Goal: Transaction & Acquisition: Book appointment/travel/reservation

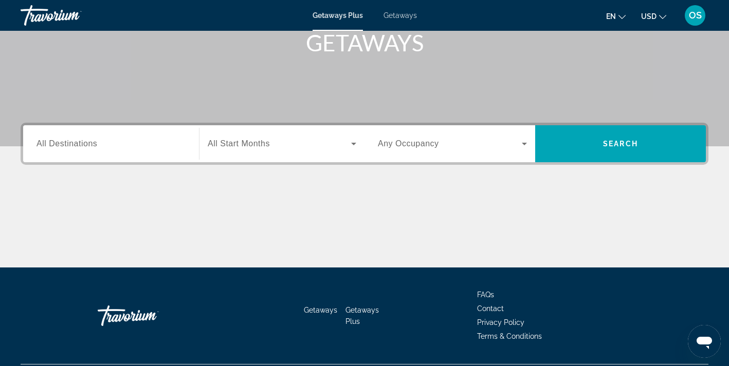
click at [145, 152] on div "Search widget" at bounding box center [110, 144] width 149 height 29
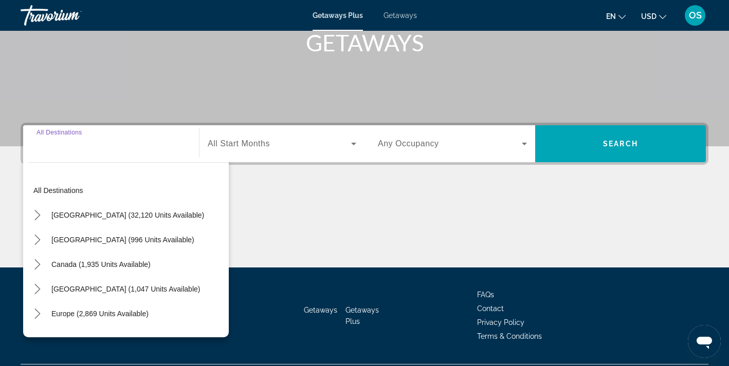
scroll to position [189, 0]
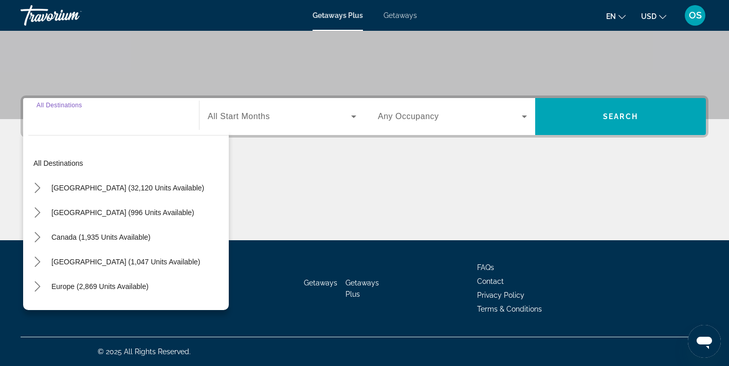
click at [76, 121] on input "Destination All Destinations" at bounding box center [110, 117] width 149 height 12
click at [61, 131] on div "All destinations [GEOGRAPHIC_DATA] (32,120 units available) [GEOGRAPHIC_DATA] (…" at bounding box center [126, 220] width 206 height 180
click at [63, 123] on div "Search widget" at bounding box center [110, 116] width 149 height 29
click at [63, 120] on input "Destination All Destinations" at bounding box center [110, 117] width 149 height 12
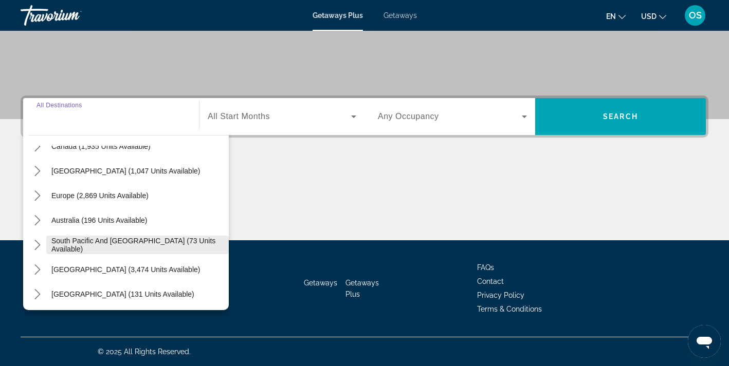
scroll to position [93, 0]
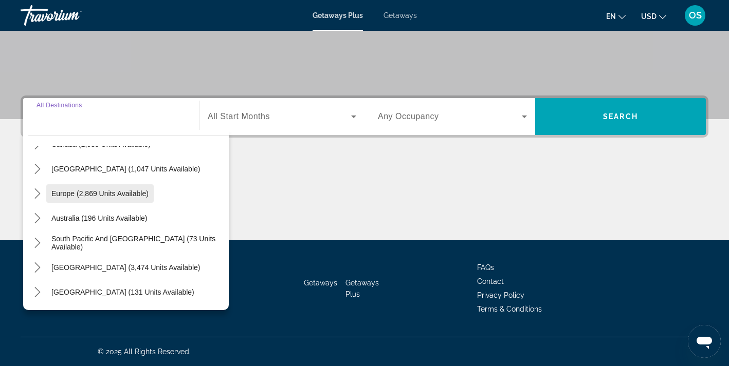
click at [98, 201] on span "Select destination: Europe (2,869 units available)" at bounding box center [99, 193] width 107 height 25
type input "**********"
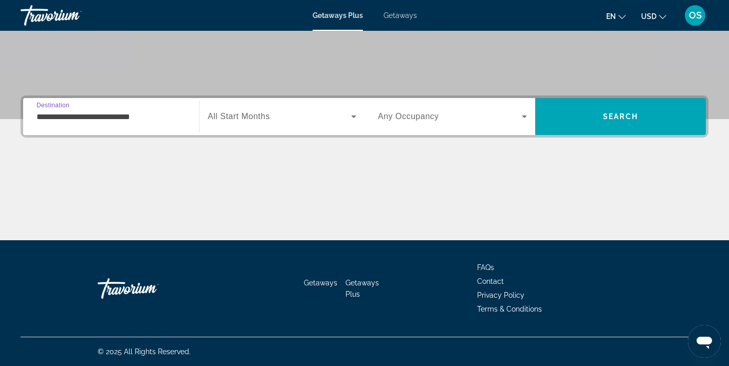
click at [136, 121] on input "**********" at bounding box center [110, 117] width 149 height 12
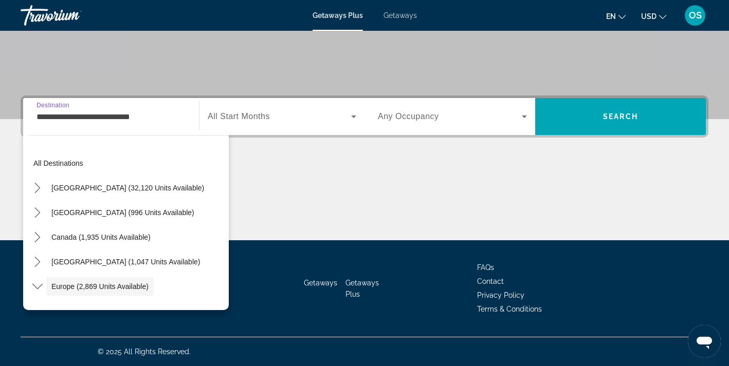
scroll to position [0, 0]
click at [298, 114] on span "Search widget" at bounding box center [279, 117] width 143 height 12
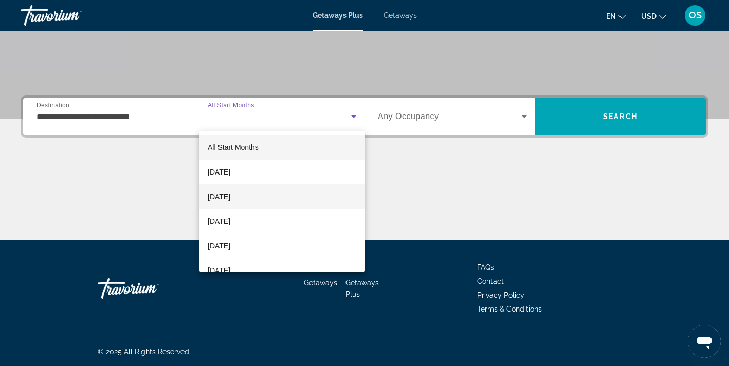
click at [230, 195] on span "November 2025" at bounding box center [219, 197] width 23 height 12
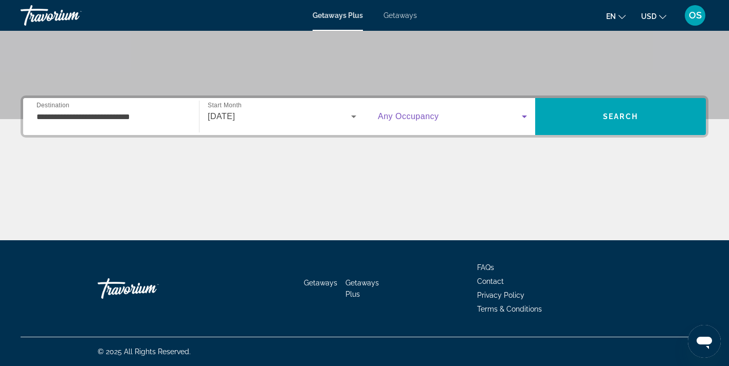
click at [418, 111] on span "Search widget" at bounding box center [450, 117] width 144 height 12
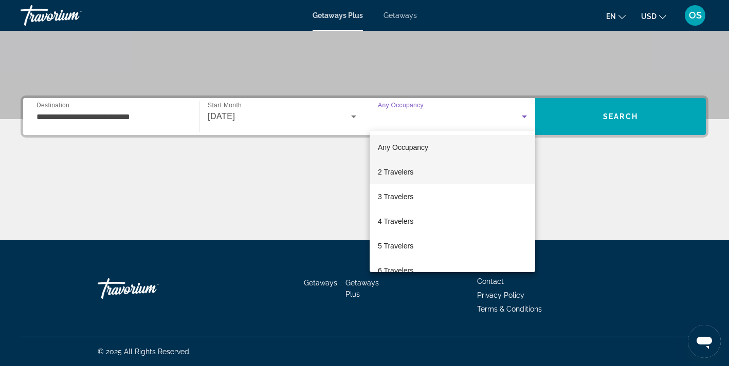
click at [405, 174] on span "2 Travelers" at bounding box center [395, 172] width 35 height 12
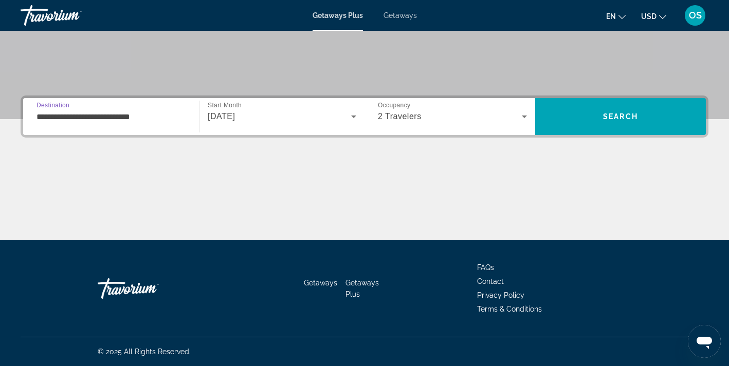
click at [120, 120] on input "**********" at bounding box center [110, 117] width 149 height 12
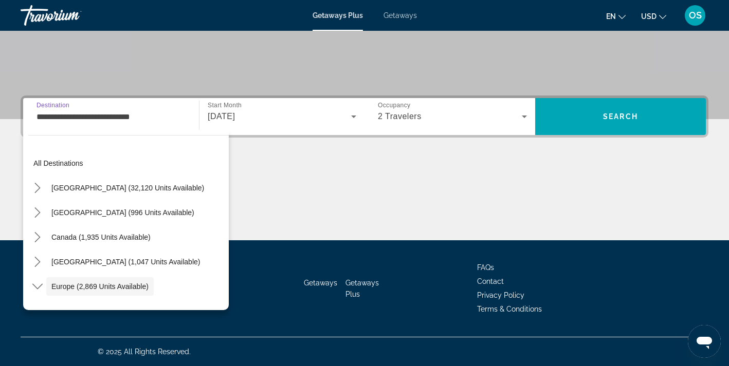
scroll to position [61, 0]
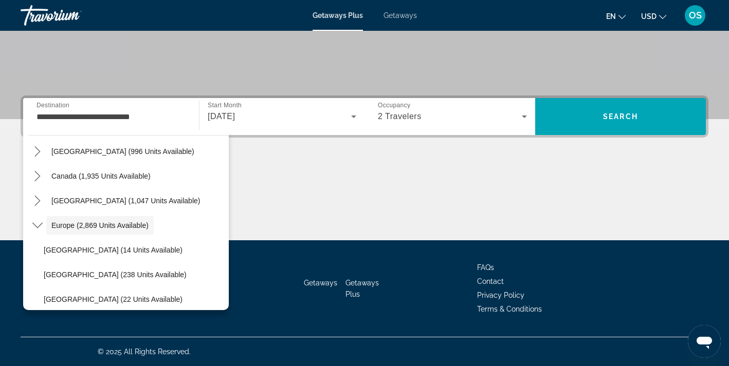
click at [415, 129] on div "2 Travelers" at bounding box center [452, 116] width 149 height 29
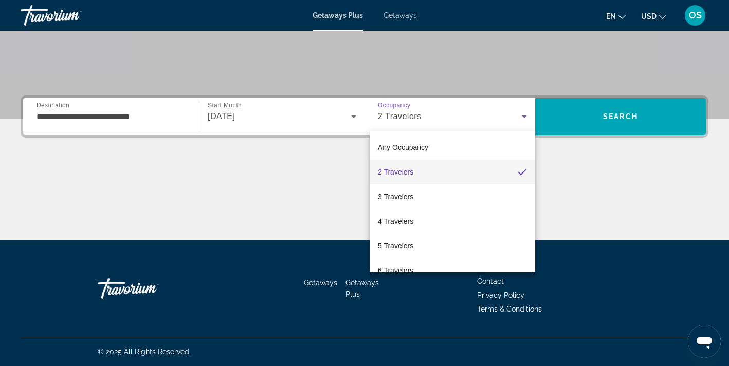
click at [402, 162] on mat-option "2 Travelers" at bounding box center [452, 172] width 165 height 25
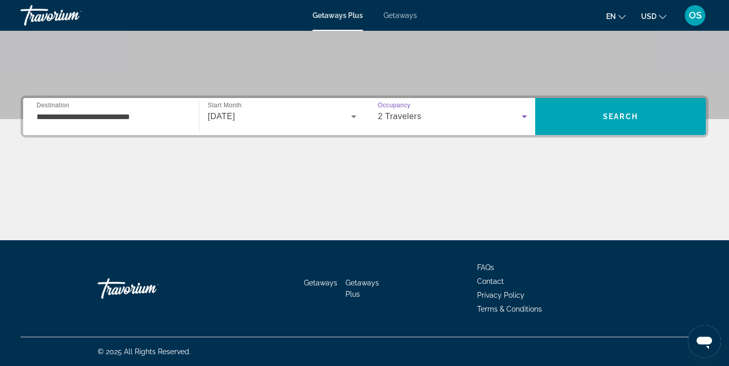
click at [89, 133] on div "**********" at bounding box center [110, 116] width 165 height 37
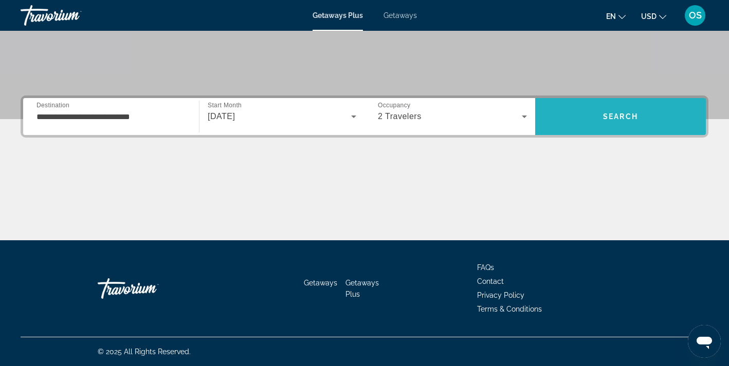
click at [617, 122] on span "Search" at bounding box center [620, 116] width 171 height 25
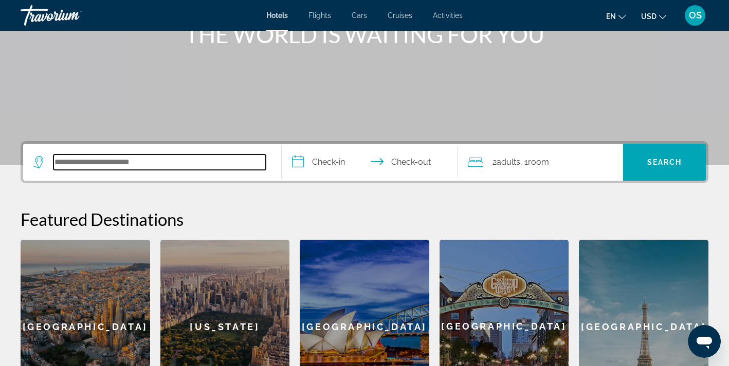
click at [145, 168] on input "Search hotel destination" at bounding box center [159, 162] width 212 height 15
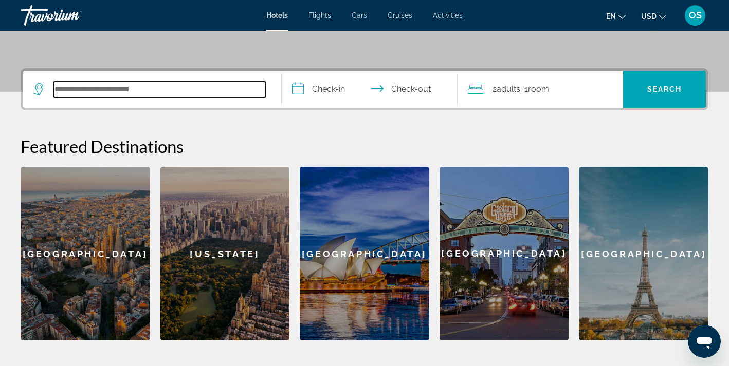
scroll to position [218, 0]
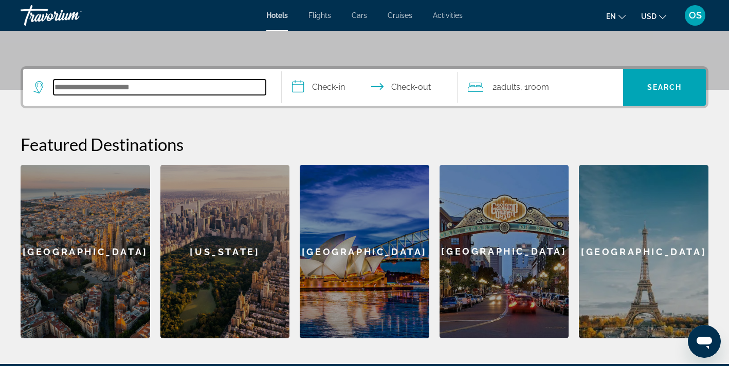
type input "*"
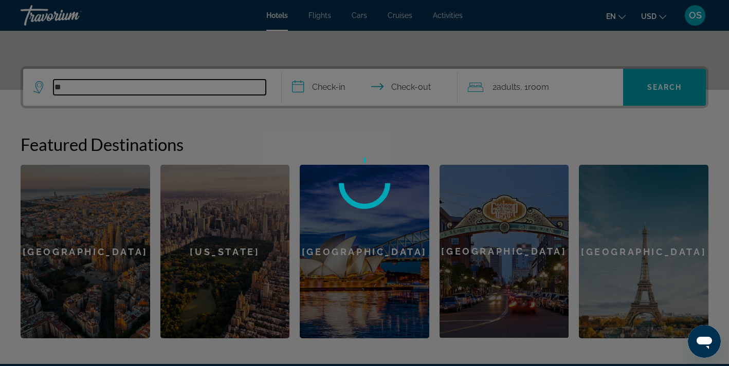
type input "*"
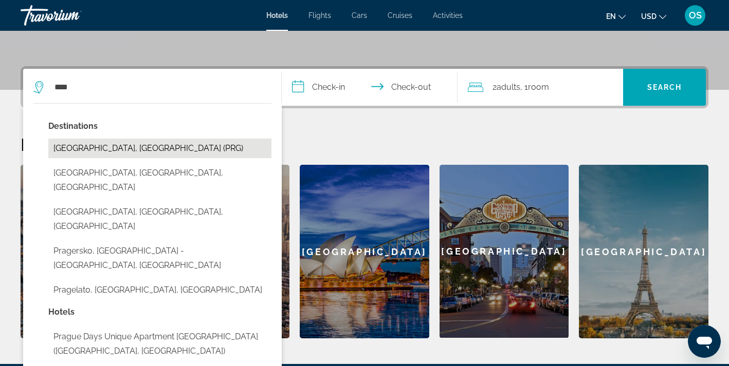
click at [114, 152] on button "[GEOGRAPHIC_DATA], [GEOGRAPHIC_DATA] (PRG)" at bounding box center [159, 149] width 223 height 20
type input "**********"
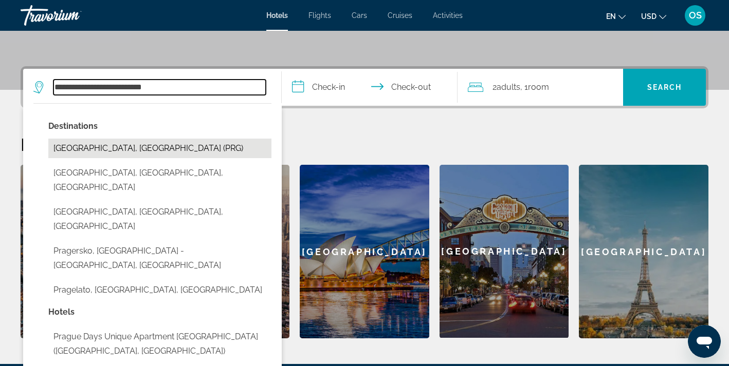
scroll to position [251, 0]
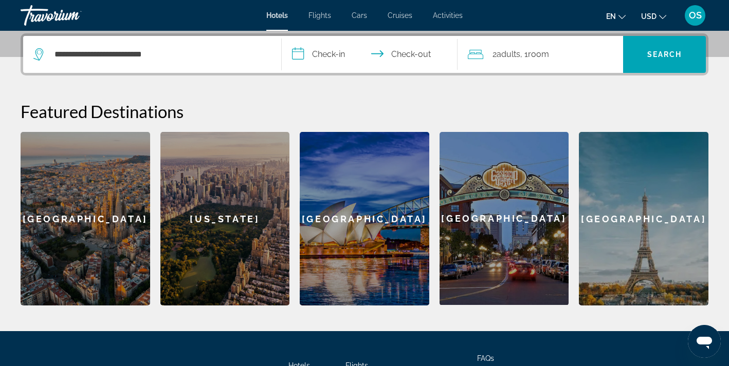
click at [330, 51] on input "**********" at bounding box center [372, 56] width 180 height 40
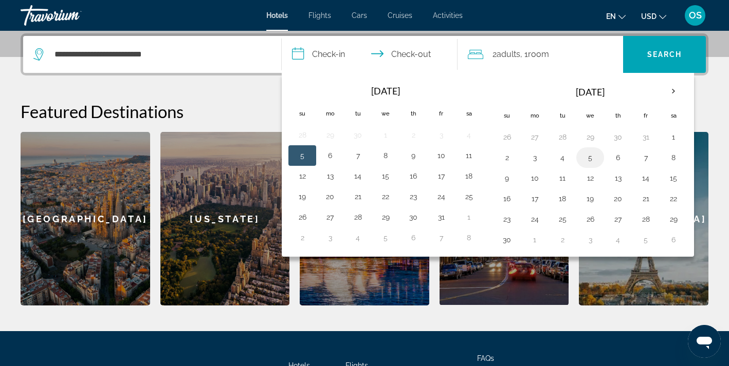
click at [591, 168] on td "5" at bounding box center [590, 158] width 28 height 21
click at [405, 53] on input "**********" at bounding box center [372, 56] width 180 height 40
click at [308, 153] on button "5" at bounding box center [302, 156] width 16 height 14
click at [292, 150] on td "5" at bounding box center [302, 155] width 28 height 21
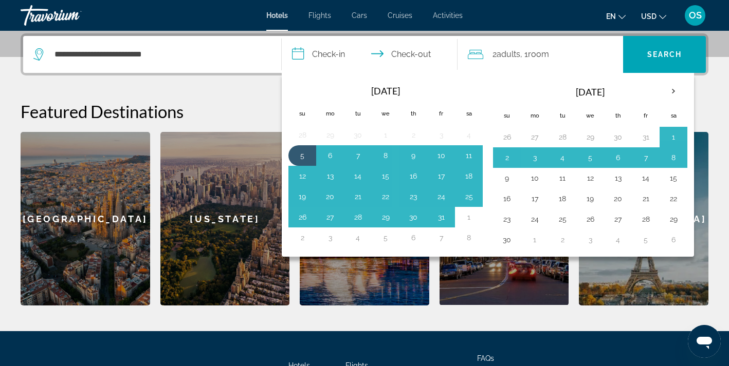
click at [353, 49] on input "**********" at bounding box center [372, 56] width 180 height 40
click at [333, 51] on input "**********" at bounding box center [372, 56] width 180 height 40
click at [306, 54] on input "**********" at bounding box center [372, 56] width 180 height 40
click at [586, 159] on button "5" at bounding box center [590, 158] width 16 height 14
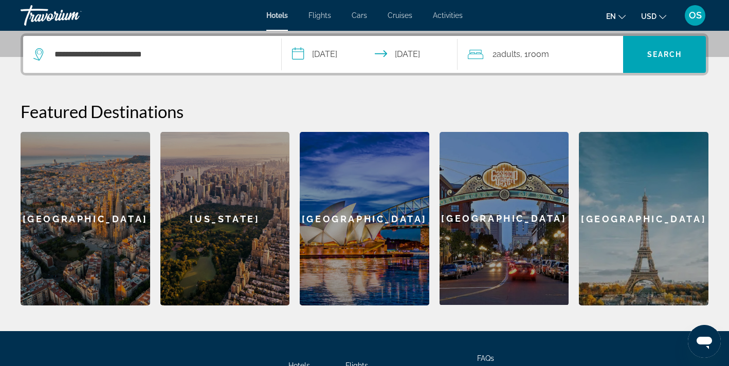
click at [312, 54] on input "**********" at bounding box center [372, 56] width 180 height 40
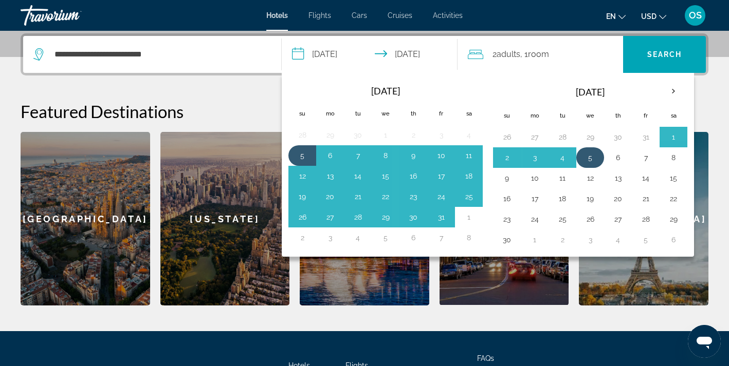
click at [589, 164] on button "5" at bounding box center [590, 158] width 16 height 14
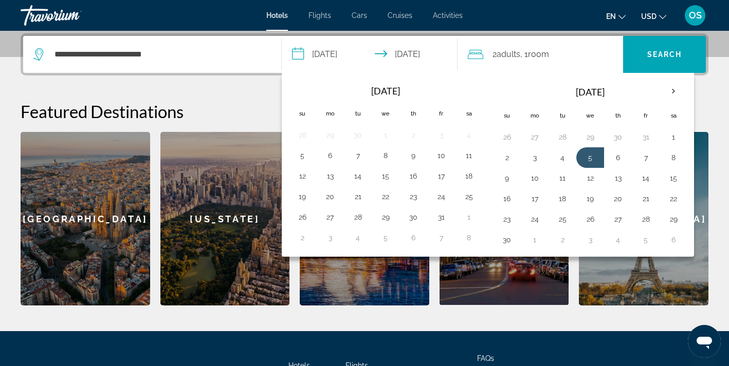
click at [396, 42] on input "**********" at bounding box center [372, 56] width 180 height 40
click at [305, 47] on input "**********" at bounding box center [372, 56] width 180 height 40
click at [649, 162] on button "7" at bounding box center [645, 158] width 16 height 14
type input "**********"
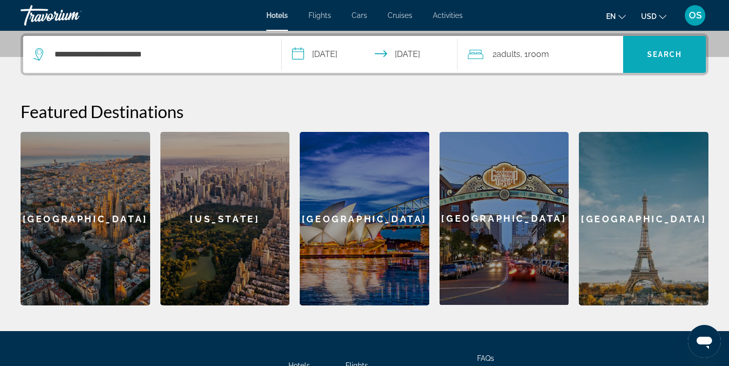
click at [645, 59] on span "Search" at bounding box center [664, 54] width 83 height 25
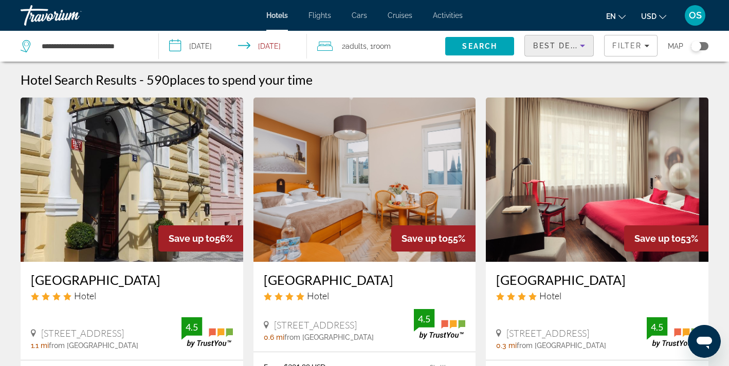
click at [580, 51] on icon "Sort by" at bounding box center [582, 46] width 12 height 12
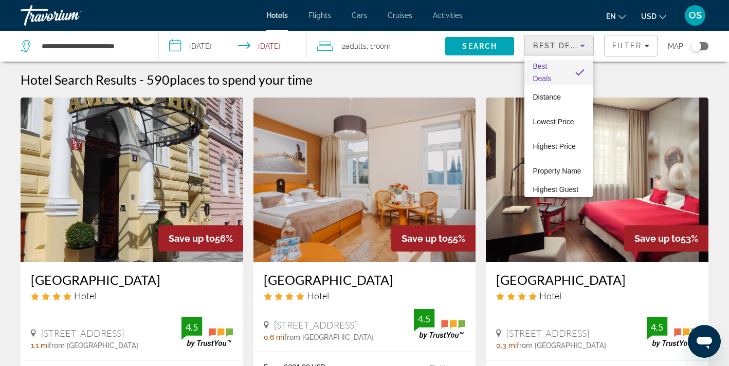
click at [571, 42] on div at bounding box center [364, 183] width 729 height 366
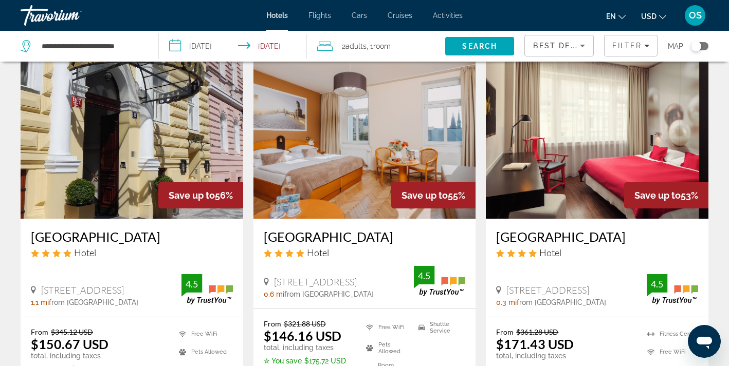
scroll to position [45, 0]
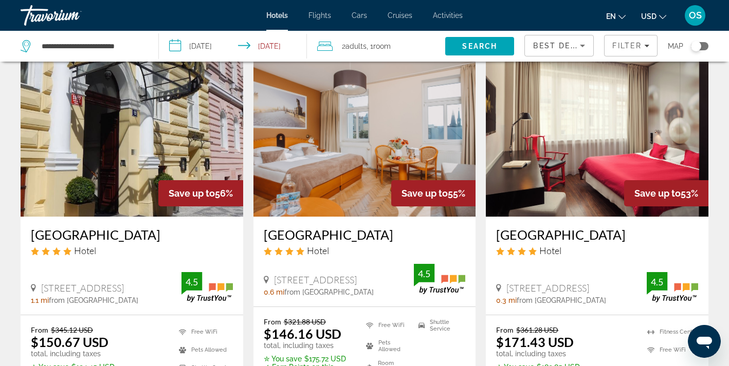
click at [561, 40] on div "Best Deals" at bounding box center [556, 46] width 47 height 12
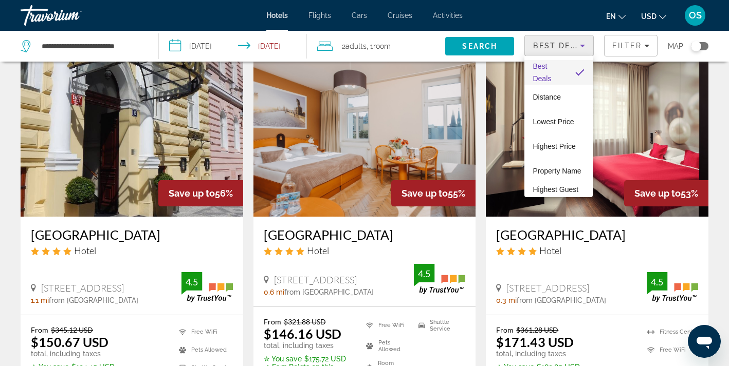
click at [561, 40] on div at bounding box center [364, 183] width 729 height 366
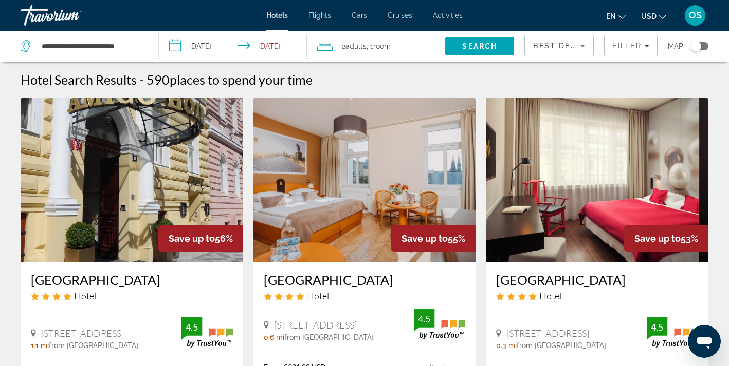
scroll to position [0, 0]
click at [571, 42] on span "Best Deals" at bounding box center [559, 46] width 53 height 8
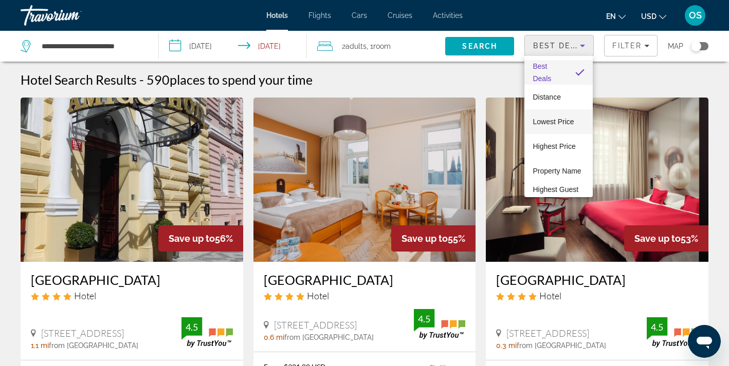
click at [550, 121] on span "Lowest Price" at bounding box center [552, 122] width 41 height 8
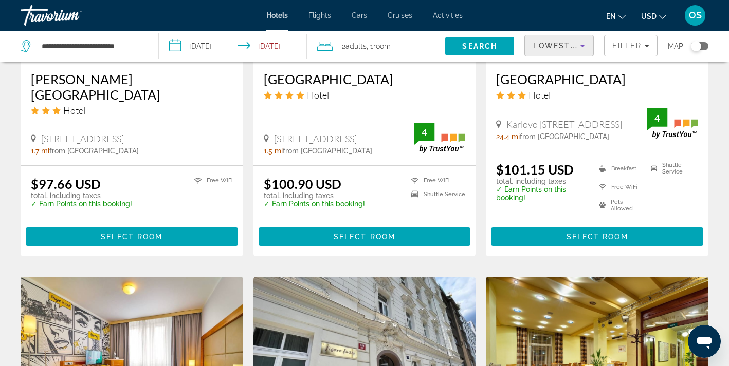
scroll to position [709, 0]
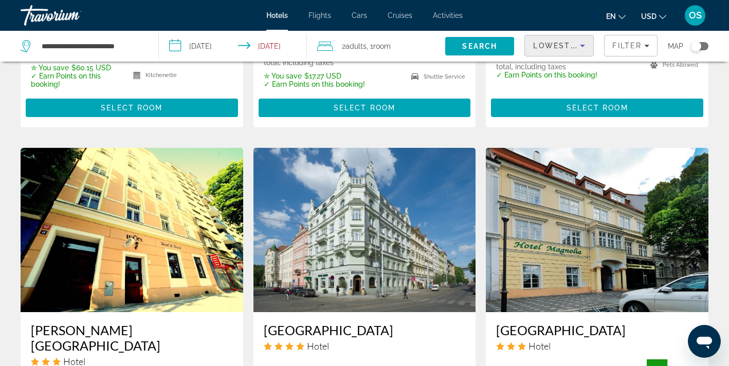
click at [305, 293] on img "Main content" at bounding box center [364, 230] width 223 height 164
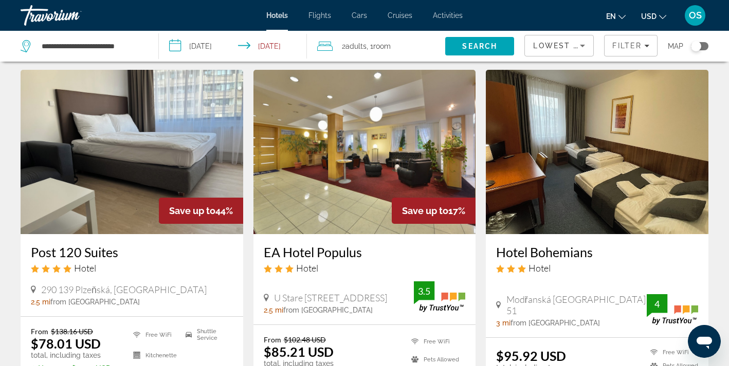
scroll to position [410, 0]
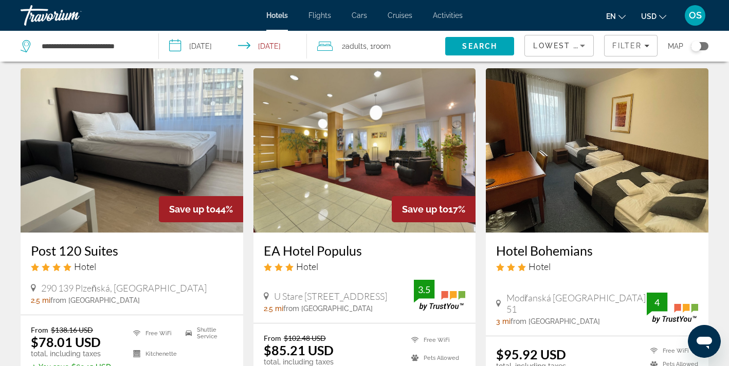
click at [157, 159] on img "Main content" at bounding box center [132, 150] width 223 height 164
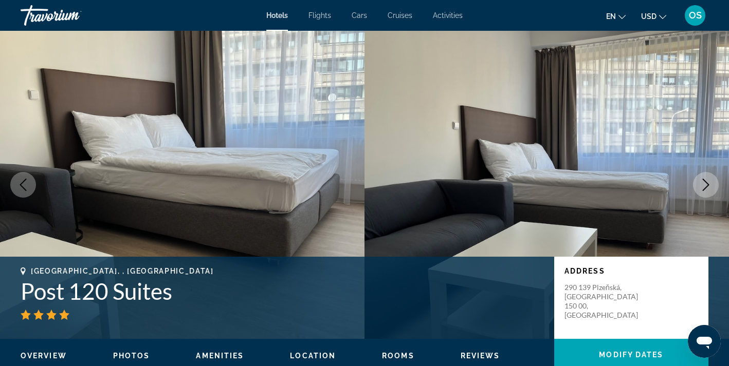
click at [709, 193] on button "Next image" at bounding box center [706, 185] width 26 height 26
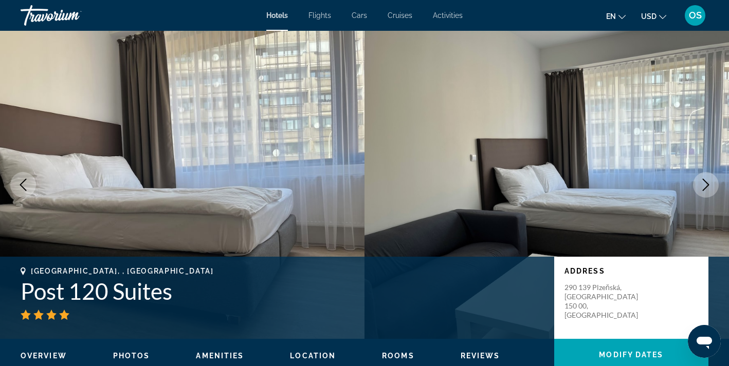
click at [708, 192] on button "Next image" at bounding box center [706, 185] width 26 height 26
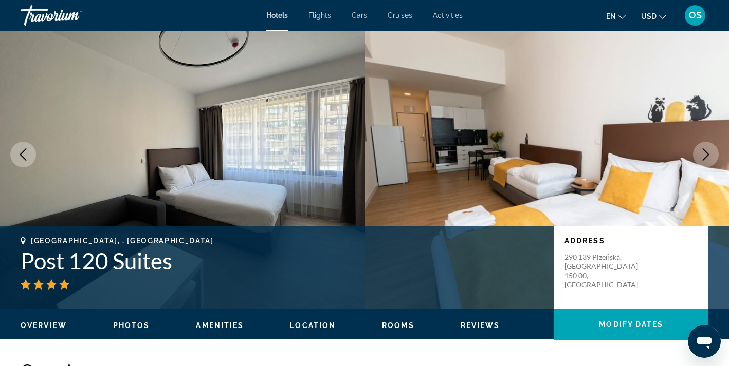
scroll to position [33, 0]
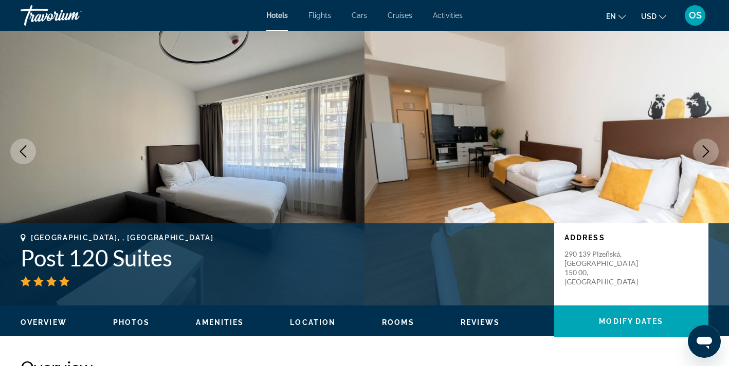
click at [702, 148] on icon "Next image" at bounding box center [706, 151] width 12 height 12
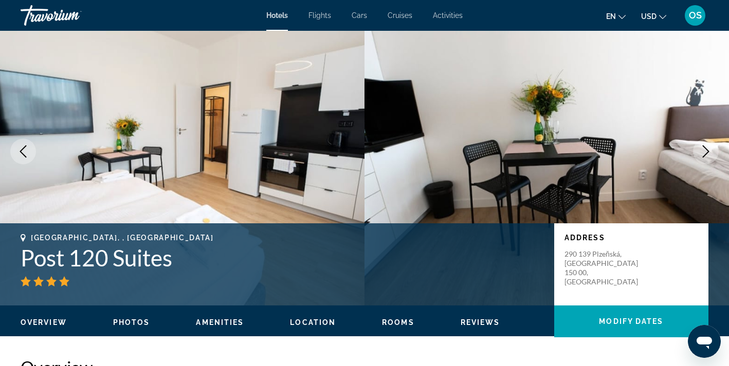
click at [701, 147] on icon "Next image" at bounding box center [706, 151] width 12 height 12
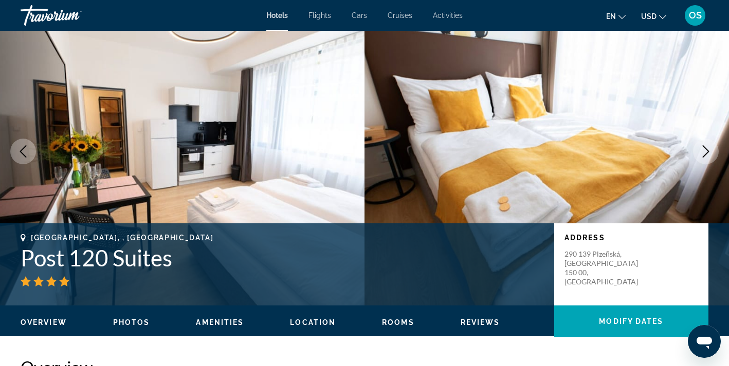
click at [701, 147] on icon "Next image" at bounding box center [706, 151] width 12 height 12
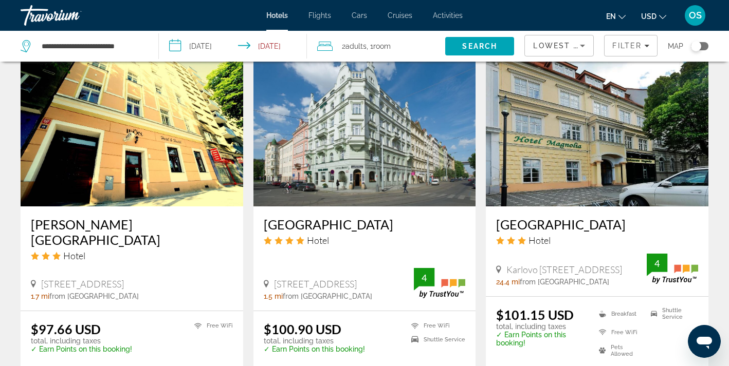
scroll to position [814, 0]
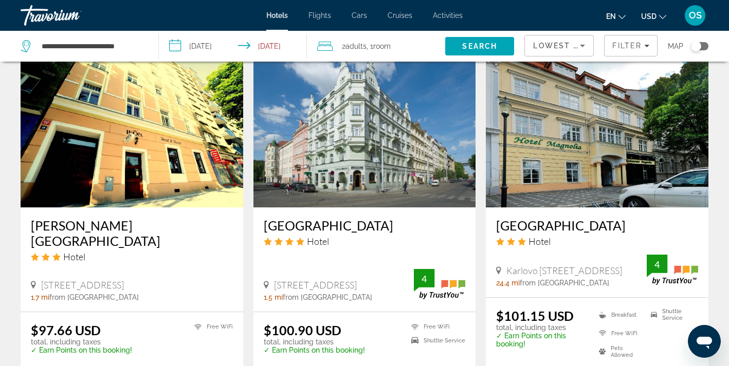
click at [352, 156] on img "Main content" at bounding box center [364, 125] width 223 height 164
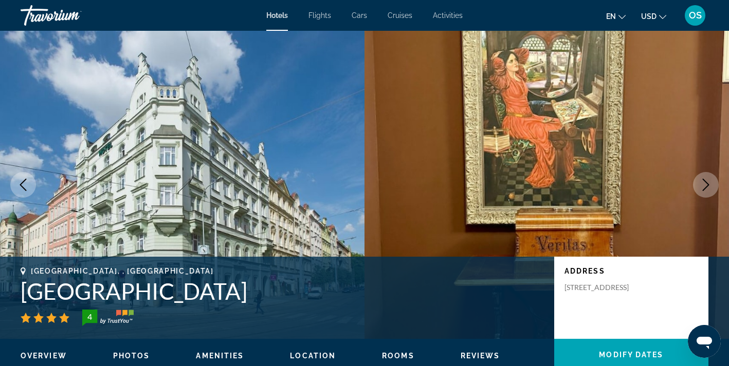
scroll to position [4, 0]
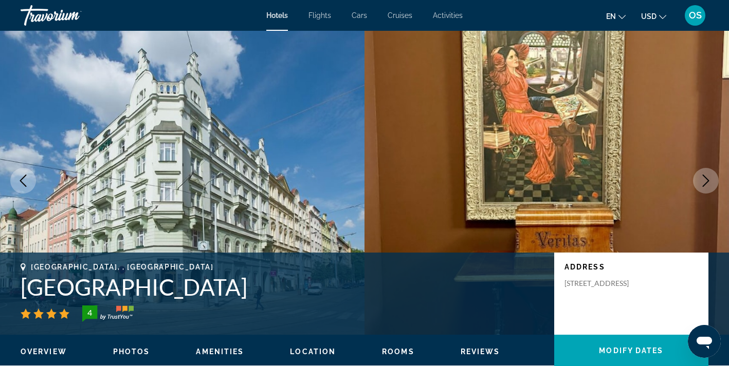
click at [702, 175] on icon "Next image" at bounding box center [706, 181] width 12 height 12
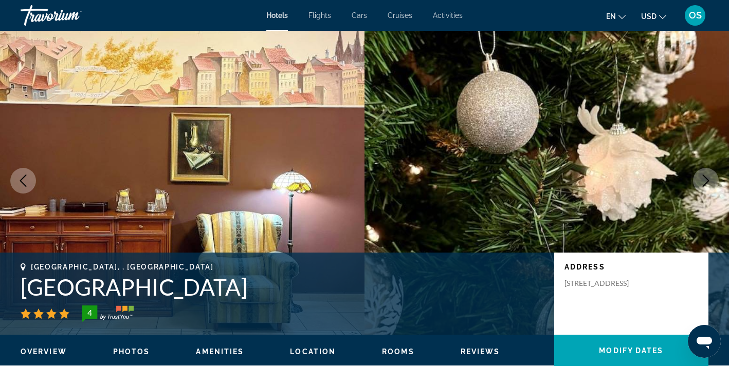
click at [701, 176] on icon "Next image" at bounding box center [706, 181] width 12 height 12
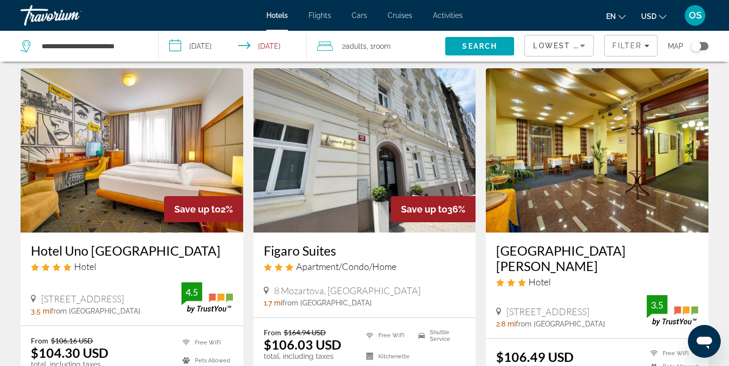
scroll to position [1170, 0]
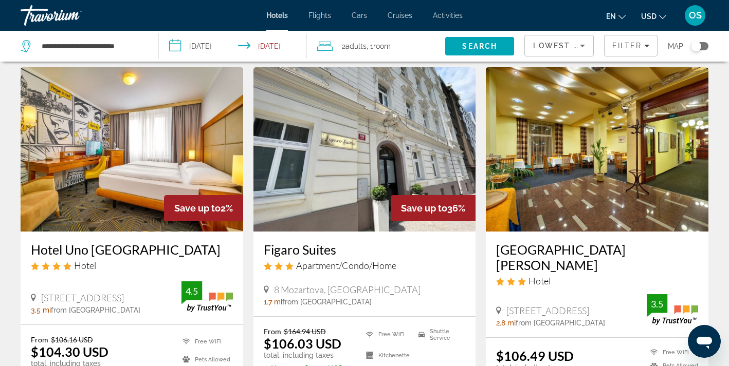
click at [125, 133] on img "Main content" at bounding box center [132, 149] width 223 height 164
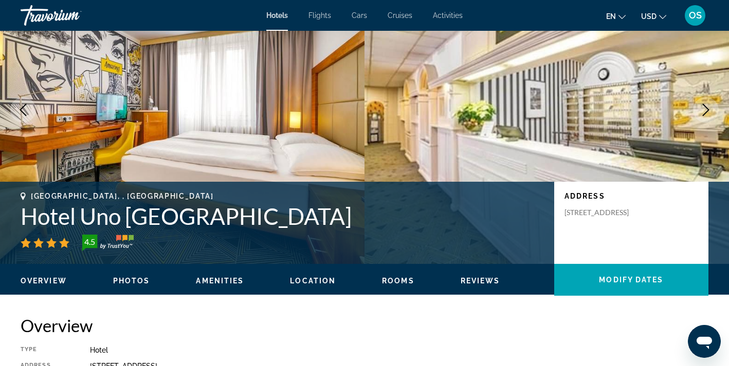
scroll to position [86, 0]
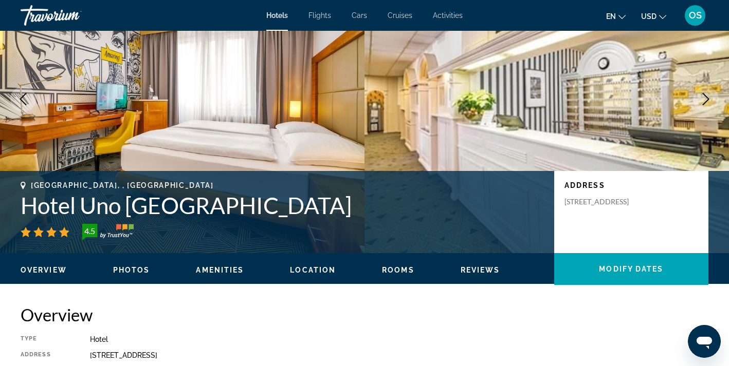
click at [699, 89] on button "Next image" at bounding box center [706, 99] width 26 height 26
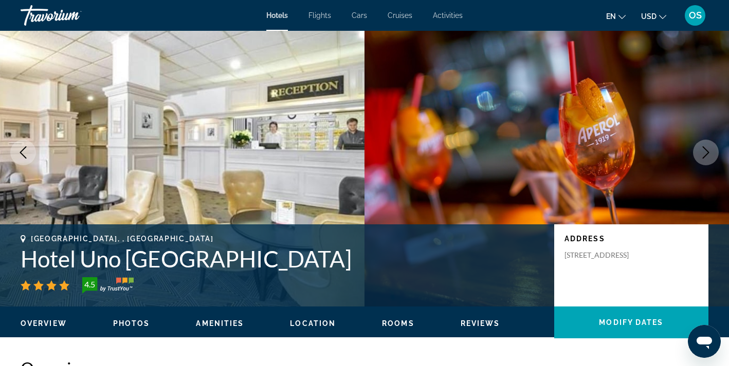
scroll to position [30, 0]
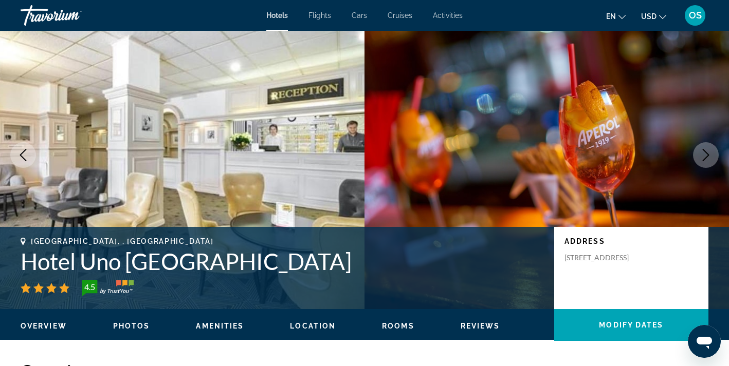
click at [716, 135] on img "Main content" at bounding box center [546, 155] width 364 height 308
click at [711, 154] on icon "Next image" at bounding box center [706, 155] width 12 height 12
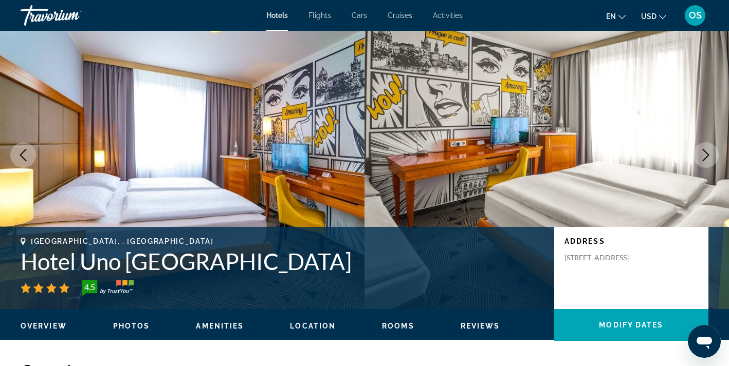
click at [711, 154] on icon "Next image" at bounding box center [706, 155] width 12 height 12
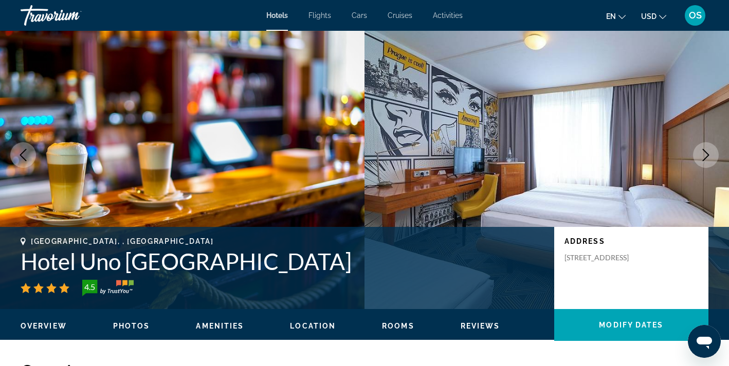
click at [711, 154] on icon "Next image" at bounding box center [706, 155] width 12 height 12
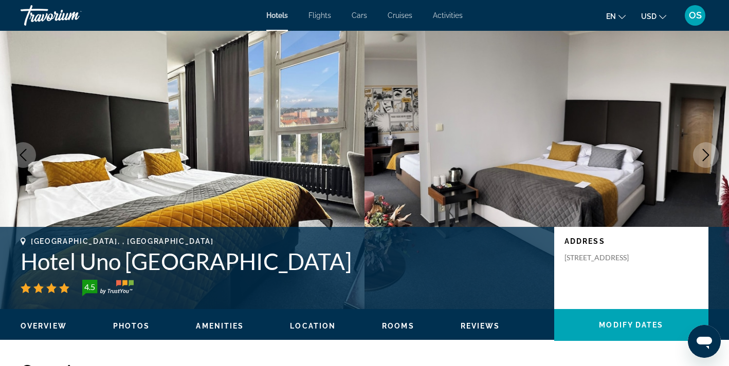
click at [711, 154] on icon "Next image" at bounding box center [706, 155] width 12 height 12
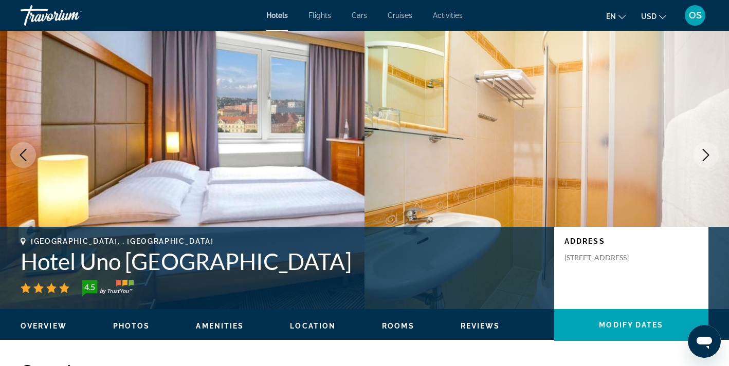
click at [711, 154] on icon "Next image" at bounding box center [706, 155] width 12 height 12
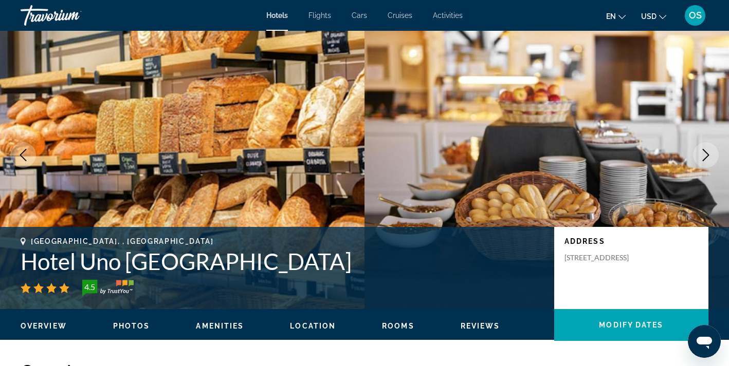
click at [706, 151] on icon "Next image" at bounding box center [706, 155] width 12 height 12
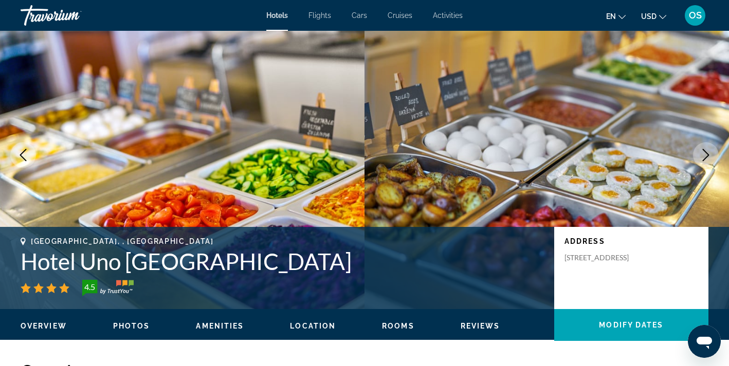
click at [706, 151] on icon "Next image" at bounding box center [706, 155] width 12 height 12
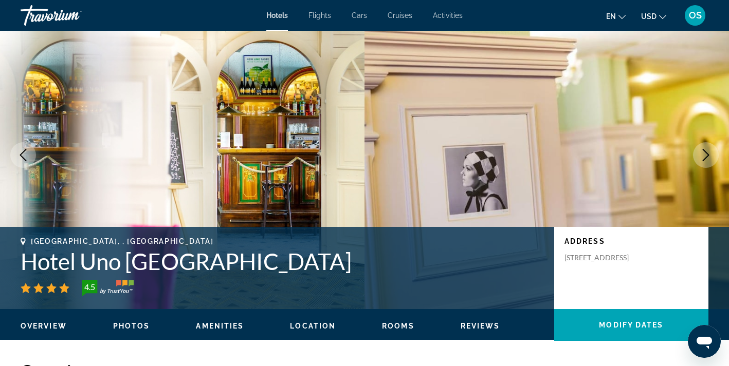
click at [702, 161] on icon "Next image" at bounding box center [706, 155] width 12 height 12
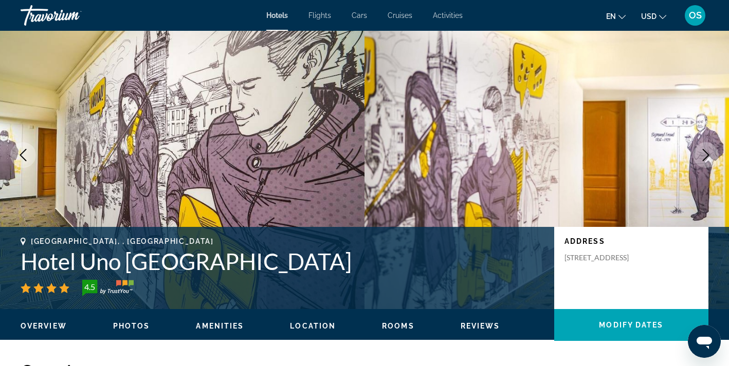
click at [702, 161] on icon "Next image" at bounding box center [706, 155] width 12 height 12
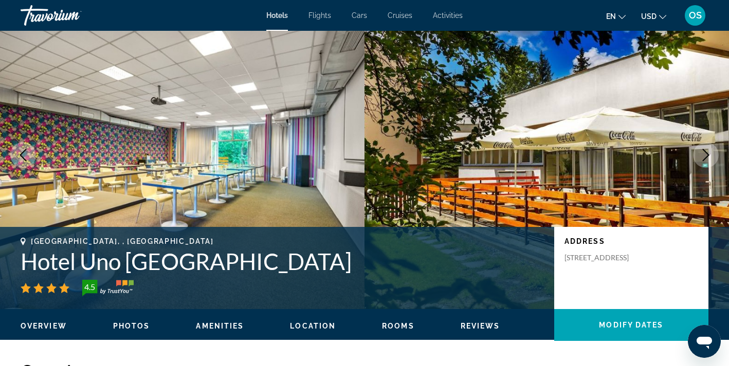
click at [702, 161] on icon "Next image" at bounding box center [706, 155] width 12 height 12
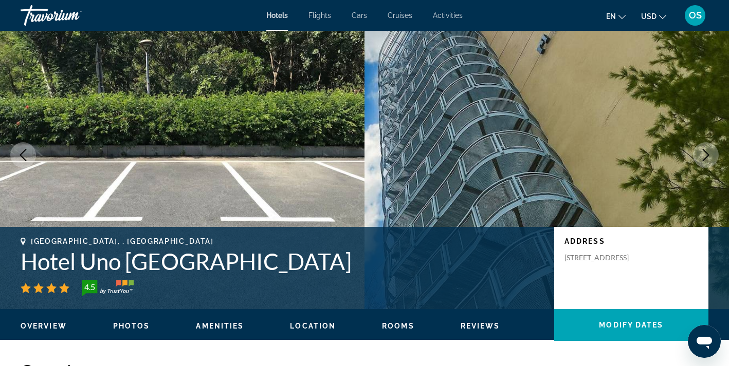
click at [702, 161] on icon "Next image" at bounding box center [706, 155] width 12 height 12
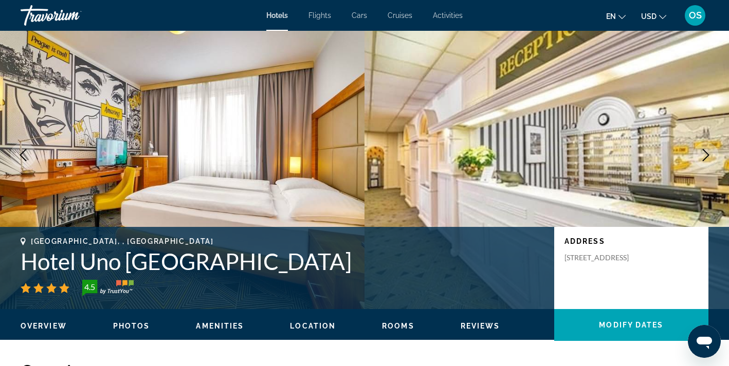
click at [702, 161] on icon "Next image" at bounding box center [706, 155] width 12 height 12
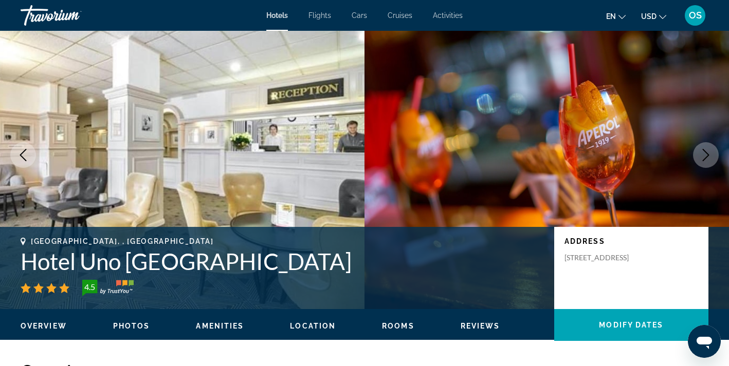
click at [702, 161] on icon "Next image" at bounding box center [706, 155] width 12 height 12
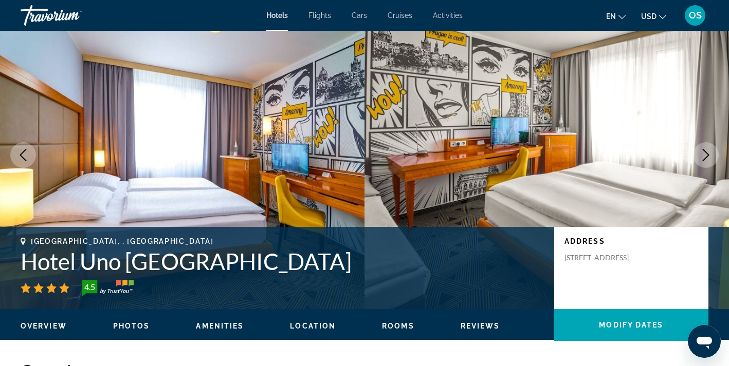
click at [702, 161] on icon "Next image" at bounding box center [706, 155] width 12 height 12
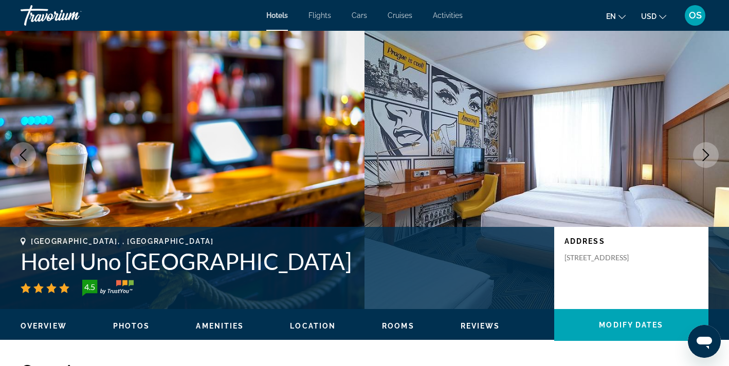
click at [702, 161] on icon "Next image" at bounding box center [706, 155] width 12 height 12
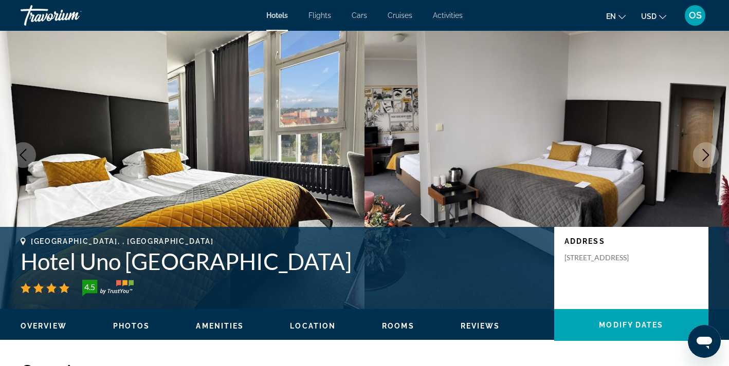
click at [702, 161] on icon "Next image" at bounding box center [706, 155] width 12 height 12
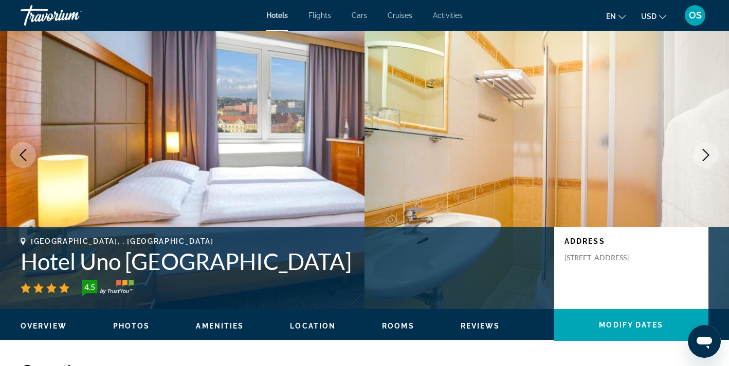
click at [702, 161] on icon "Next image" at bounding box center [706, 155] width 12 height 12
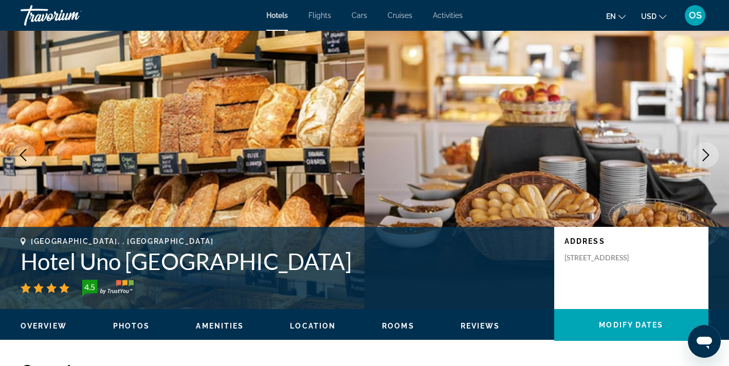
click at [702, 161] on icon "Next image" at bounding box center [706, 155] width 12 height 12
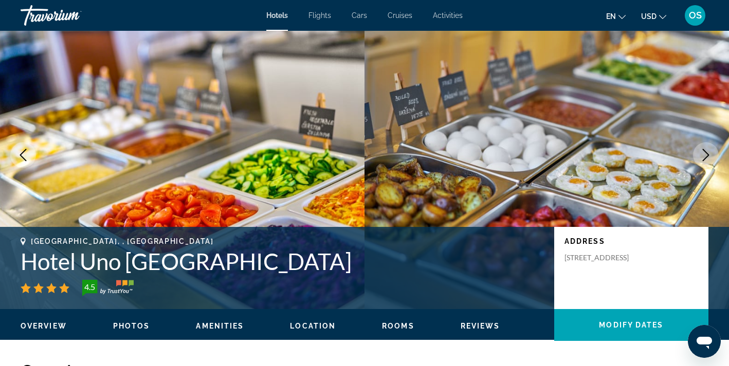
click at [702, 161] on icon "Next image" at bounding box center [706, 155] width 12 height 12
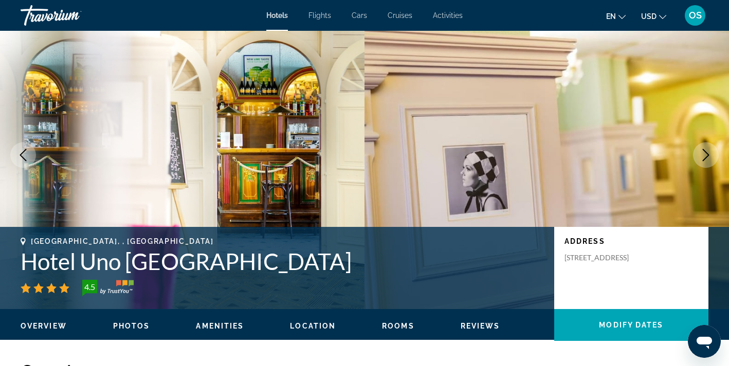
click at [702, 161] on icon "Next image" at bounding box center [706, 155] width 12 height 12
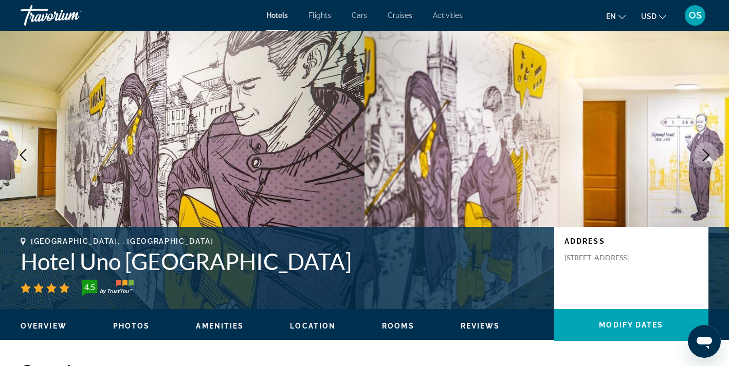
click at [702, 161] on icon "Next image" at bounding box center [706, 155] width 12 height 12
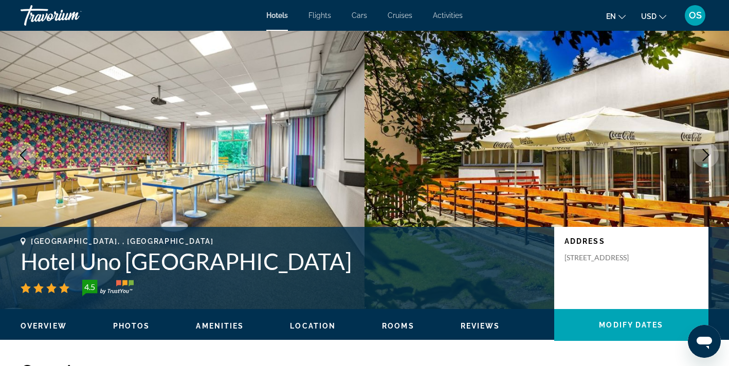
click at [702, 161] on icon "Next image" at bounding box center [706, 155] width 12 height 12
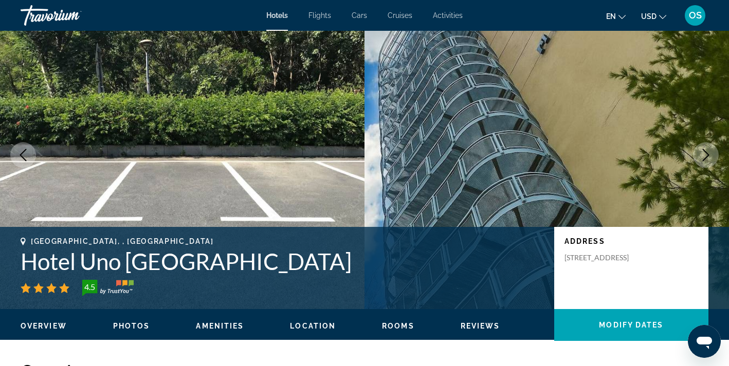
click at [702, 161] on icon "Next image" at bounding box center [706, 155] width 12 height 12
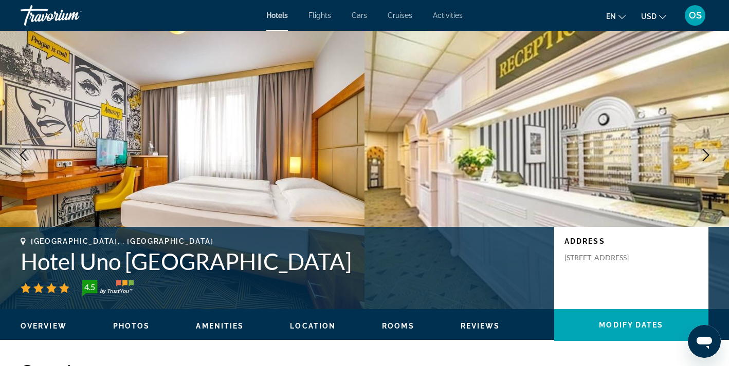
click at [702, 161] on icon "Next image" at bounding box center [706, 155] width 12 height 12
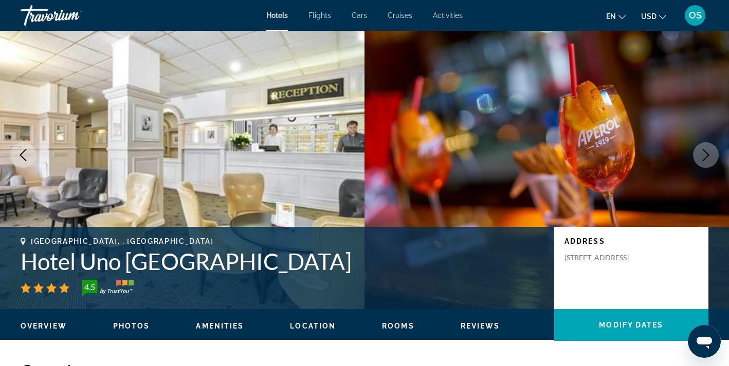
click at [697, 158] on button "Next image" at bounding box center [706, 155] width 26 height 26
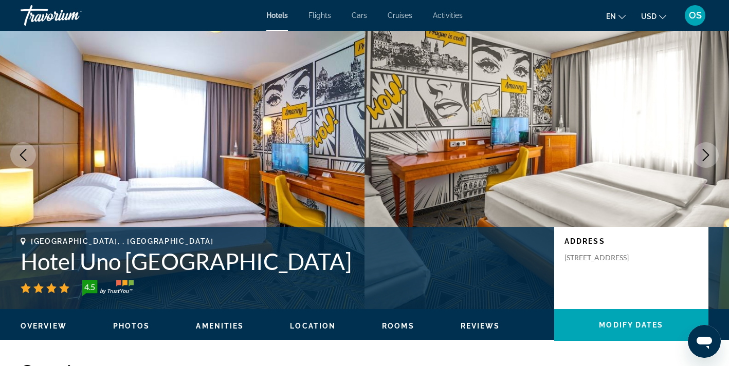
click at [697, 158] on button "Next image" at bounding box center [706, 155] width 26 height 26
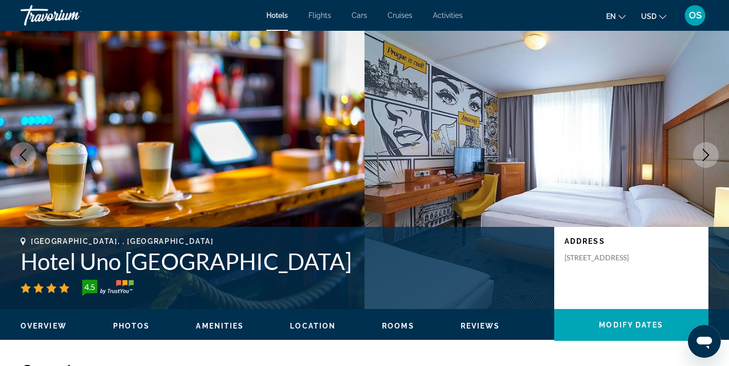
click at [697, 158] on button "Next image" at bounding box center [706, 155] width 26 height 26
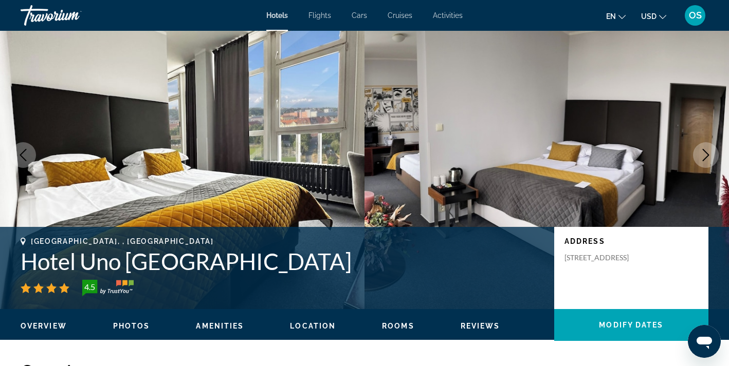
click at [697, 158] on button "Next image" at bounding box center [706, 155] width 26 height 26
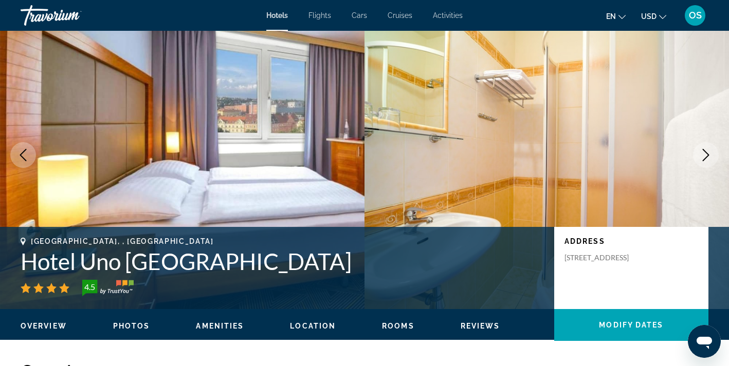
click at [697, 158] on button "Next image" at bounding box center [706, 155] width 26 height 26
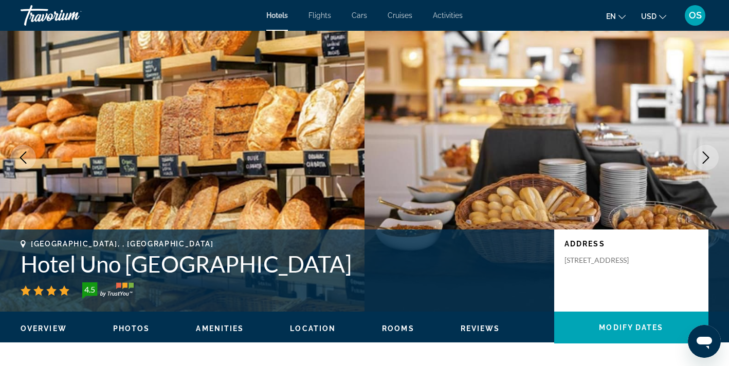
scroll to position [29, 0]
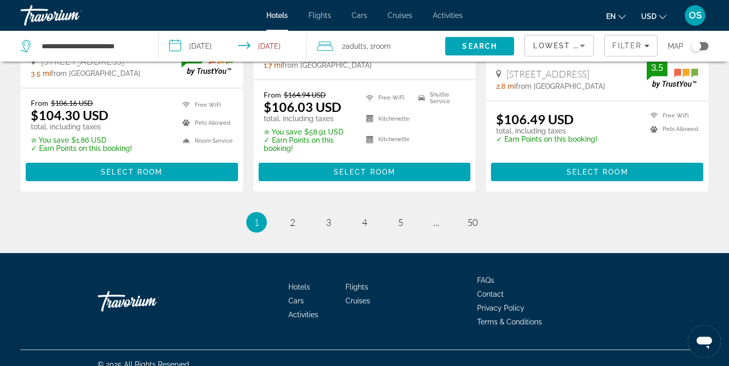
scroll to position [1406, 0]
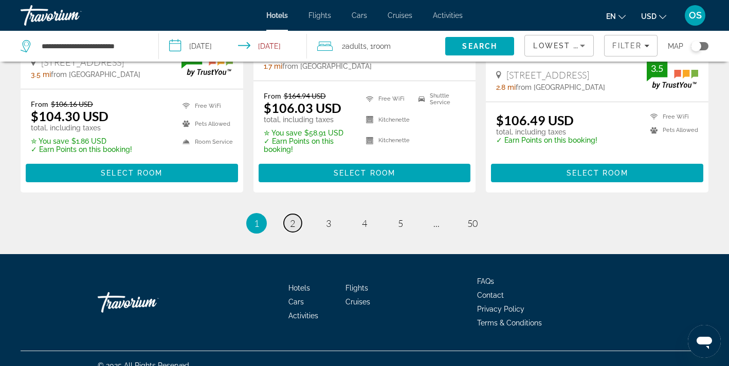
click at [287, 219] on link "page 2" at bounding box center [293, 223] width 18 height 18
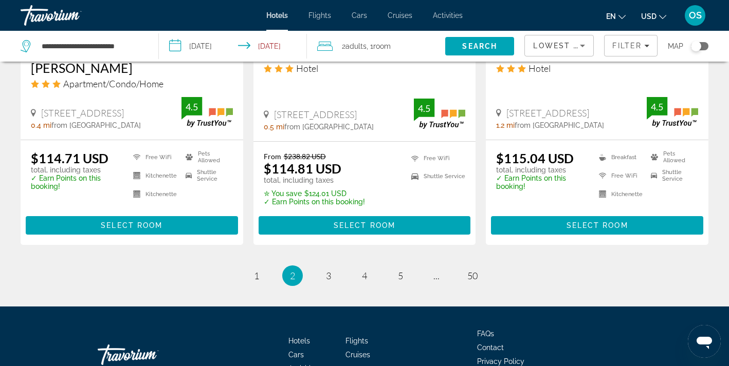
scroll to position [1394, 0]
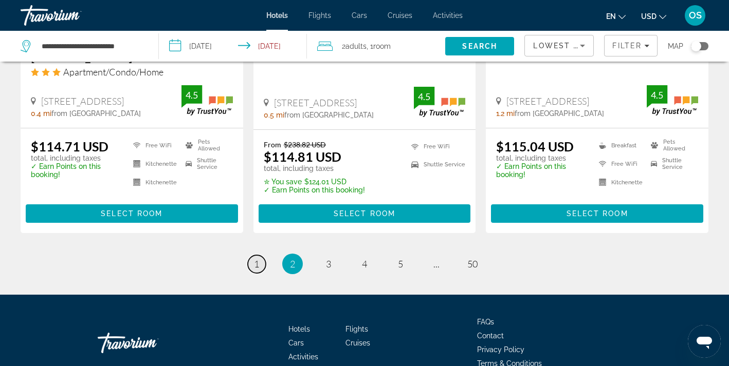
click at [259, 259] on span "1" at bounding box center [256, 264] width 5 height 11
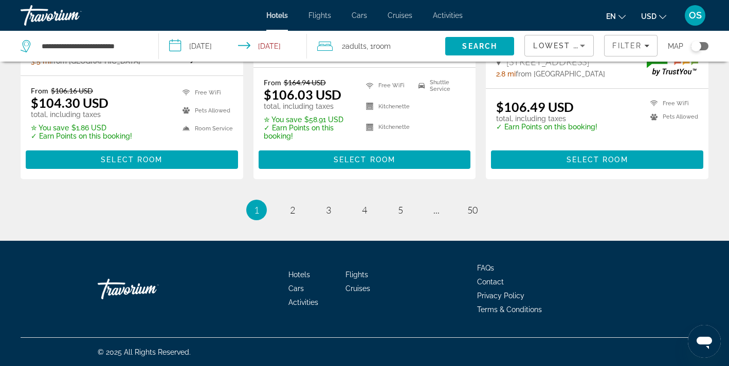
scroll to position [1419, 0]
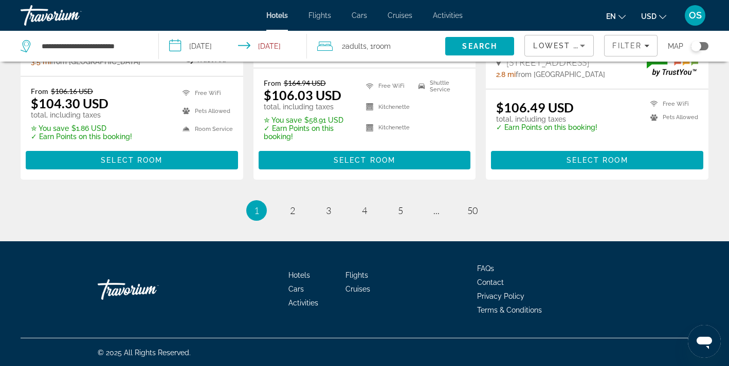
click at [254, 212] on span "1" at bounding box center [256, 210] width 5 height 11
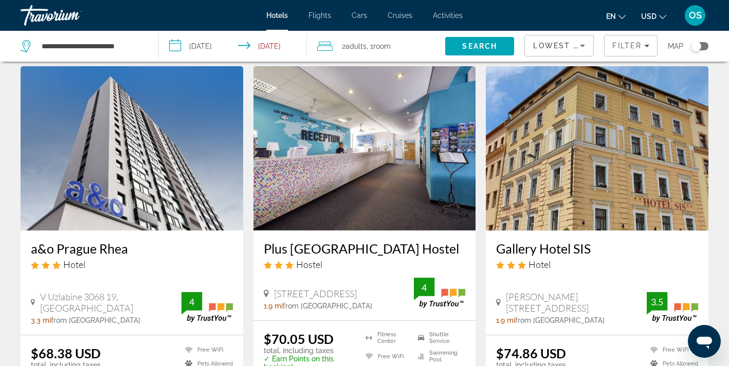
scroll to position [29, 0]
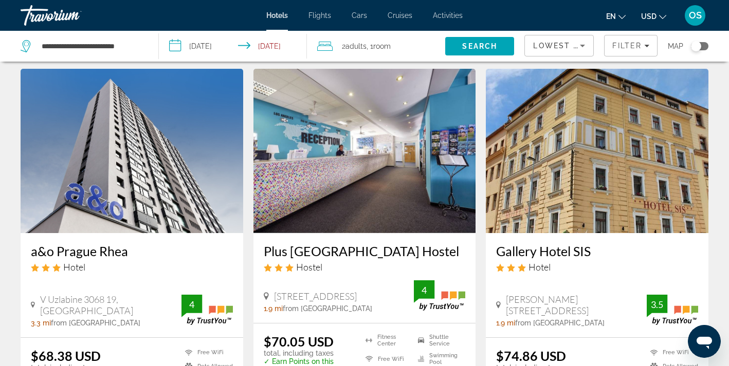
click at [596, 160] on img "Main content" at bounding box center [597, 151] width 223 height 164
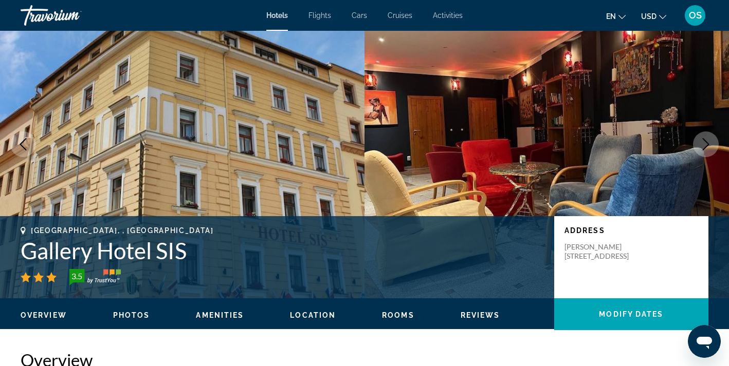
scroll to position [49, 0]
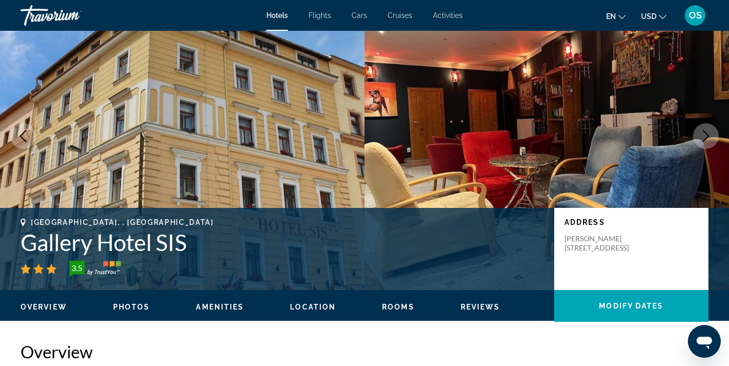
click at [709, 135] on icon "Next image" at bounding box center [706, 136] width 12 height 12
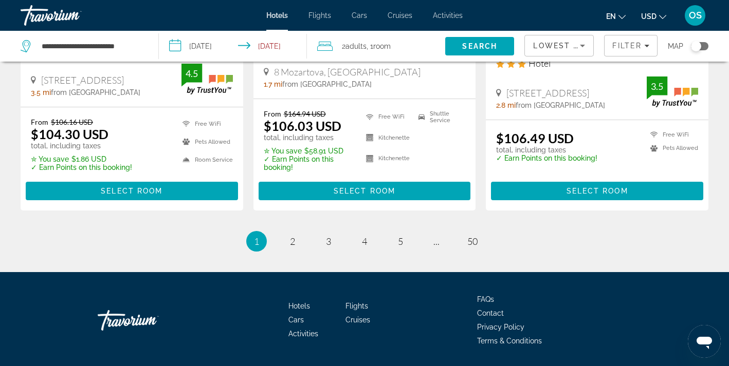
scroll to position [1392, 0]
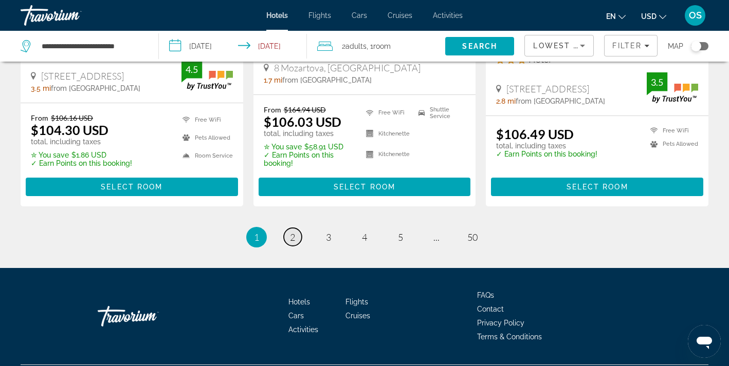
click at [287, 232] on link "page 2" at bounding box center [293, 237] width 18 height 18
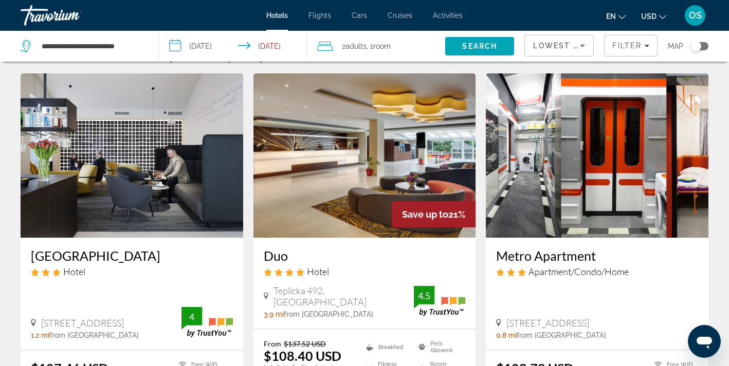
scroll to position [23, 0]
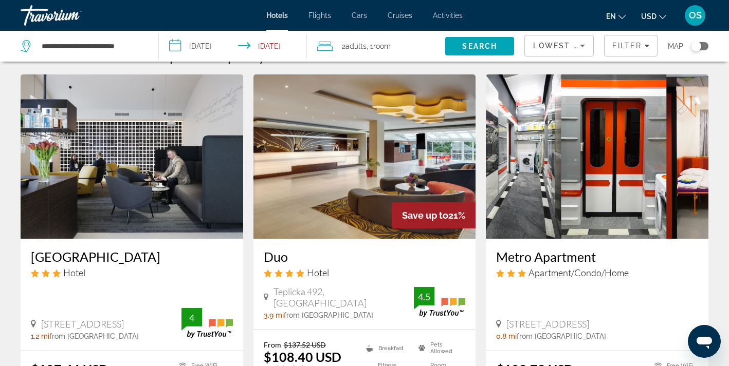
click at [380, 191] on img "Main content" at bounding box center [364, 157] width 223 height 164
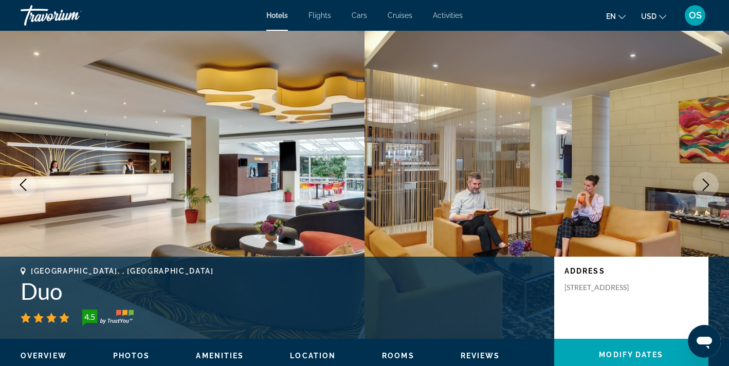
click at [705, 188] on icon "Next image" at bounding box center [706, 185] width 12 height 12
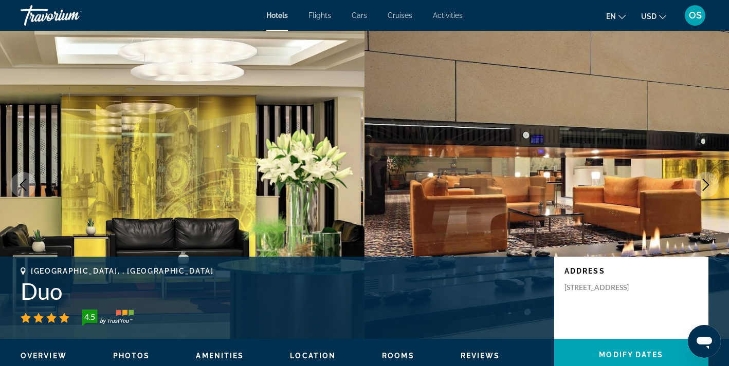
click at [705, 189] on icon "Next image" at bounding box center [706, 185] width 7 height 12
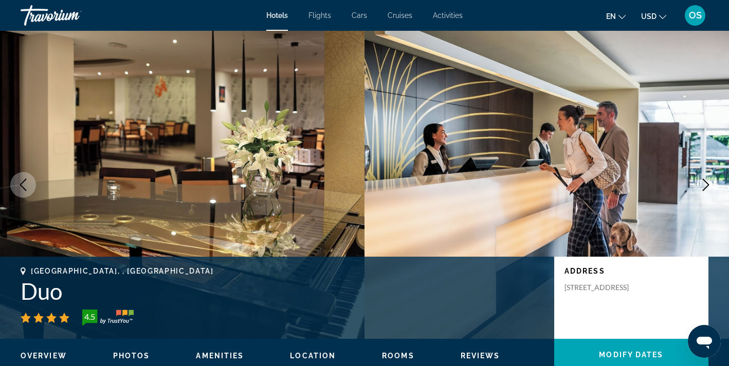
click at [705, 189] on icon "Next image" at bounding box center [706, 185] width 7 height 12
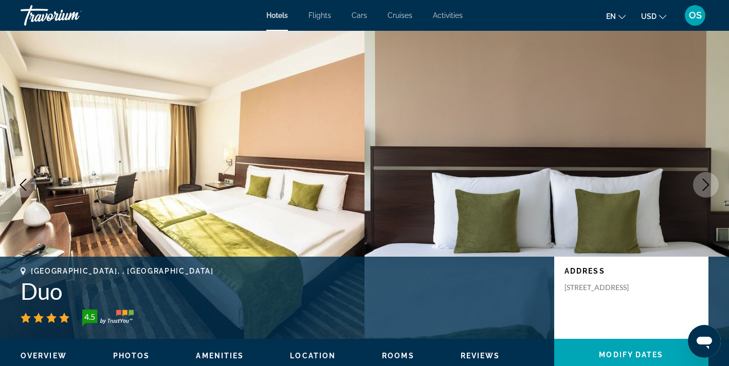
click at [26, 188] on icon "Previous image" at bounding box center [23, 185] width 12 height 12
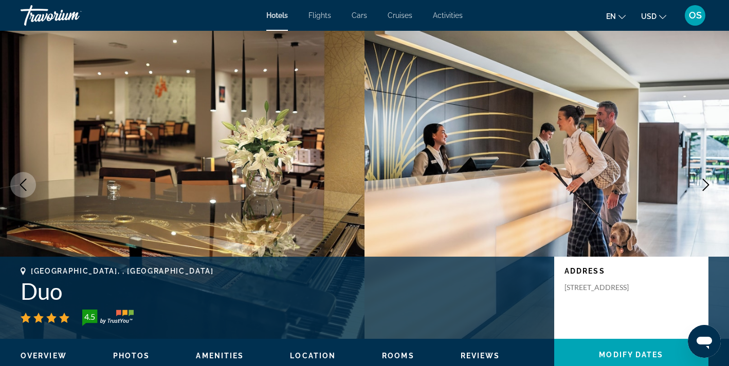
click at [26, 188] on icon "Previous image" at bounding box center [23, 185] width 12 height 12
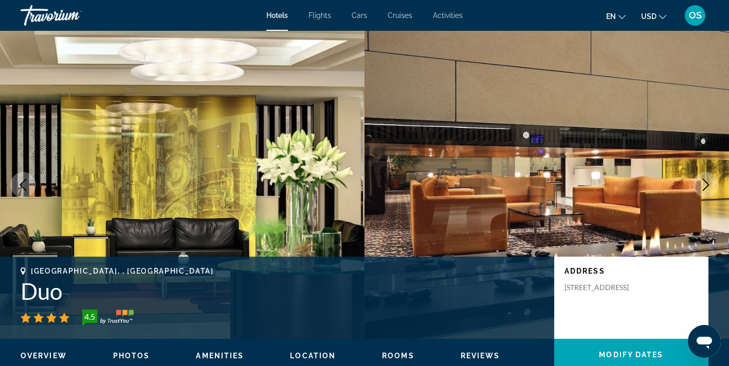
click at [26, 188] on icon "Previous image" at bounding box center [23, 185] width 12 height 12
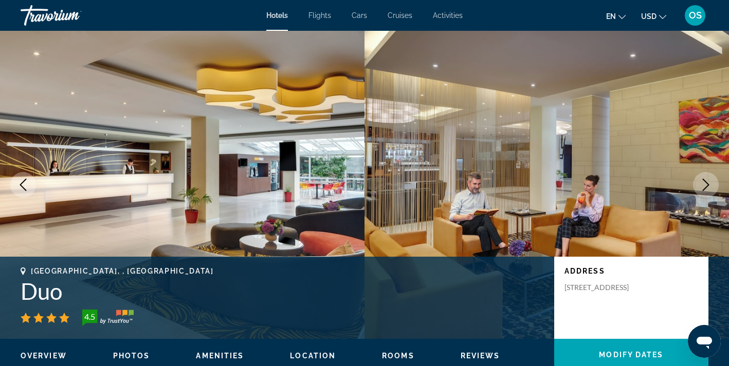
click at [25, 185] on icon "Previous image" at bounding box center [23, 185] width 12 height 12
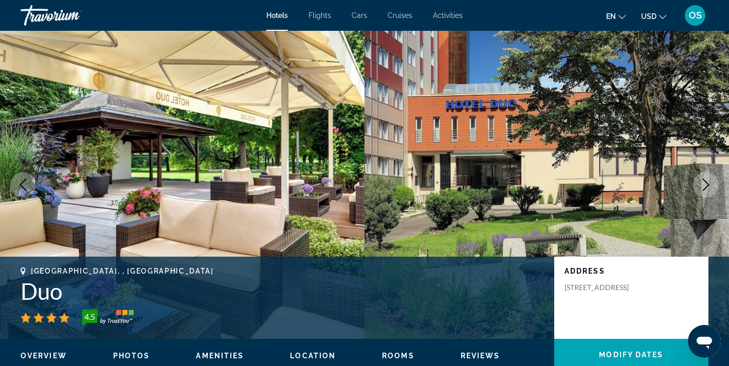
click at [702, 181] on icon "Next image" at bounding box center [706, 185] width 12 height 12
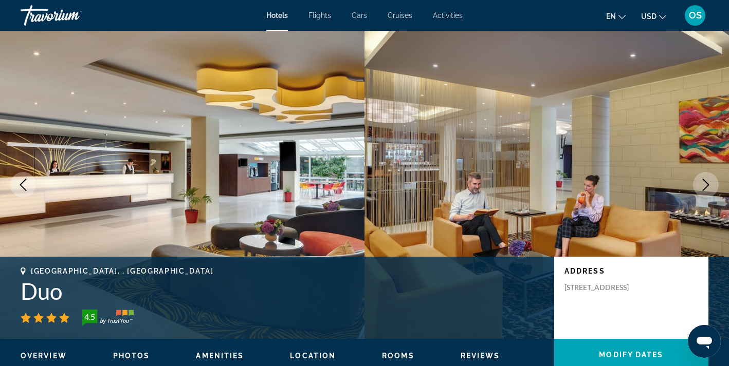
click at [697, 178] on button "Next image" at bounding box center [706, 185] width 26 height 26
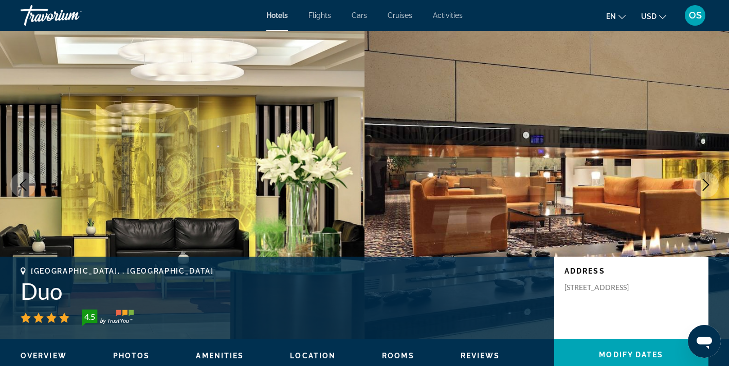
click at [709, 180] on icon "Next image" at bounding box center [706, 185] width 12 height 12
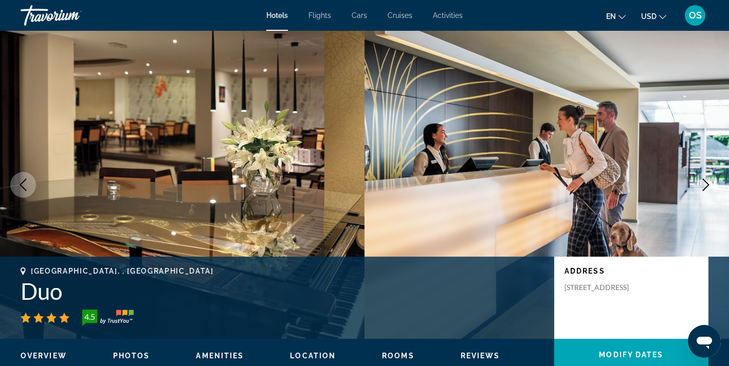
click at [710, 187] on icon "Next image" at bounding box center [706, 185] width 12 height 12
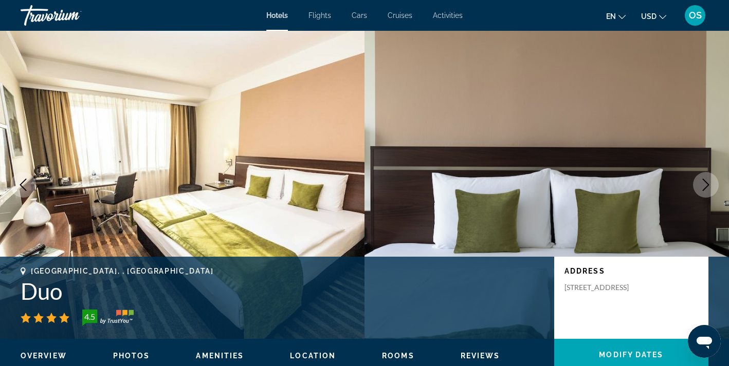
click at [710, 187] on icon "Next image" at bounding box center [706, 185] width 12 height 12
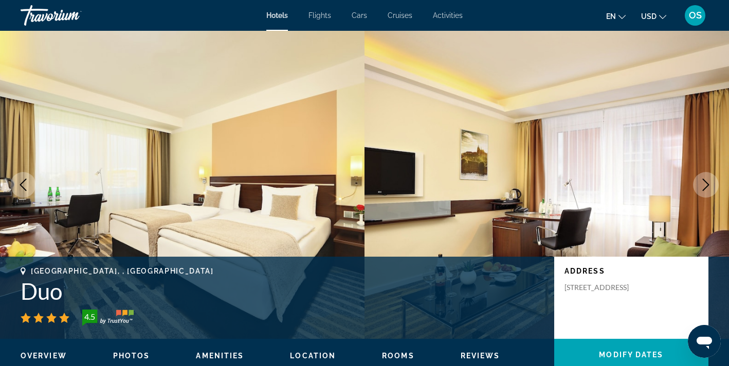
click at [707, 193] on button "Next image" at bounding box center [706, 185] width 26 height 26
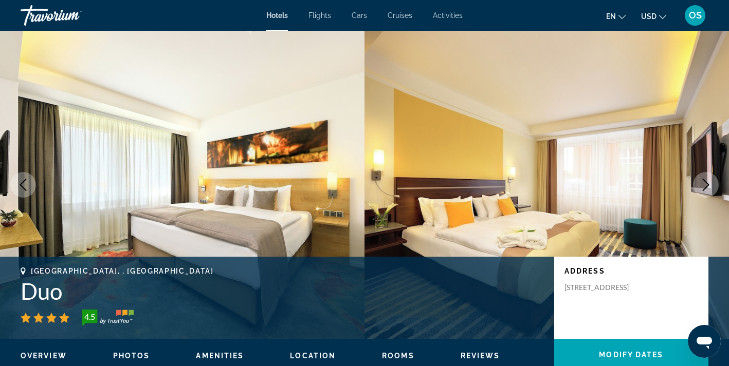
click at [704, 189] on icon "Next image" at bounding box center [706, 185] width 7 height 12
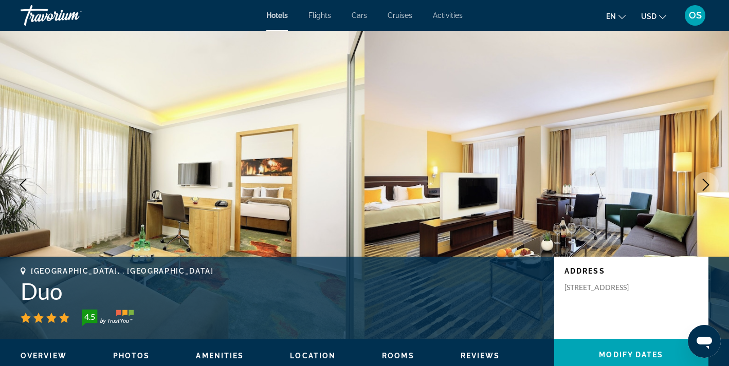
click at [707, 189] on icon "Next image" at bounding box center [706, 185] width 12 height 12
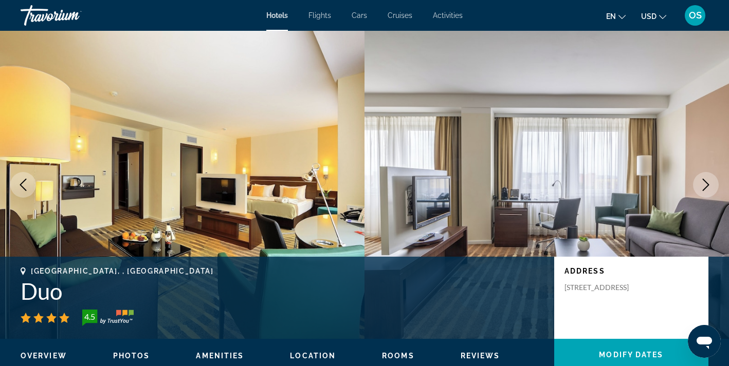
click at [705, 184] on icon "Next image" at bounding box center [706, 185] width 12 height 12
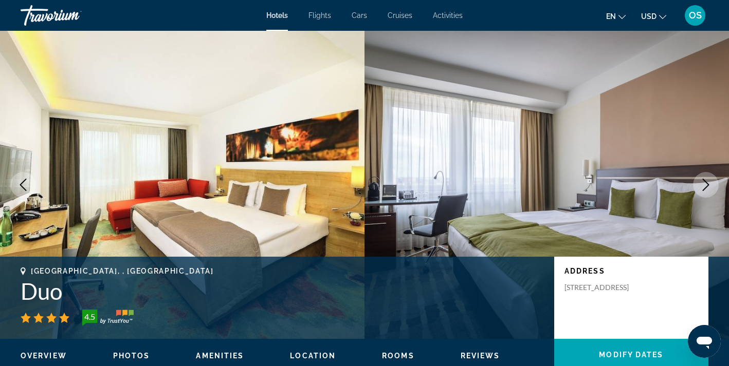
click at [705, 184] on icon "Next image" at bounding box center [706, 185] width 12 height 12
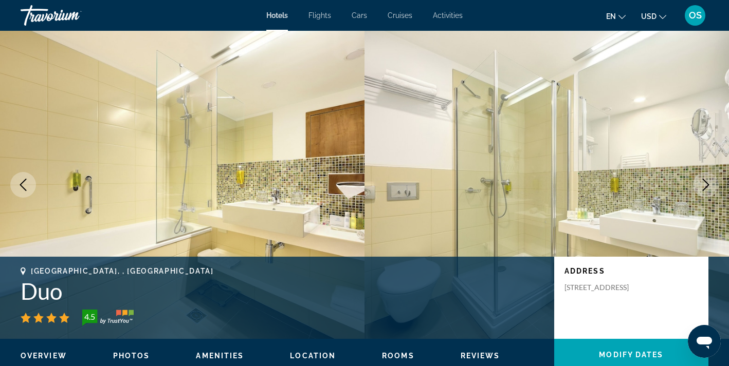
click at [705, 184] on icon "Next image" at bounding box center [706, 185] width 12 height 12
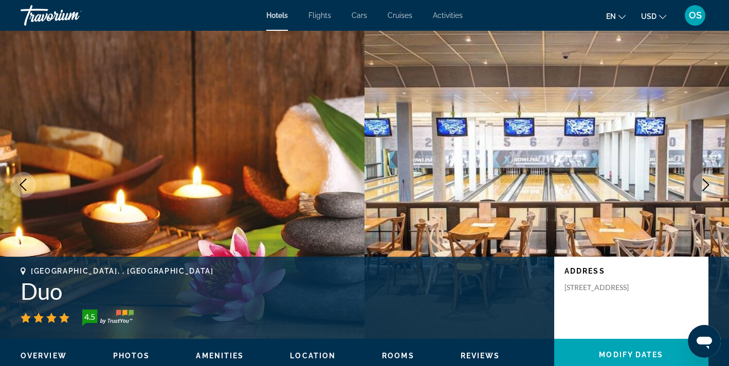
click at [705, 184] on icon "Next image" at bounding box center [706, 185] width 12 height 12
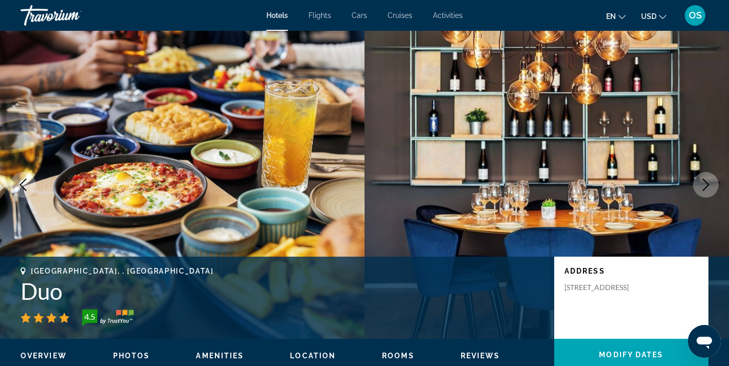
click at [705, 184] on icon "Next image" at bounding box center [706, 185] width 12 height 12
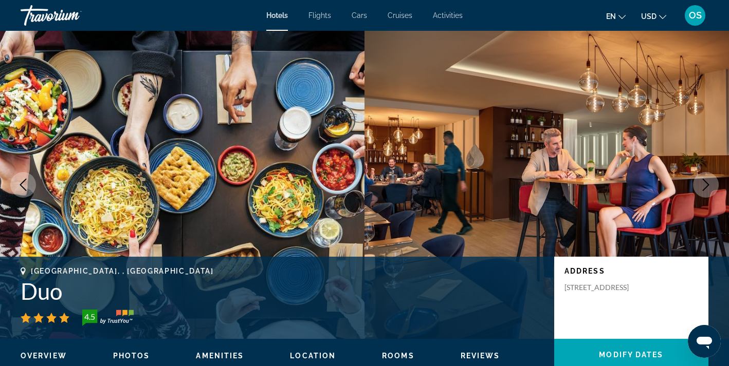
click at [705, 186] on icon "Next image" at bounding box center [706, 185] width 12 height 12
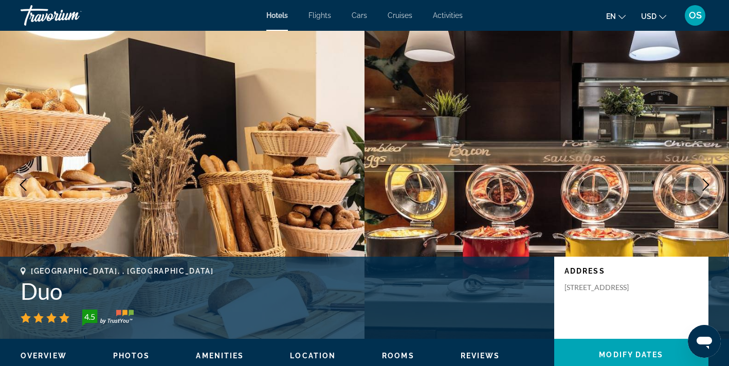
click at [705, 185] on icon "Next image" at bounding box center [706, 185] width 12 height 12
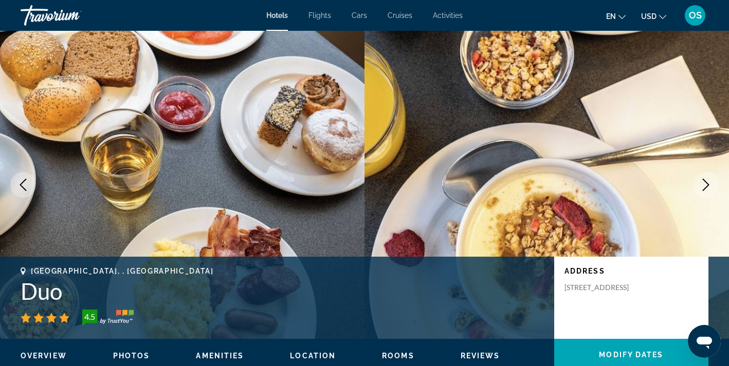
click at [655, 16] on span "USD" at bounding box center [648, 16] width 15 height 8
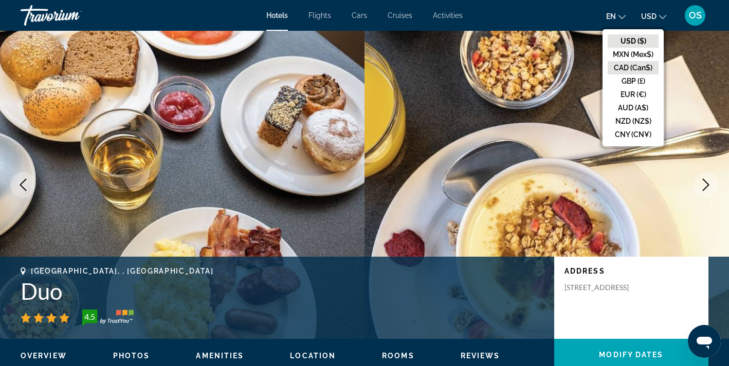
click at [628, 72] on button "CAD (Can$)" at bounding box center [633, 67] width 51 height 13
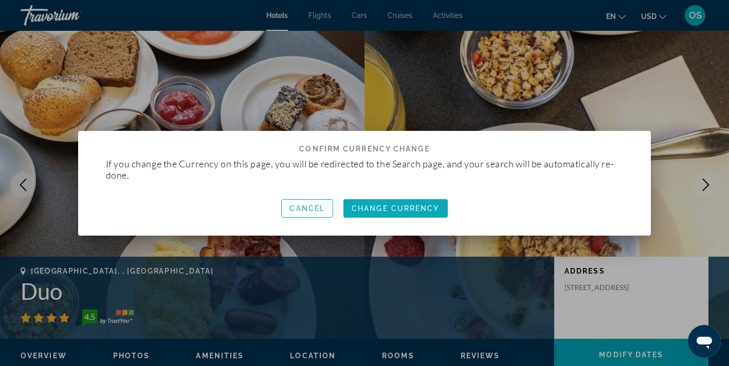
click at [389, 208] on span "Change Currency" at bounding box center [396, 209] width 88 height 8
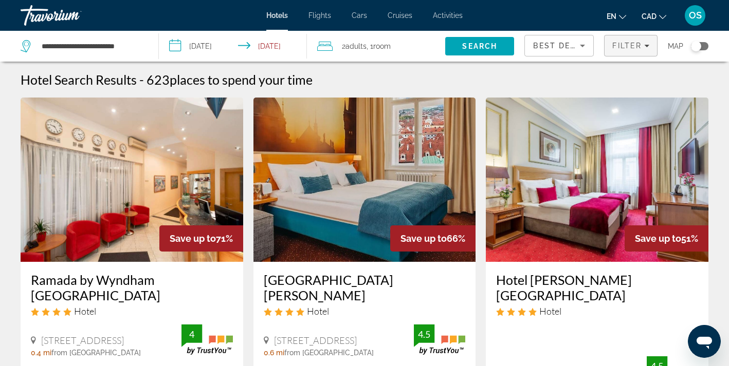
click at [628, 52] on span "Filters" at bounding box center [630, 45] width 52 height 25
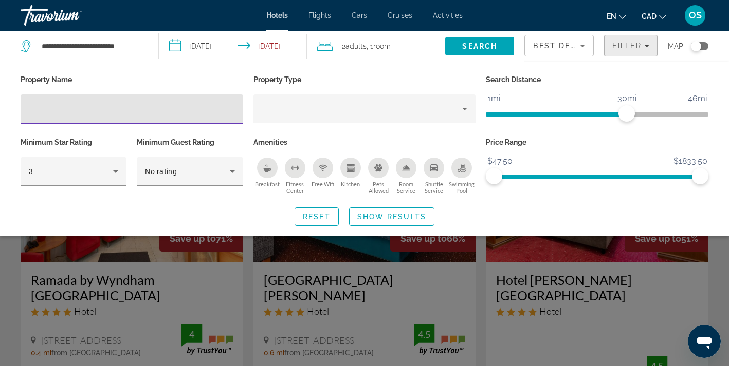
click at [628, 48] on span "Filter" at bounding box center [626, 46] width 29 height 8
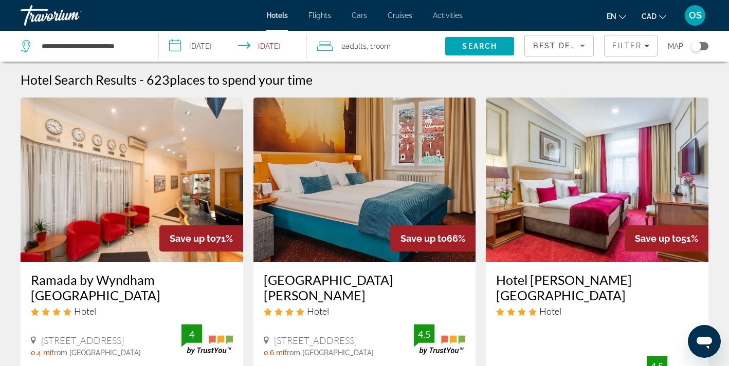
click at [545, 49] on span "Best Deals" at bounding box center [559, 46] width 53 height 8
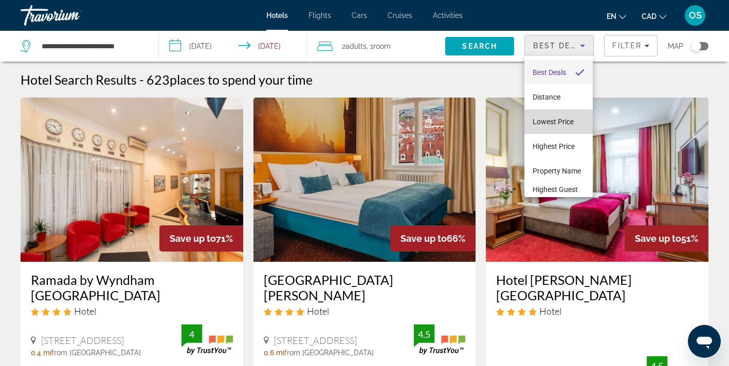
click at [546, 125] on span "Lowest Price" at bounding box center [552, 122] width 41 height 8
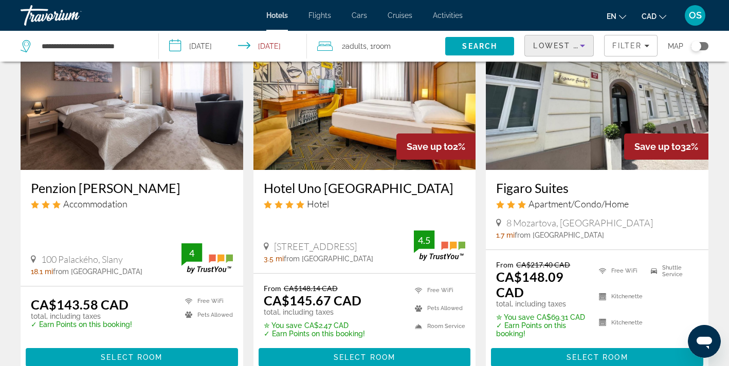
scroll to position [1317, 0]
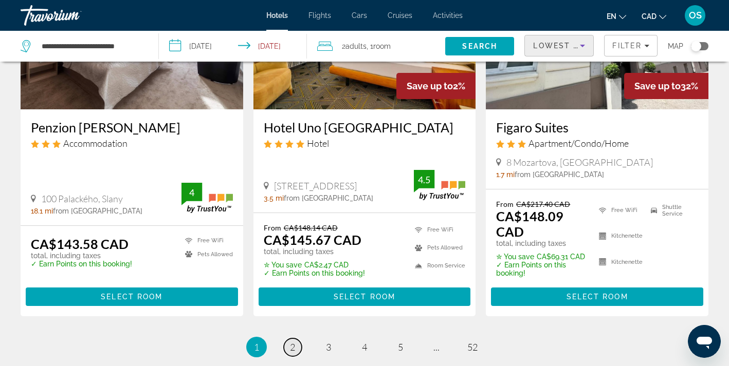
click at [289, 341] on link "page 2" at bounding box center [293, 348] width 18 height 18
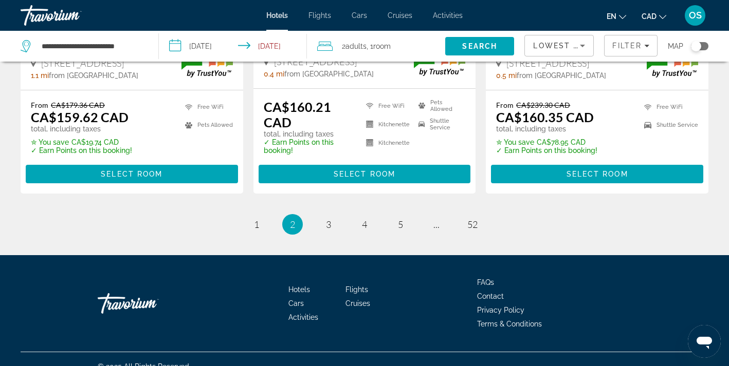
scroll to position [1451, 0]
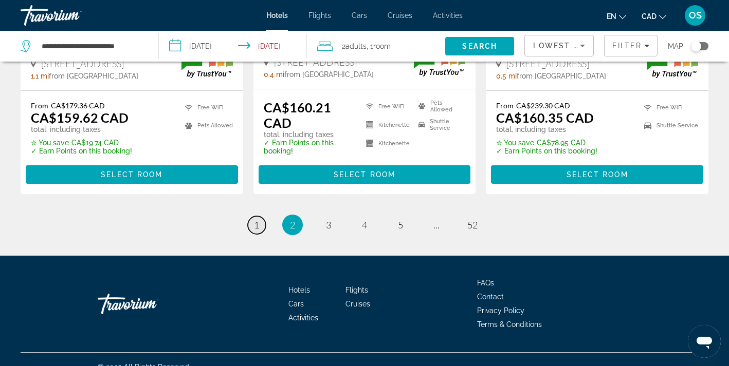
click at [252, 216] on link "page 1" at bounding box center [257, 225] width 18 height 18
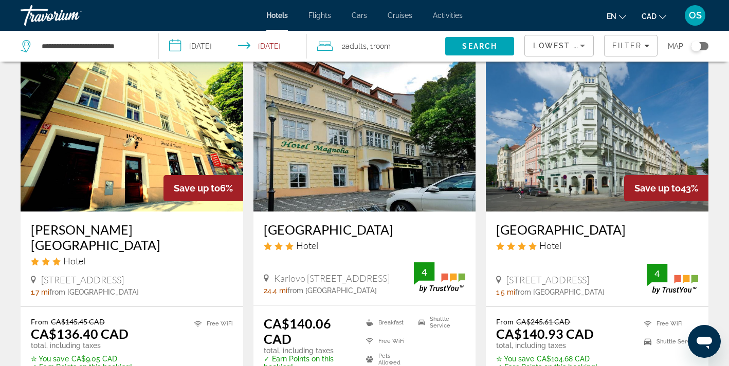
scroll to position [833, 0]
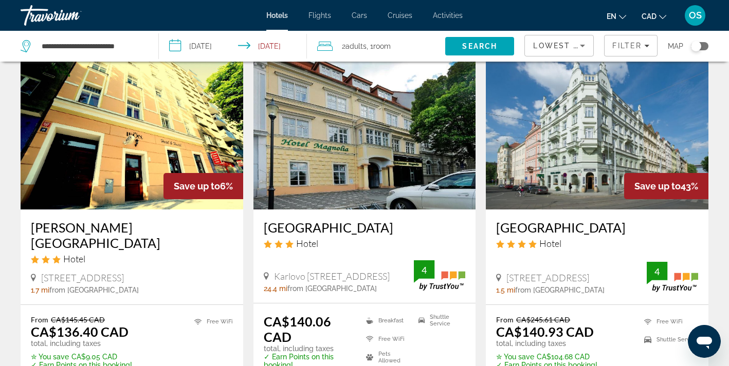
click at [569, 118] on img "Main content" at bounding box center [597, 127] width 223 height 164
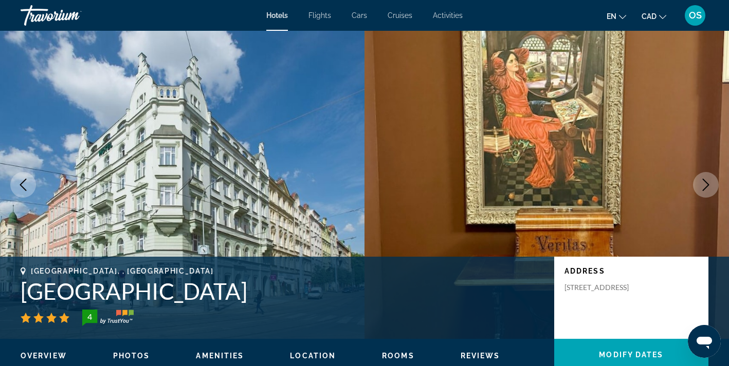
click at [710, 189] on icon "Next image" at bounding box center [706, 185] width 12 height 12
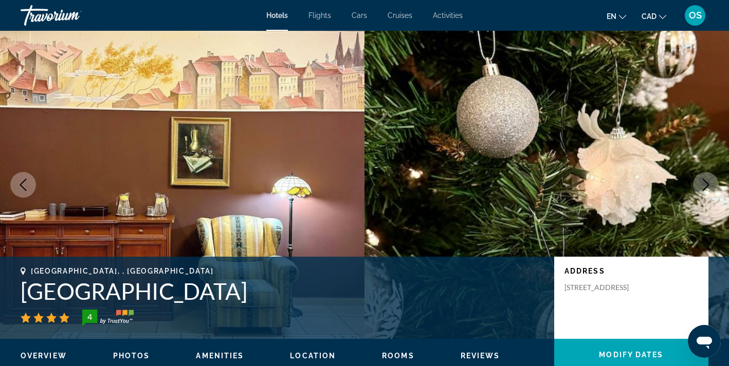
click at [710, 189] on icon "Next image" at bounding box center [706, 185] width 12 height 12
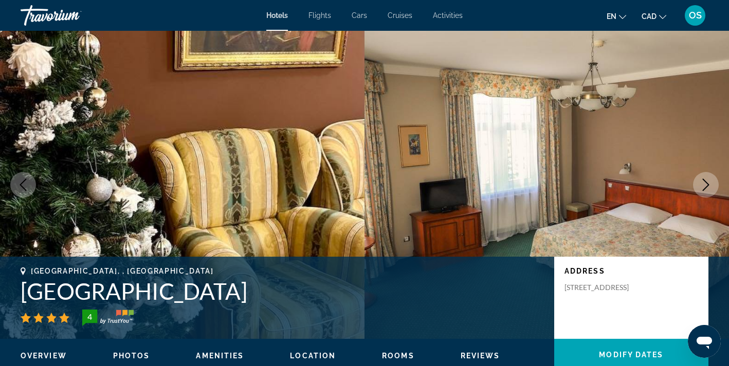
click at [710, 189] on icon "Next image" at bounding box center [706, 185] width 12 height 12
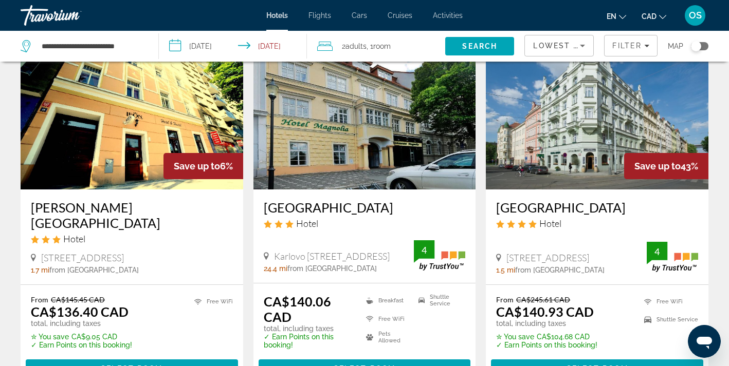
scroll to position [822, 0]
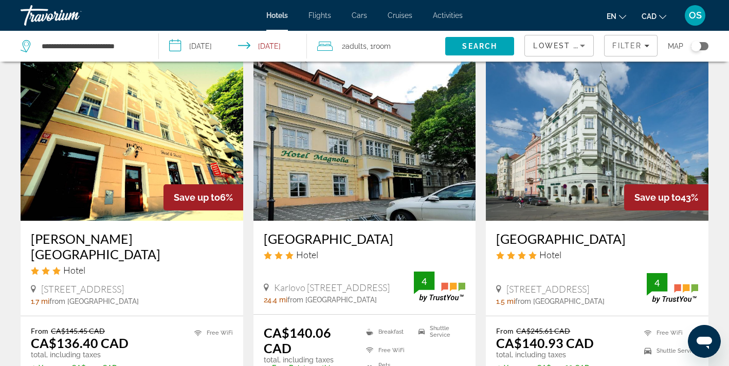
click at [557, 150] on img "Main content" at bounding box center [597, 139] width 223 height 164
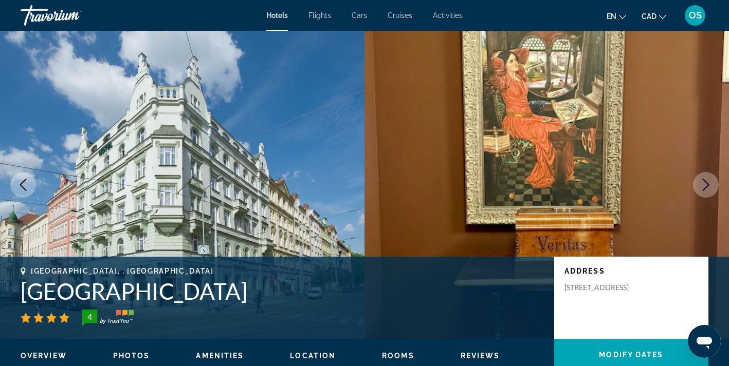
click at [704, 185] on icon "Next image" at bounding box center [706, 185] width 12 height 12
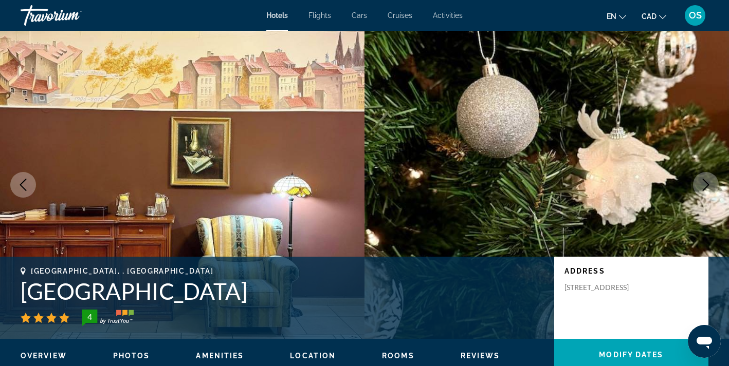
click at [704, 185] on icon "Next image" at bounding box center [706, 185] width 12 height 12
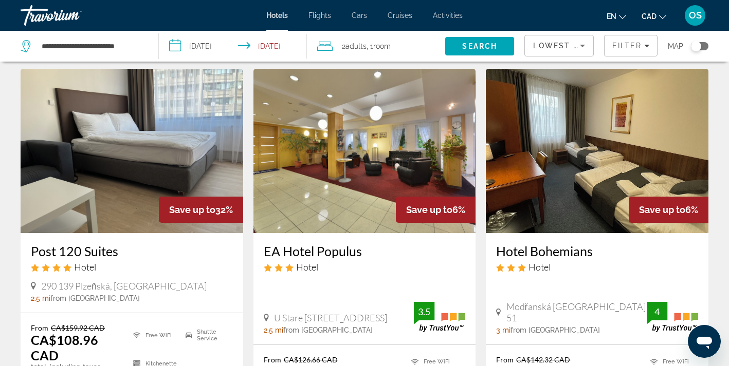
scroll to position [415, 0]
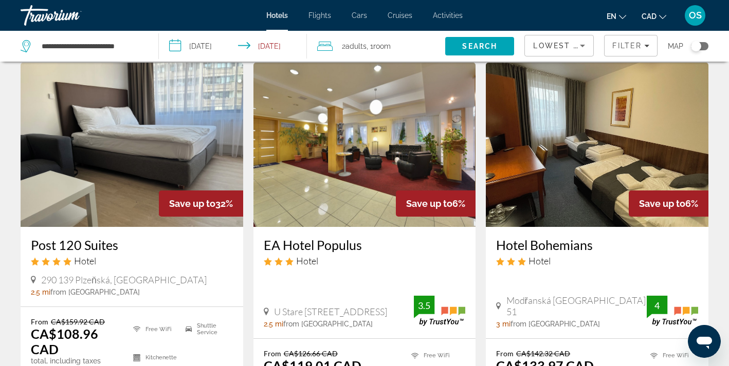
click at [156, 143] on img "Main content" at bounding box center [132, 145] width 223 height 164
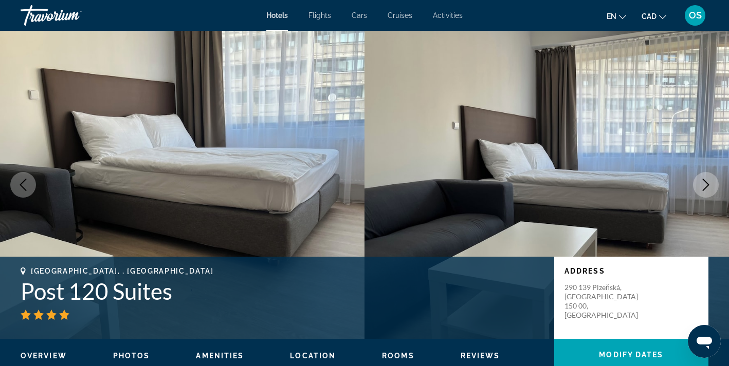
click at [708, 181] on icon "Next image" at bounding box center [706, 185] width 12 height 12
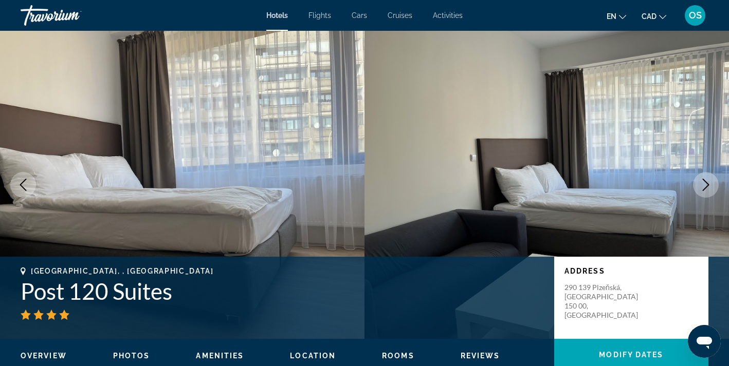
click at [708, 181] on icon "Next image" at bounding box center [706, 185] width 12 height 12
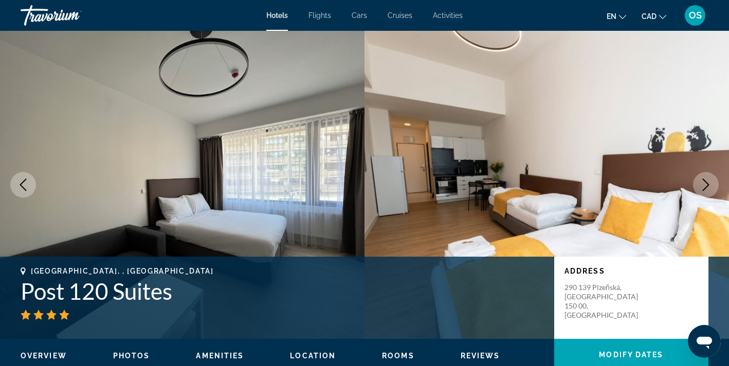
click at [708, 181] on icon "Next image" at bounding box center [706, 185] width 12 height 12
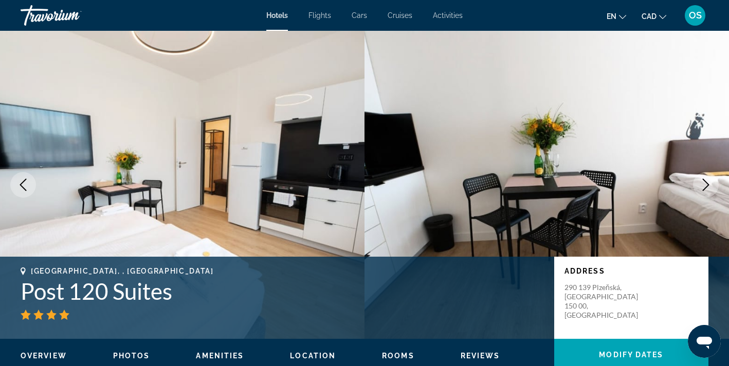
click at [707, 183] on icon "Next image" at bounding box center [706, 185] width 7 height 12
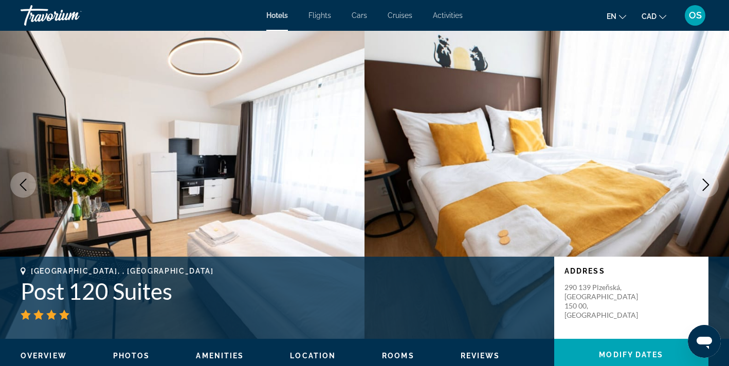
click at [90, 83] on img "Main content" at bounding box center [182, 185] width 364 height 308
click at [436, 14] on span "Activities" at bounding box center [448, 15] width 30 height 8
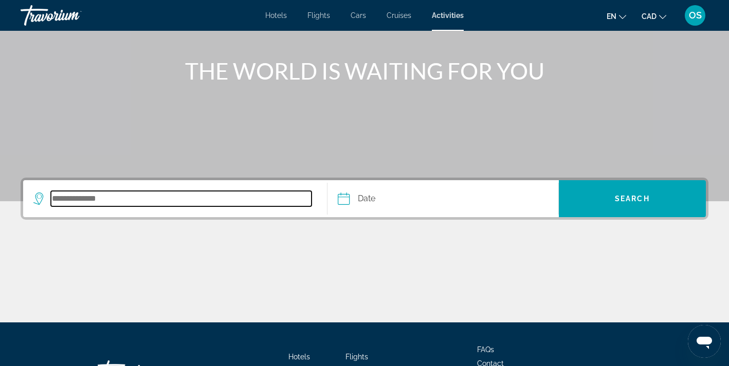
click at [138, 201] on input "Search destination" at bounding box center [181, 198] width 261 height 15
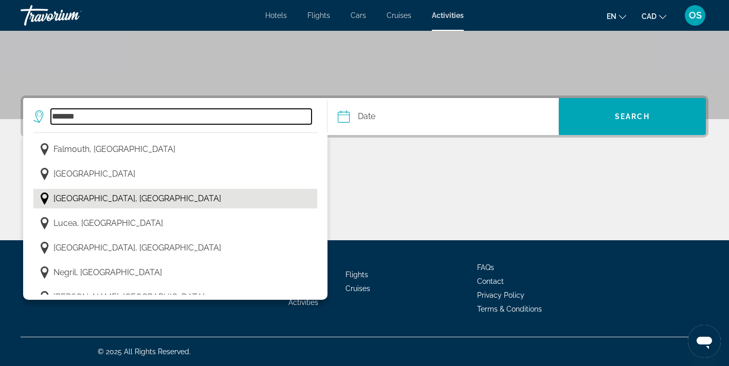
scroll to position [55, 0]
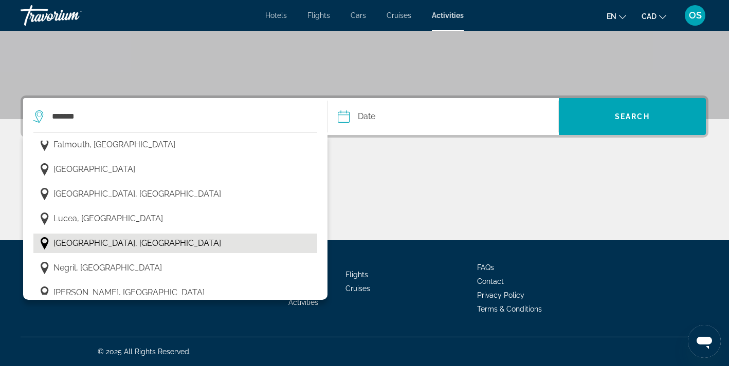
click at [106, 236] on span "[GEOGRAPHIC_DATA], [GEOGRAPHIC_DATA]" at bounding box center [137, 243] width 168 height 14
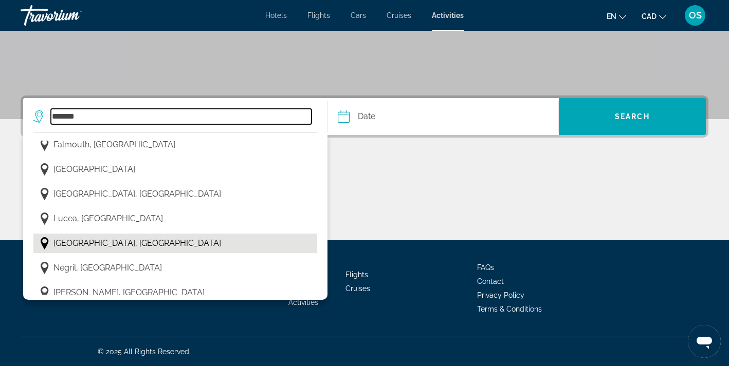
type input "**********"
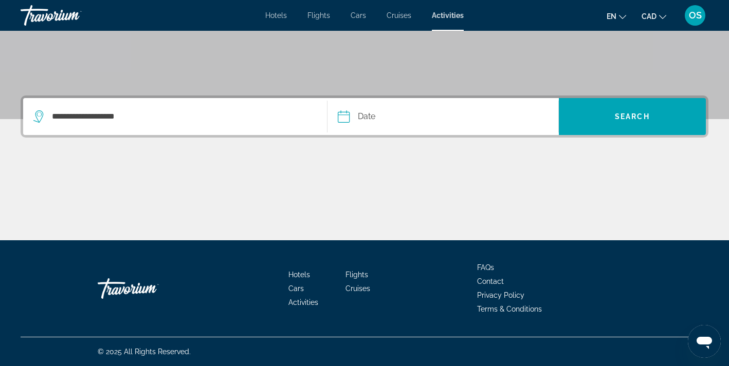
click at [388, 108] on input "Date" at bounding box center [392, 118] width 114 height 40
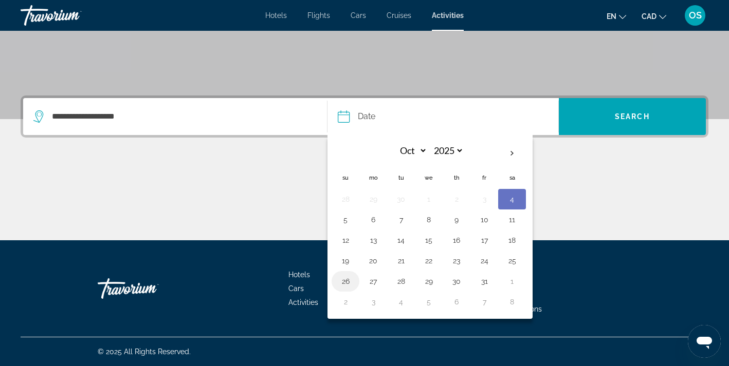
click at [351, 285] on button "26" at bounding box center [345, 281] width 16 height 14
type input "**********"
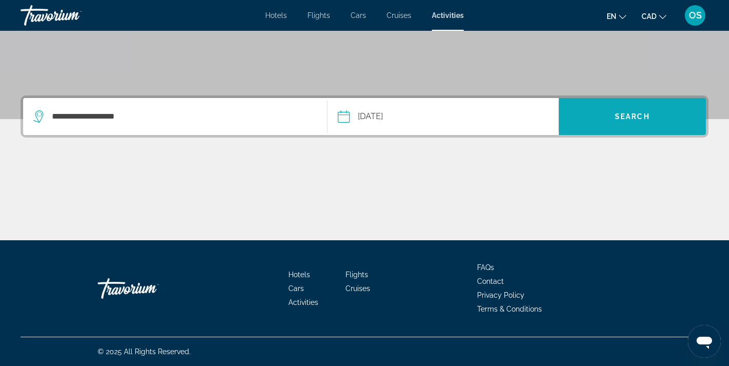
click at [661, 129] on span "Search" at bounding box center [632, 116] width 147 height 37
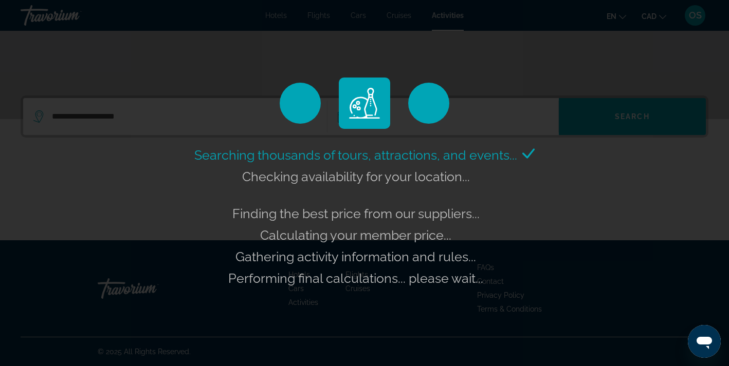
scroll to position [173, 0]
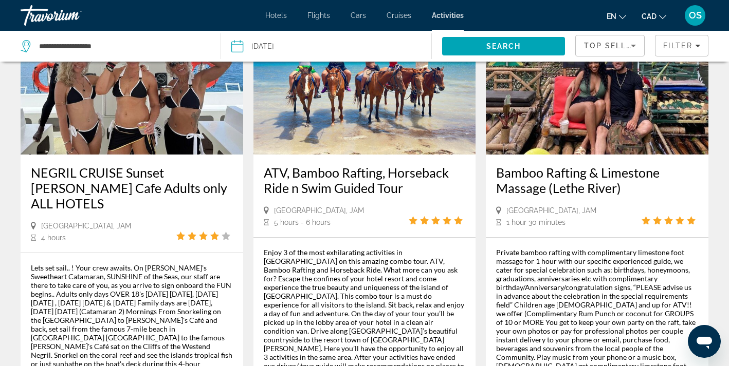
scroll to position [1515, 0]
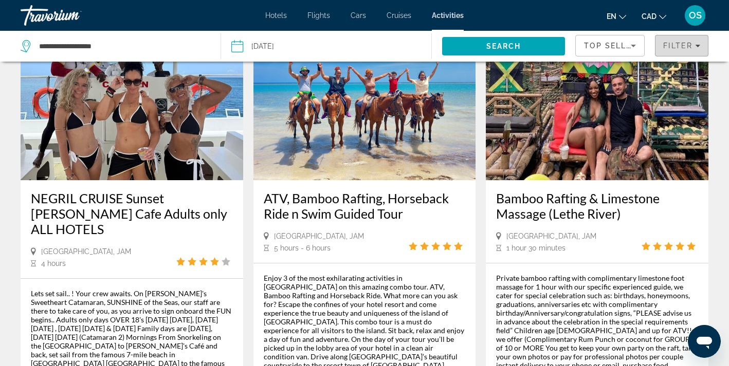
click at [686, 48] on span "Filter" at bounding box center [677, 46] width 29 height 8
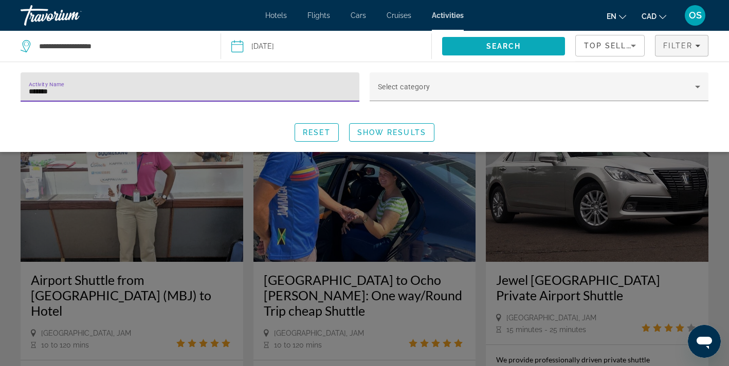
type input "*******"
click at [501, 46] on span "Search" at bounding box center [503, 46] width 35 height 8
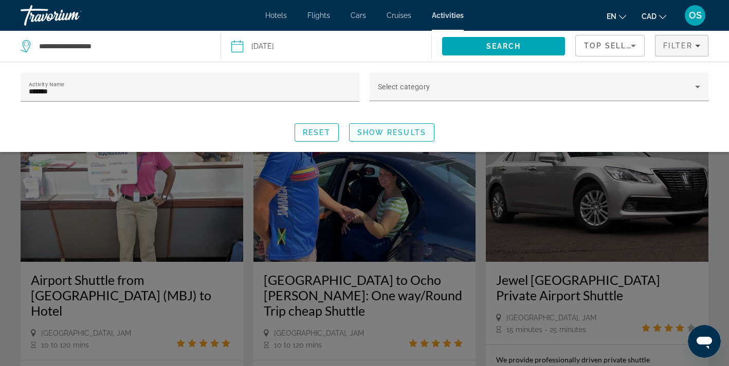
click at [395, 129] on span "Show Results" at bounding box center [391, 132] width 69 height 8
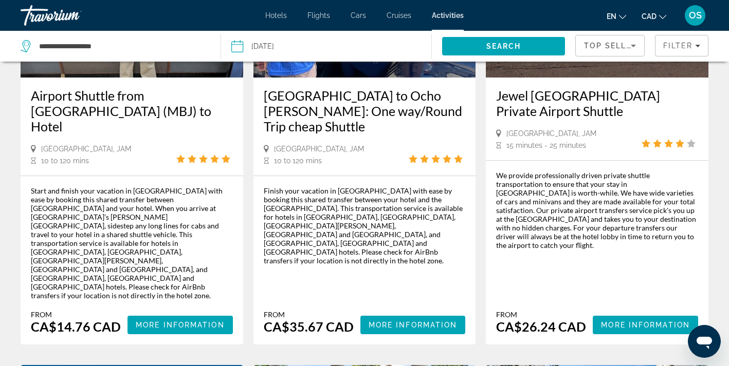
scroll to position [198, 0]
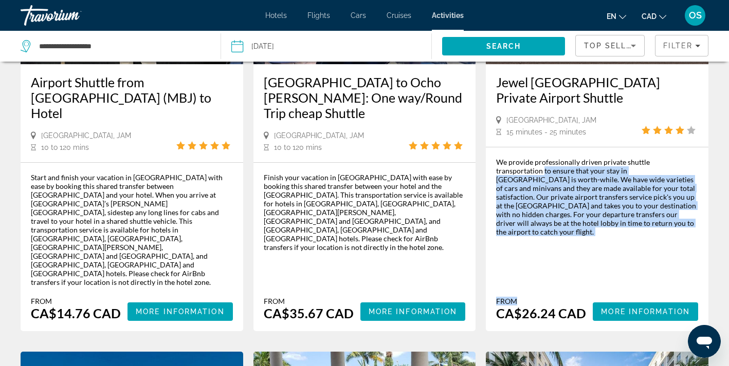
drag, startPoint x: 495, startPoint y: 174, endPoint x: 521, endPoint y: 246, distance: 75.8
click at [522, 246] on div "We provide professionally driven private shuttle transportation to ensure that …" at bounding box center [597, 240] width 223 height 184
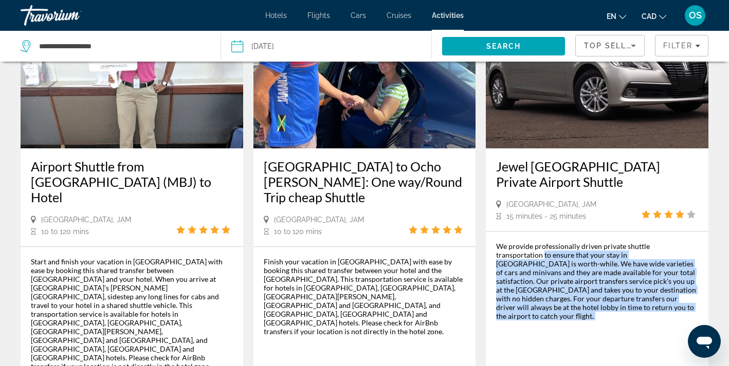
scroll to position [84, 0]
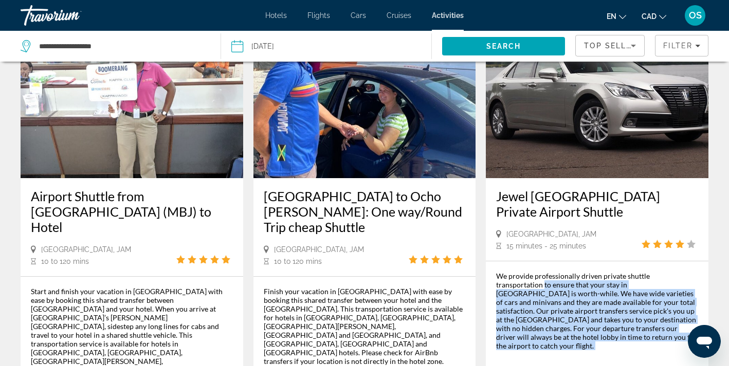
click at [138, 193] on h3 "Airport Shuttle from [GEOGRAPHIC_DATA] (MBJ) to Hotel" at bounding box center [132, 212] width 202 height 46
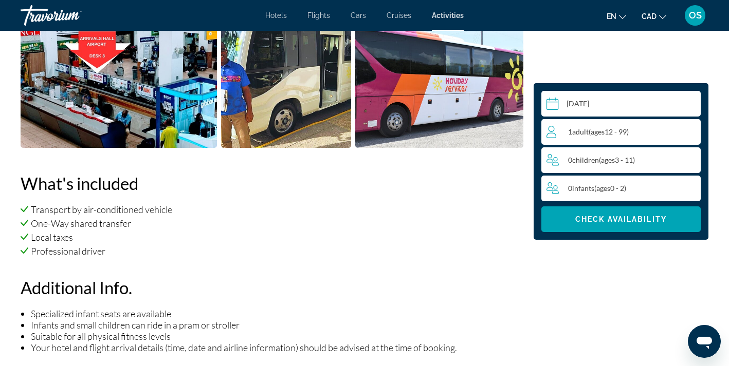
scroll to position [608, 0]
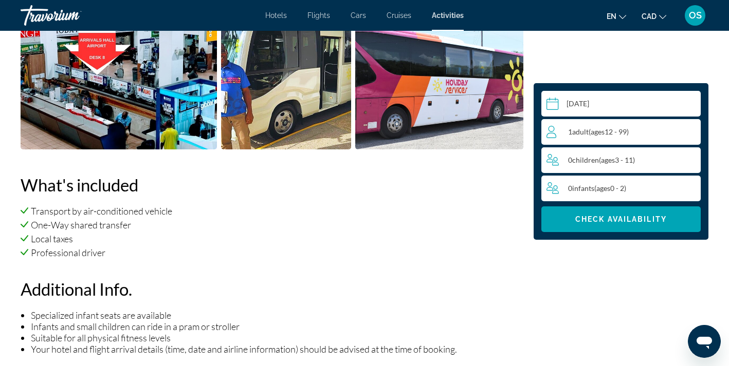
click at [604, 136] on span "ages" at bounding box center [598, 131] width 14 height 9
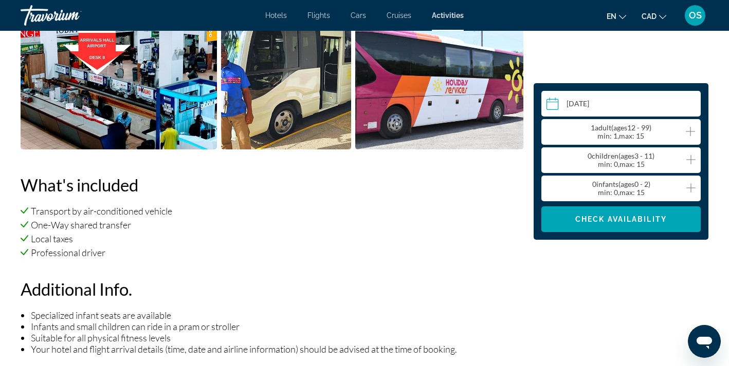
click at [687, 135] on icon "Increment adults" at bounding box center [690, 131] width 9 height 12
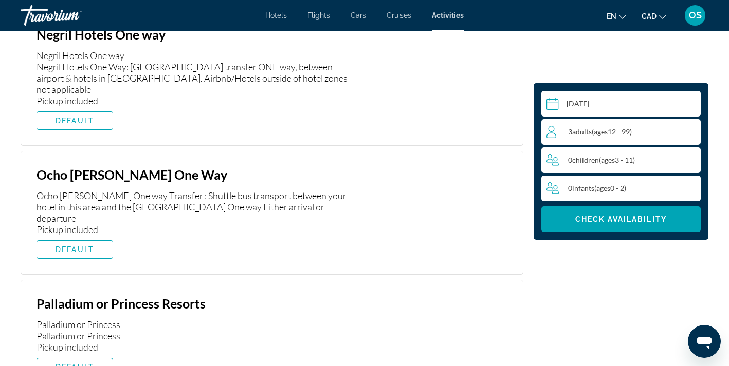
scroll to position [1698, 0]
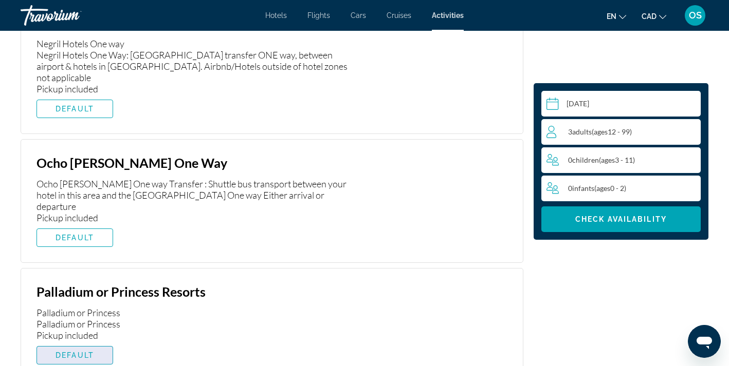
click at [86, 352] on span "DEFAULT" at bounding box center [75, 356] width 39 height 8
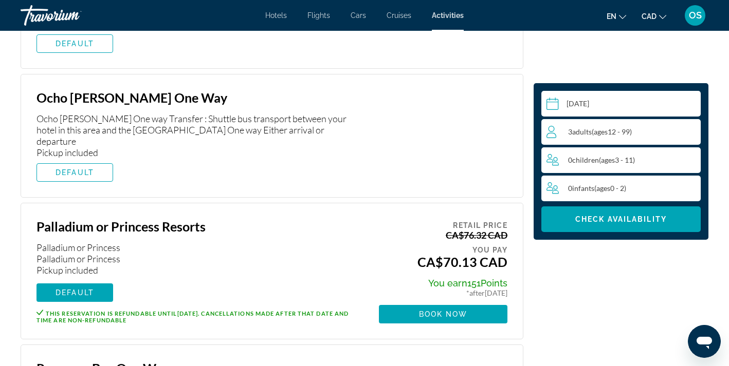
scroll to position [1777, 0]
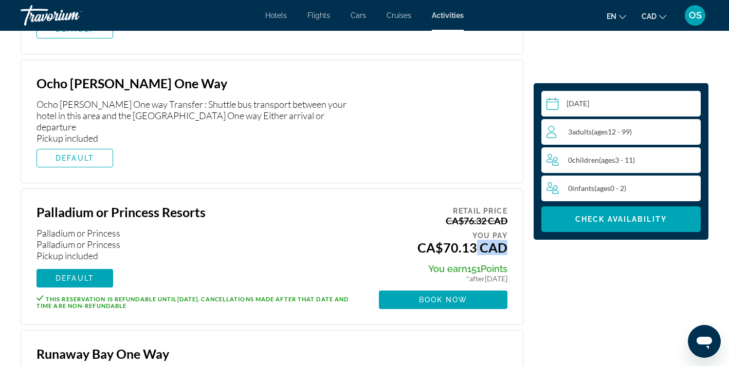
drag, startPoint x: 469, startPoint y: 188, endPoint x: 501, endPoint y: 188, distance: 32.4
click at [501, 240] on ins "CA$70.13 CAD" at bounding box center [462, 247] width 90 height 15
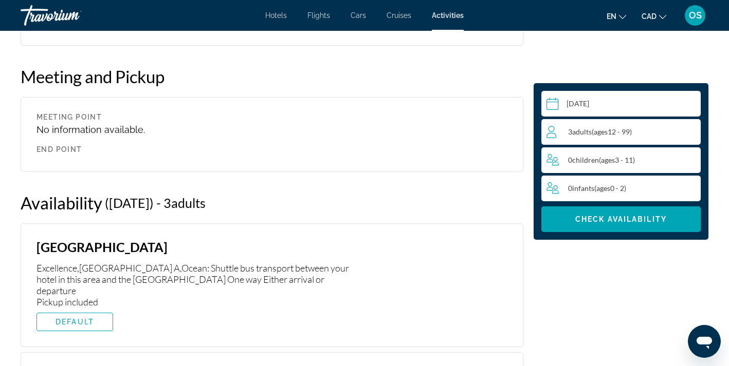
scroll to position [1222, 0]
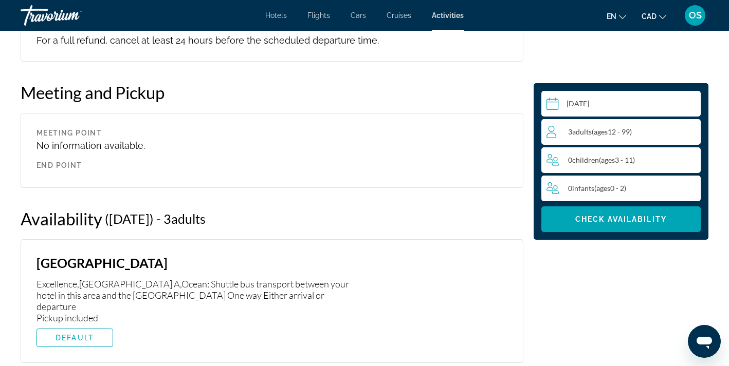
click at [88, 140] on span "No information available." at bounding box center [90, 145] width 108 height 11
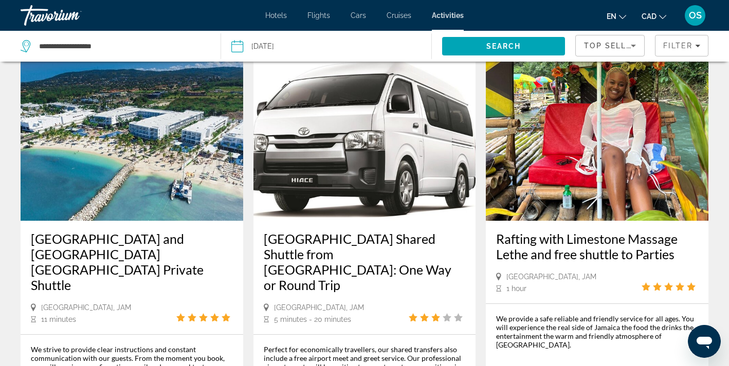
scroll to position [932, 0]
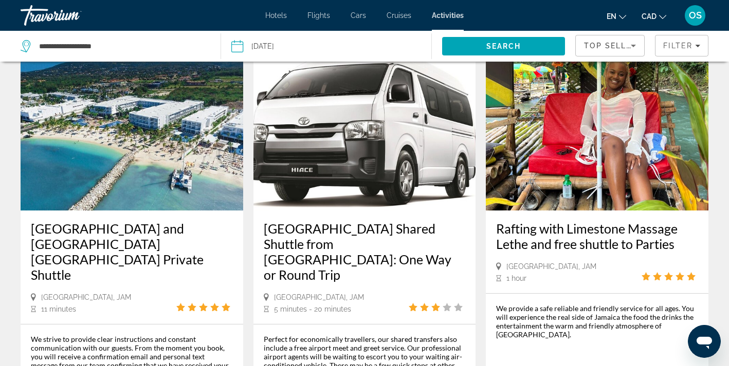
click at [361, 221] on h3 "[GEOGRAPHIC_DATA] Shared Shuttle from [GEOGRAPHIC_DATA]: One Way or Round Trip" at bounding box center [365, 252] width 202 height 62
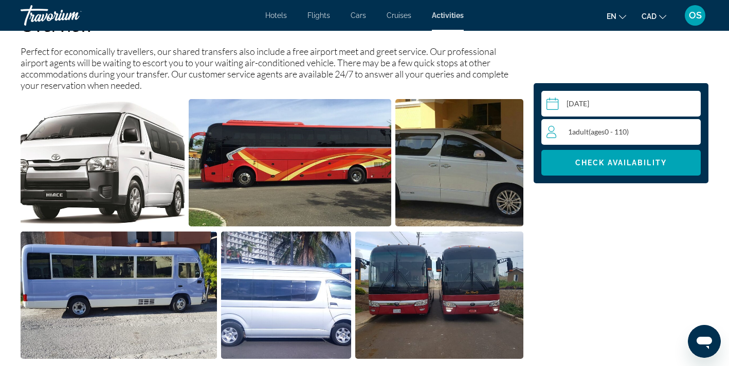
scroll to position [382, 0]
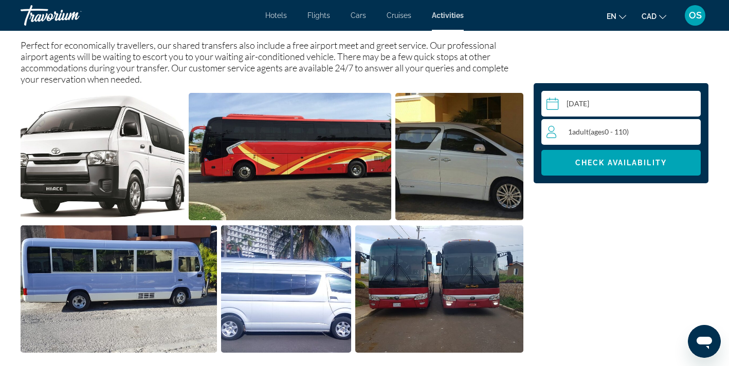
click at [593, 134] on span "( ages [DEMOGRAPHIC_DATA])" at bounding box center [608, 131] width 40 height 9
click at [691, 133] on icon "Increment adults" at bounding box center [690, 131] width 9 height 12
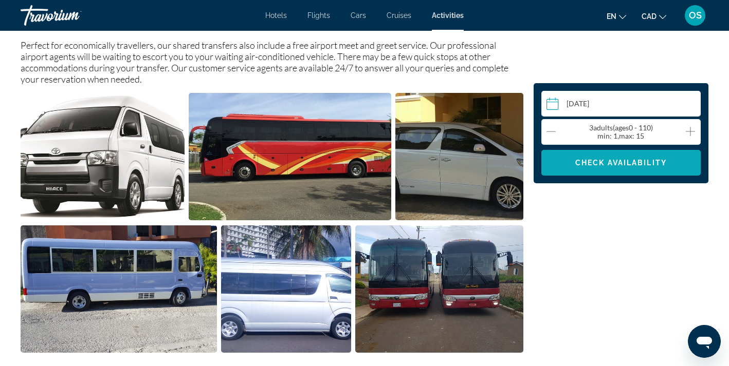
click at [648, 168] on span "Main content" at bounding box center [620, 163] width 159 height 25
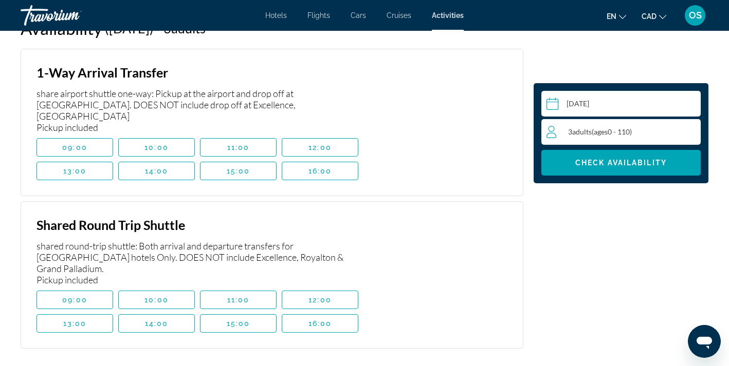
scroll to position [1597, 0]
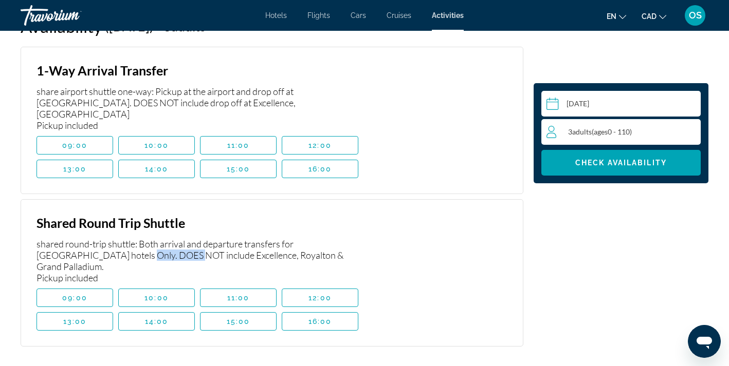
drag, startPoint x: 87, startPoint y: 244, endPoint x: 139, endPoint y: 242, distance: 51.4
click at [139, 242] on div "shared round-trip shuttle: Both arrival and departure transfers for [GEOGRAPHIC…" at bounding box center [197, 260] width 322 height 45
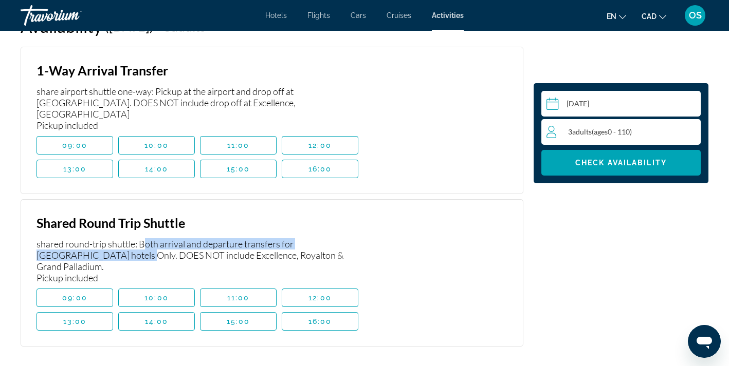
drag, startPoint x: 144, startPoint y: 231, endPoint x: 88, endPoint y: 242, distance: 57.1
click at [88, 242] on div "shared round-trip shuttle: Both arrival and departure transfers for [GEOGRAPHIC…" at bounding box center [197, 260] width 322 height 45
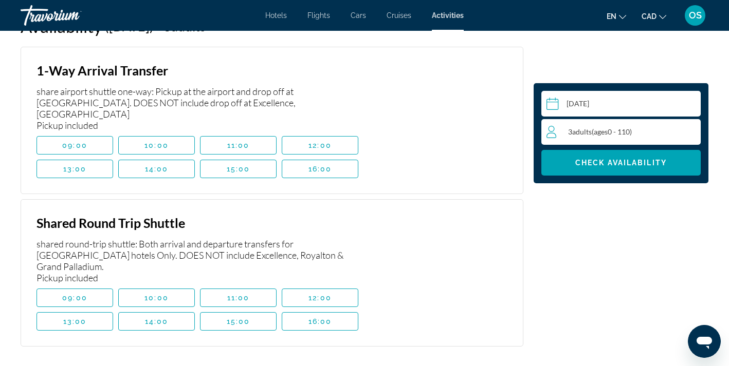
click at [132, 246] on div "shared round-trip shuttle: Both arrival and departure transfers for [GEOGRAPHIC…" at bounding box center [197, 260] width 322 height 45
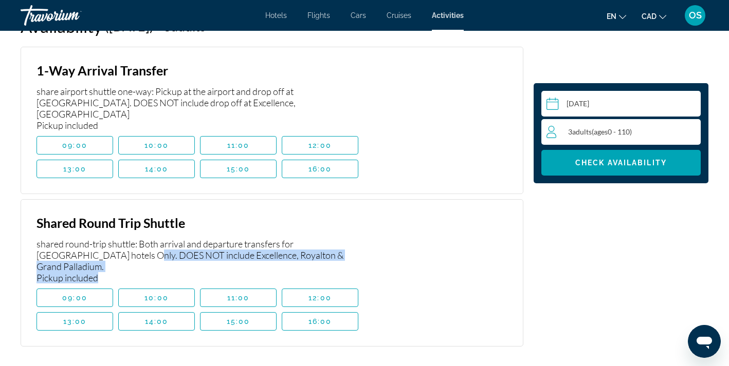
drag, startPoint x: 90, startPoint y: 247, endPoint x: 134, endPoint y: 260, distance: 45.4
click at [134, 260] on div "shared round-trip shuttle: Both arrival and departure transfers for [GEOGRAPHIC…" at bounding box center [197, 260] width 322 height 45
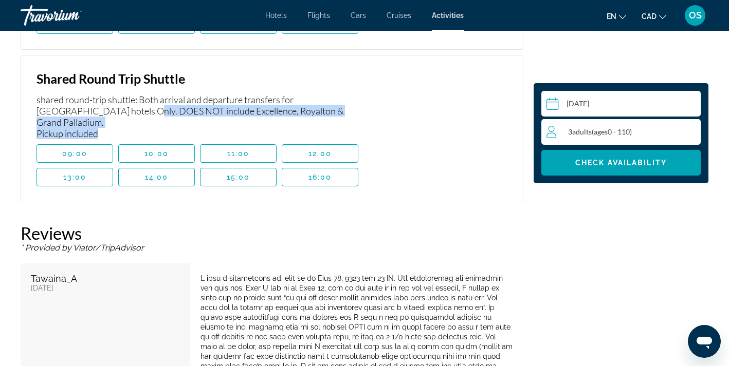
scroll to position [1742, 0]
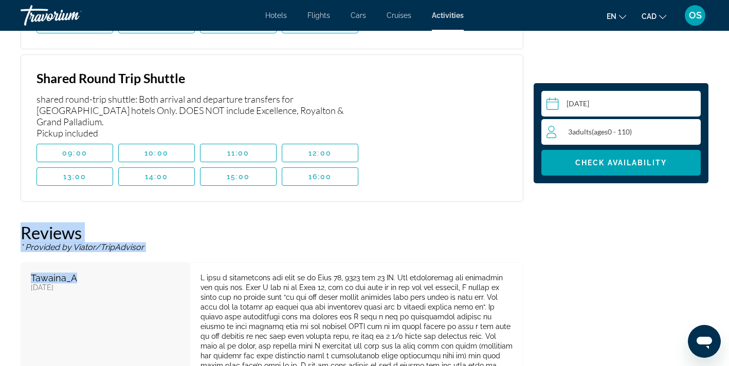
drag, startPoint x: 134, startPoint y: 260, endPoint x: 186, endPoint y: 167, distance: 105.8
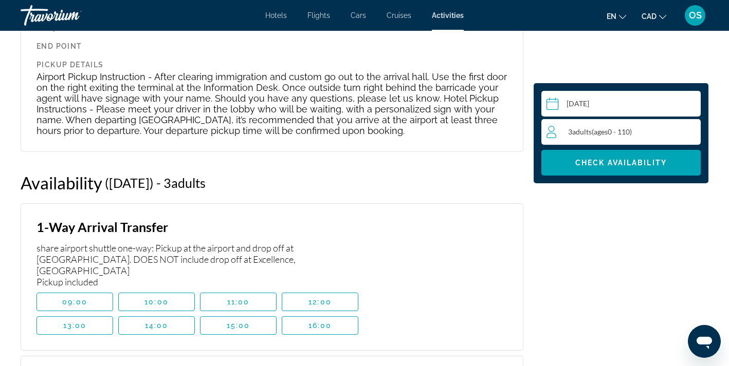
scroll to position [1438, 0]
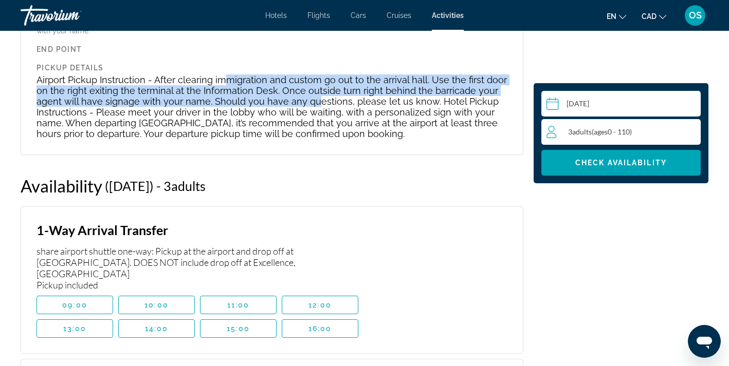
drag, startPoint x: 226, startPoint y: 81, endPoint x: 314, endPoint y: 102, distance: 90.0
click at [314, 103] on p "Airport Pickup Instruction - After clearing immigration and custom go out to th…" at bounding box center [271, 107] width 471 height 65
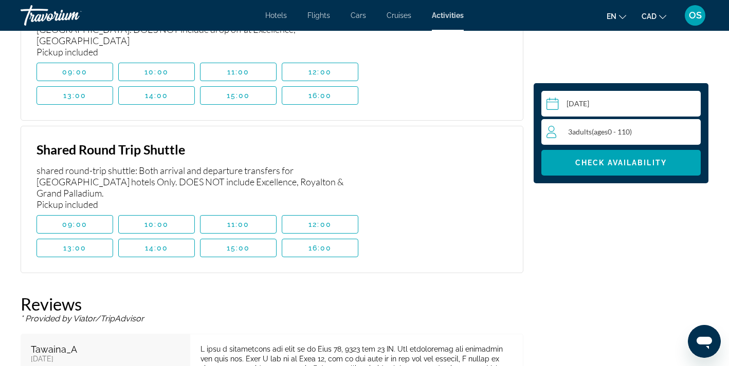
scroll to position [1679, 0]
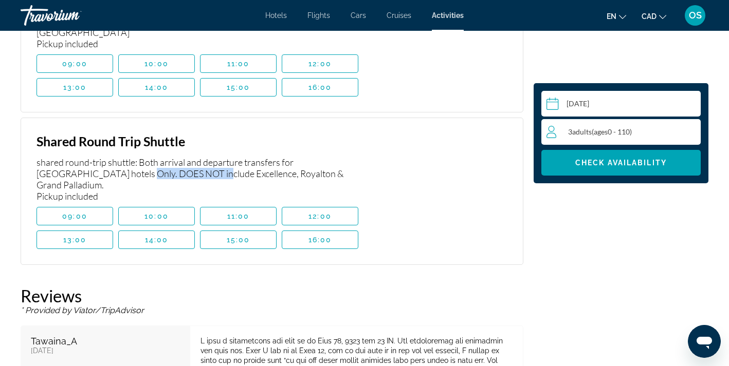
drag, startPoint x: 86, startPoint y: 161, endPoint x: 163, endPoint y: 160, distance: 77.1
click at [163, 160] on div "shared round-trip shuttle: Both arrival and departure transfers for [GEOGRAPHIC…" at bounding box center [197, 179] width 322 height 45
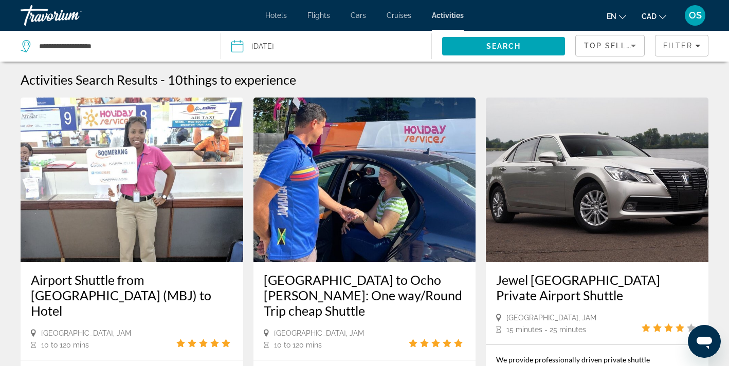
click at [126, 288] on h3 "Airport Shuttle from [GEOGRAPHIC_DATA] (MBJ) to Hotel" at bounding box center [132, 295] width 202 height 46
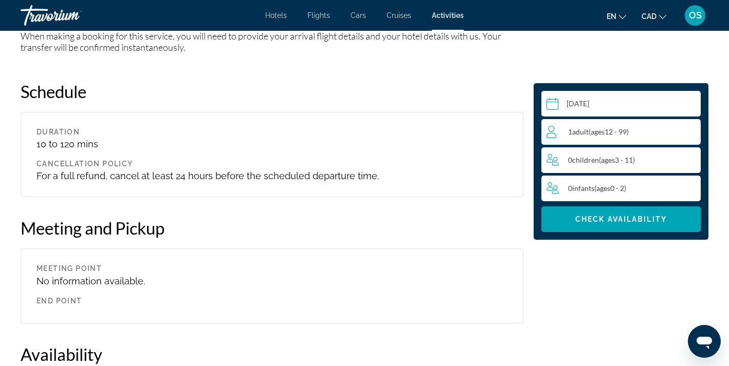
scroll to position [1095, 0]
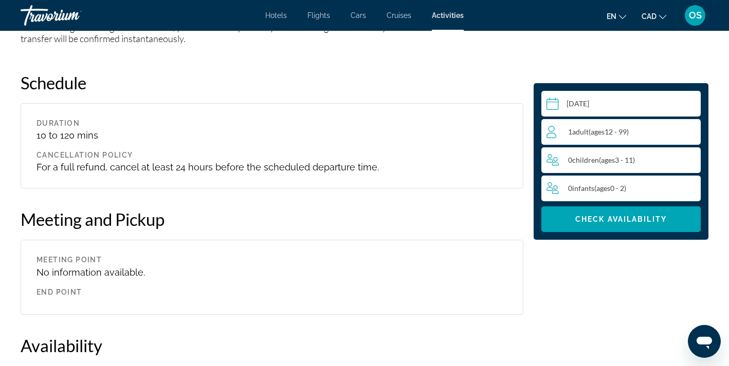
click at [600, 129] on span "ages" at bounding box center [598, 131] width 14 height 9
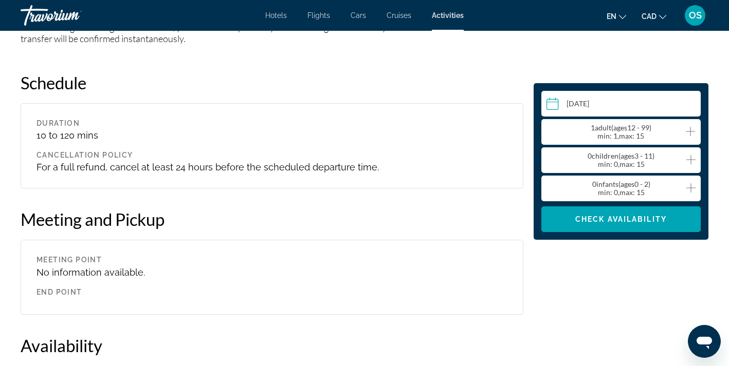
click at [686, 134] on icon "Increment adults" at bounding box center [690, 131] width 9 height 12
click at [617, 268] on div "Select a date [DATE] Oct *** *** *** *** *** *** *** *** *** *** *** *** 2025 *…" at bounding box center [620, 262] width 185 height 1933
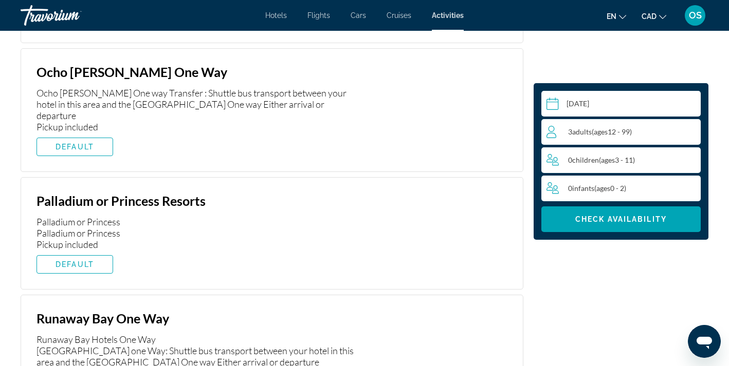
scroll to position [1801, 0]
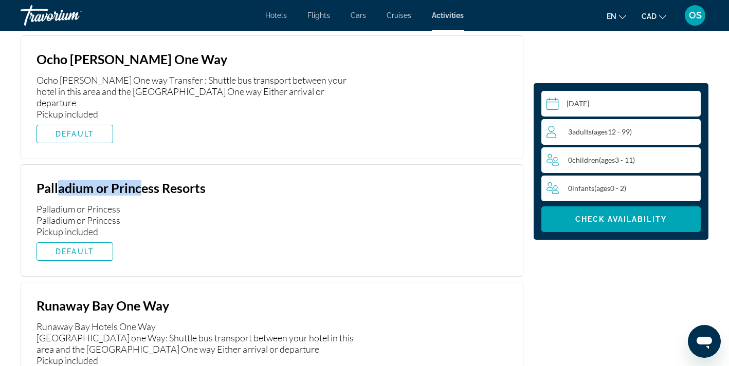
drag, startPoint x: 57, startPoint y: 130, endPoint x: 132, endPoint y: 130, distance: 75.0
click at [132, 180] on h3 "Palladium or Princess Resorts" at bounding box center [197, 187] width 322 height 15
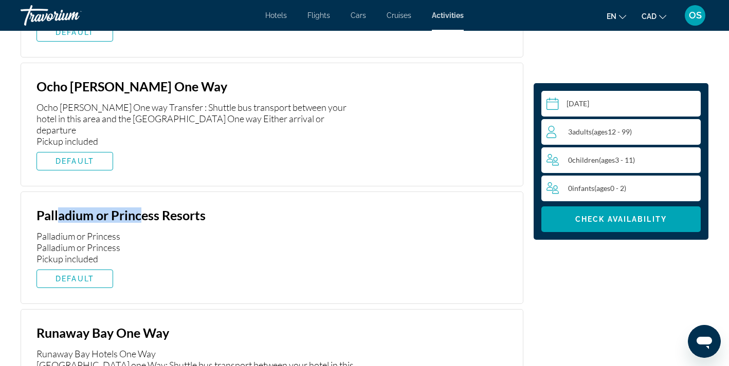
scroll to position [1776, 0]
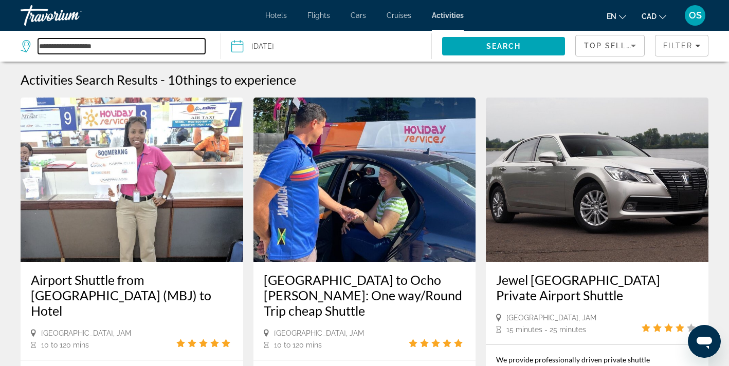
click at [144, 41] on input "**********" at bounding box center [121, 46] width 167 height 15
drag, startPoint x: 145, startPoint y: 49, endPoint x: 6, endPoint y: 46, distance: 138.8
click at [6, 46] on app-activities-destinations-search "**********" at bounding box center [110, 46] width 221 height 31
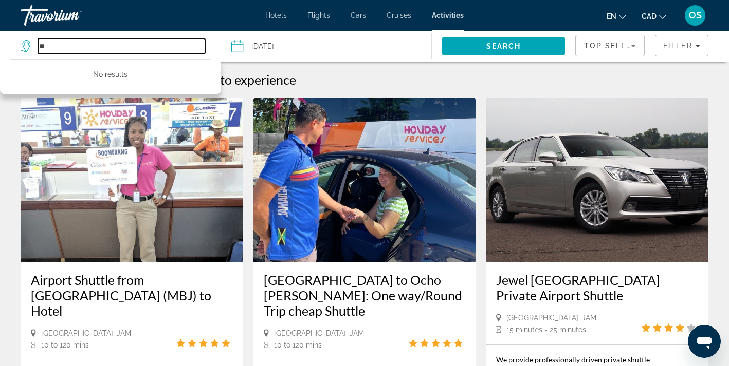
type input "*"
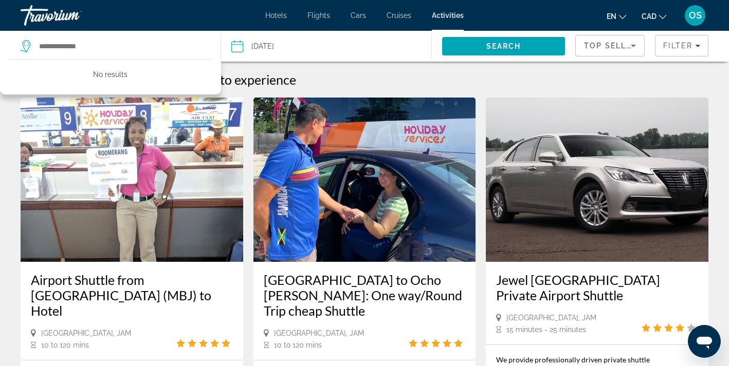
click at [262, 84] on span "things to experience" at bounding box center [239, 79] width 113 height 15
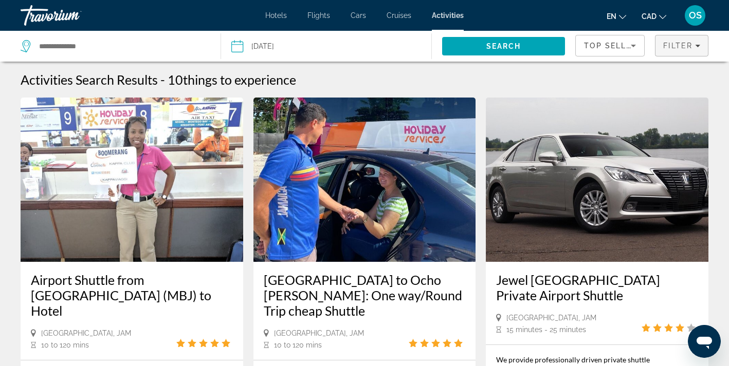
click at [693, 53] on span "Filters" at bounding box center [681, 45] width 52 height 25
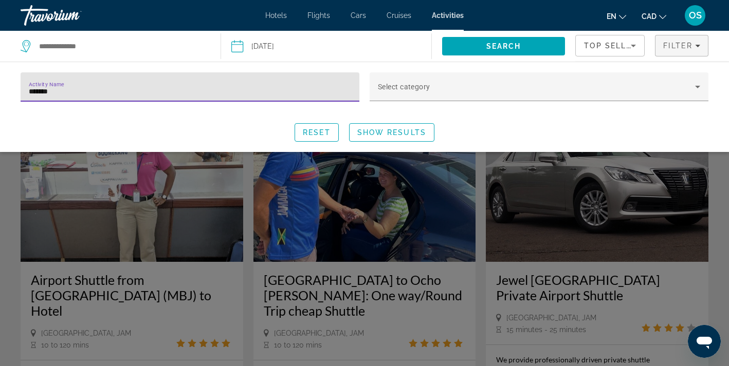
drag, startPoint x: 95, startPoint y: 96, endPoint x: 0, endPoint y: 94, distance: 94.6
click at [0, 94] on div "Activity Name ******* Select category Reset Show Results" at bounding box center [364, 106] width 729 height 69
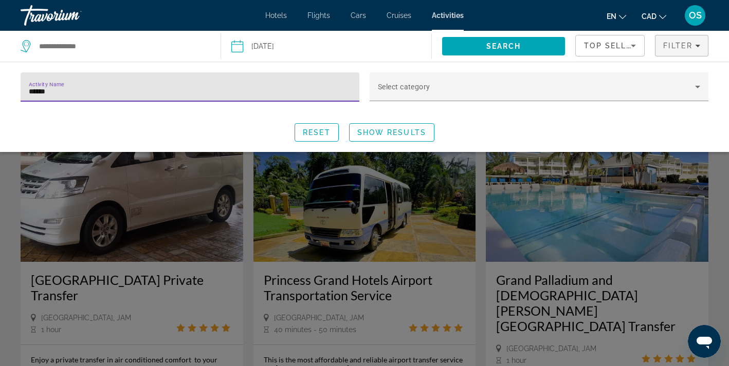
type input "*****"
click at [154, 251] on div "Search widget" at bounding box center [364, 257] width 729 height 217
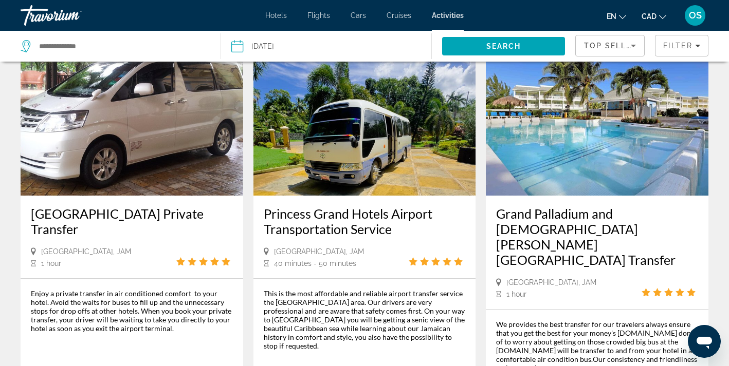
scroll to position [73, 0]
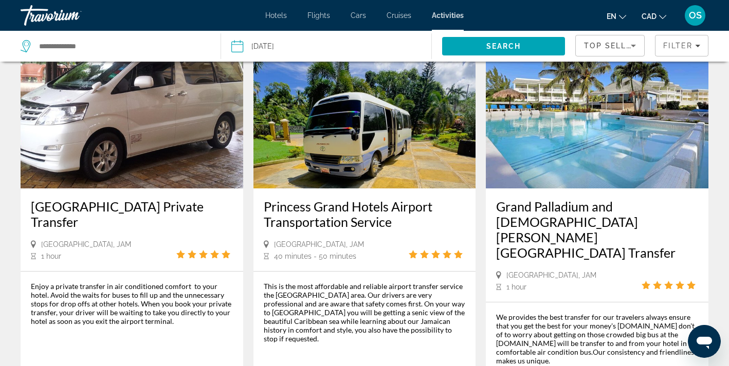
click at [134, 209] on h3 "[GEOGRAPHIC_DATA] Private Transfer" at bounding box center [132, 214] width 202 height 31
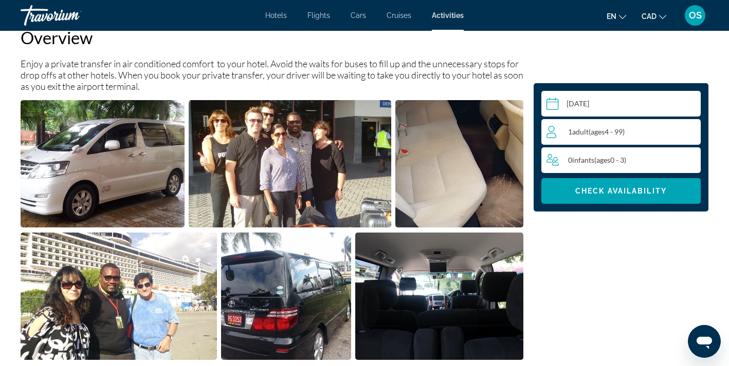
scroll to position [403, 0]
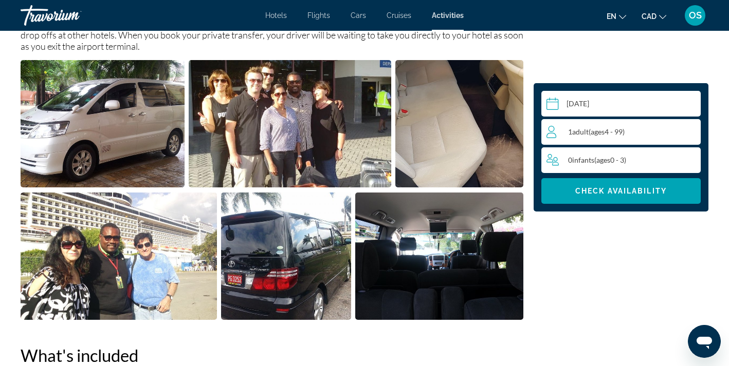
click at [603, 128] on span "ages" at bounding box center [598, 131] width 14 height 9
click at [692, 128] on icon "Increment adults" at bounding box center [690, 131] width 9 height 12
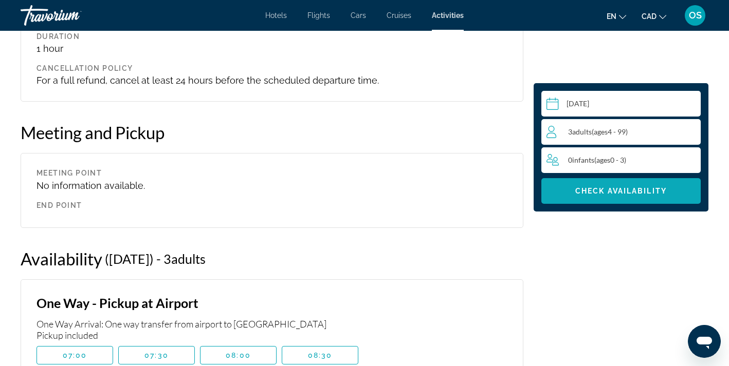
click at [618, 192] on span "Check Availability" at bounding box center [620, 191] width 91 height 8
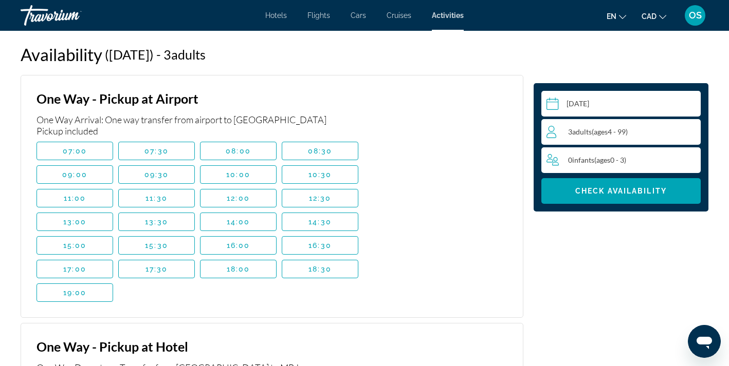
scroll to position [1400, 0]
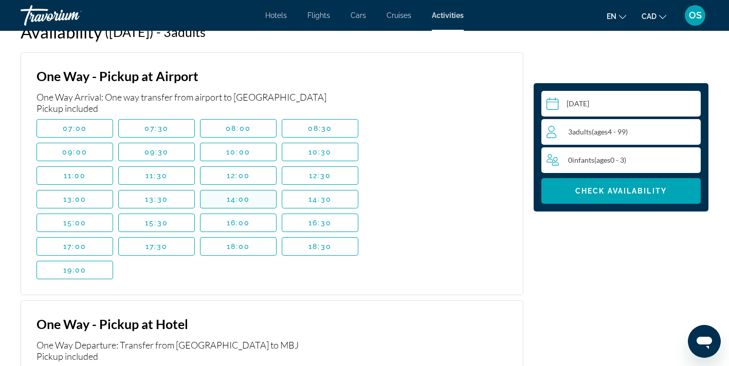
click at [232, 199] on span "14:00" at bounding box center [239, 199] width 24 height 8
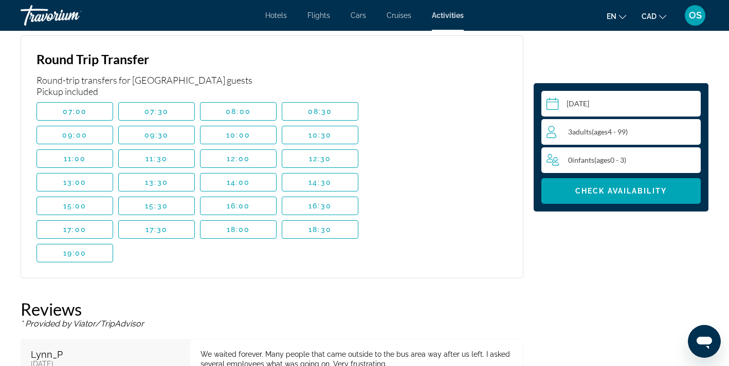
scroll to position [1957, 0]
click at [249, 189] on span "Main content" at bounding box center [238, 182] width 76 height 25
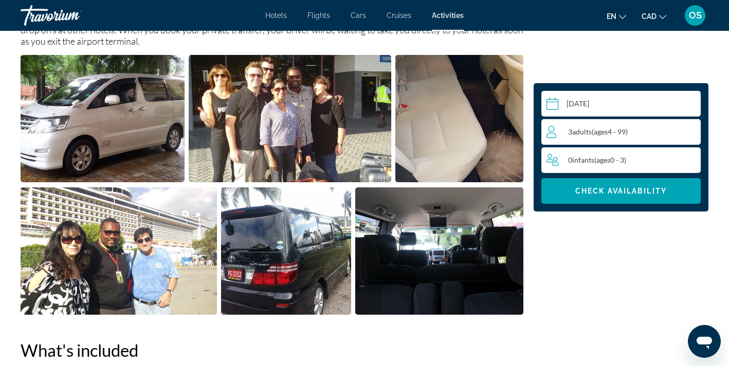
scroll to position [169, 0]
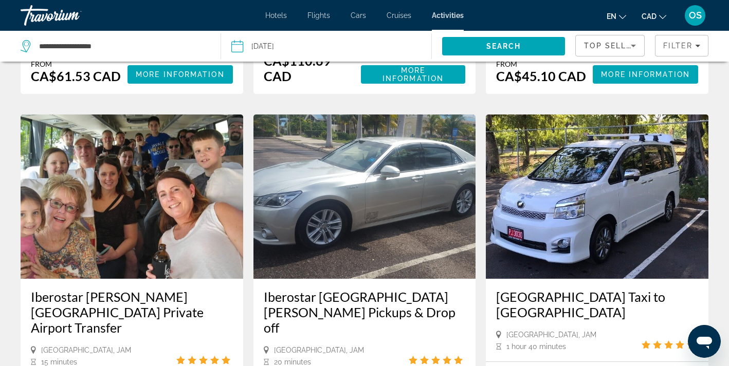
scroll to position [867, 0]
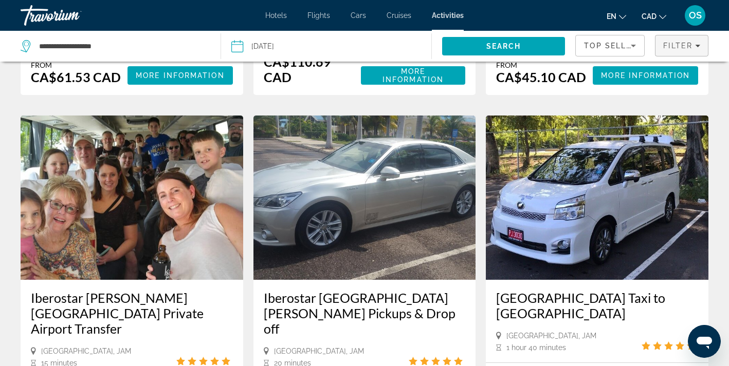
click at [673, 44] on span "Filter" at bounding box center [677, 46] width 29 height 8
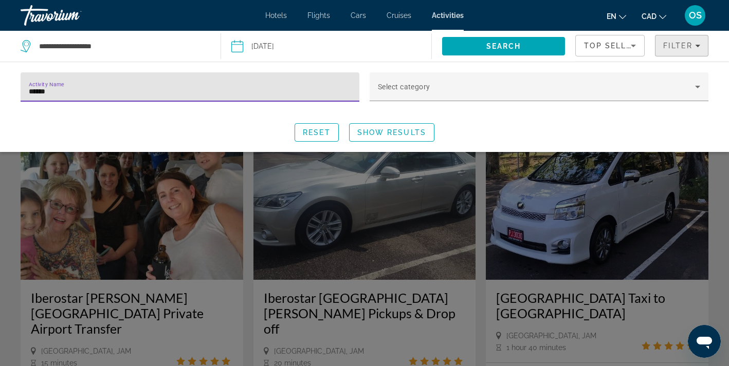
click at [673, 44] on span "Filter" at bounding box center [677, 46] width 29 height 8
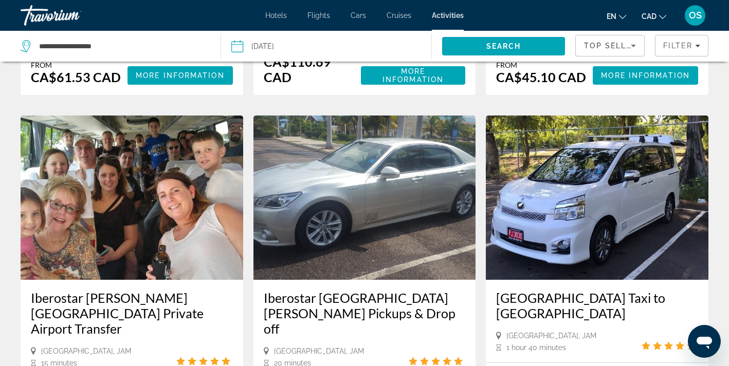
click at [600, 48] on span "Top Sellers" at bounding box center [613, 46] width 59 height 8
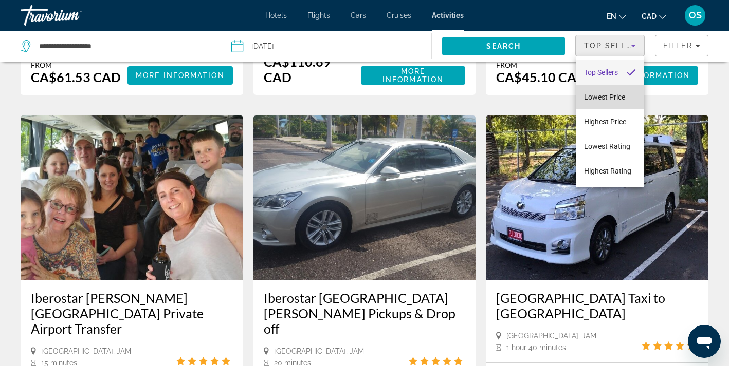
click at [603, 100] on span "Lowest Price" at bounding box center [604, 97] width 41 height 8
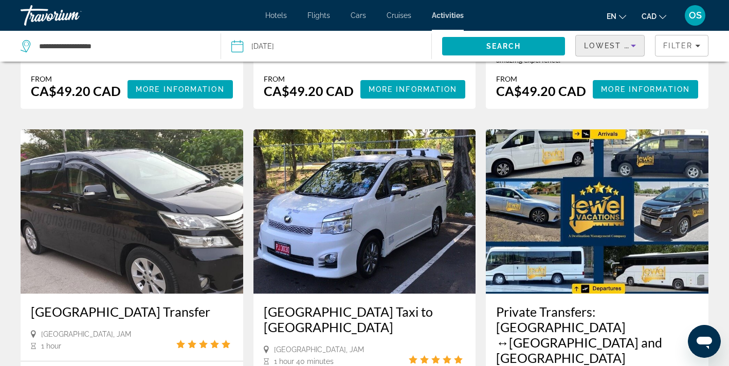
scroll to position [1312, 0]
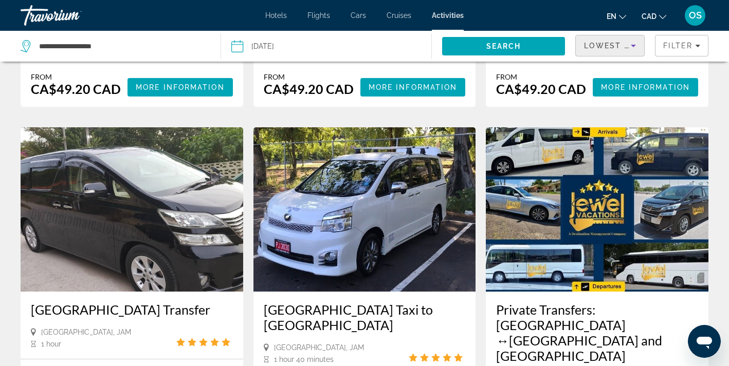
click at [171, 302] on h3 "[GEOGRAPHIC_DATA] Transfer" at bounding box center [132, 309] width 202 height 15
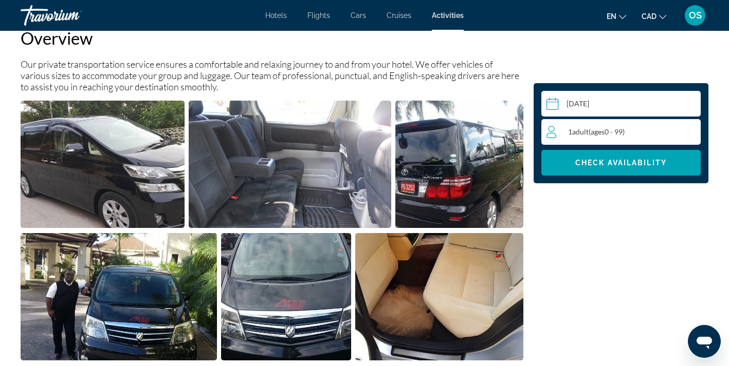
scroll to position [370, 0]
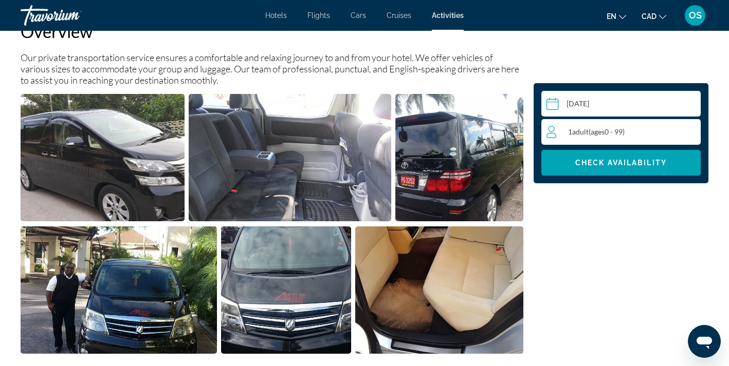
click at [604, 133] on span "ages" at bounding box center [598, 131] width 14 height 9
click at [690, 126] on icon "Increment adults" at bounding box center [690, 131] width 9 height 12
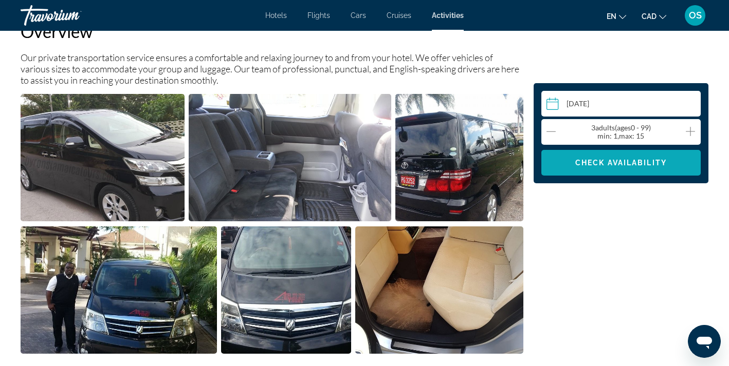
click at [635, 162] on span "Check Availability" at bounding box center [620, 163] width 91 height 8
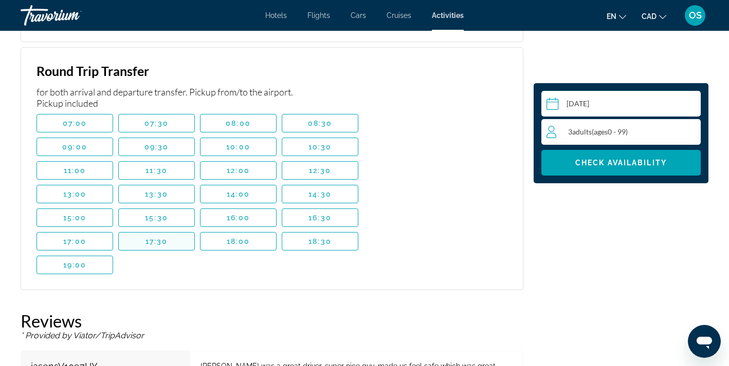
scroll to position [1835, 0]
click at [169, 193] on span "Main content" at bounding box center [157, 193] width 76 height 25
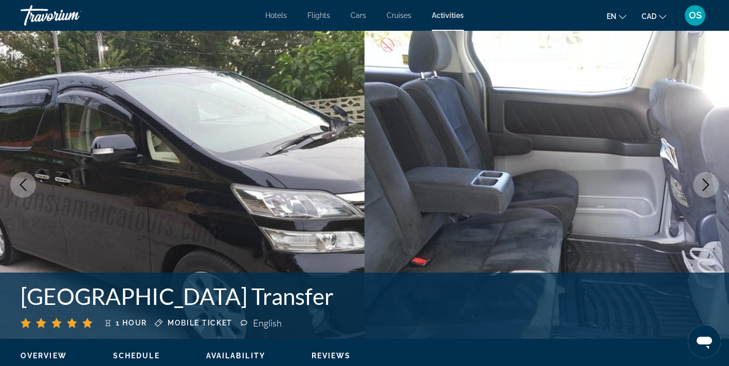
scroll to position [0, 0]
click at [317, 11] on span "Flights" at bounding box center [318, 15] width 23 height 8
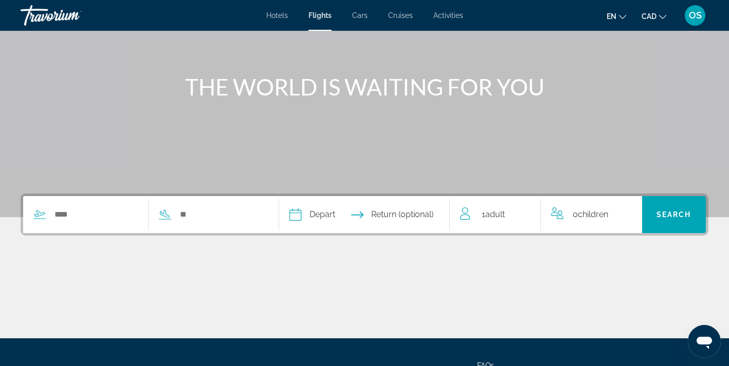
scroll to position [93, 0]
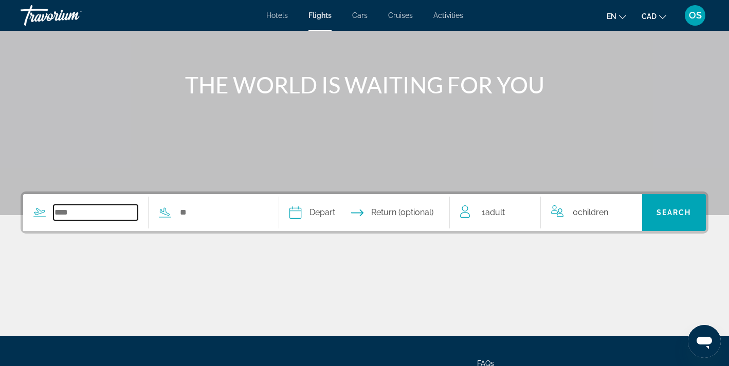
click at [77, 210] on input "Search widget" at bounding box center [95, 212] width 84 height 15
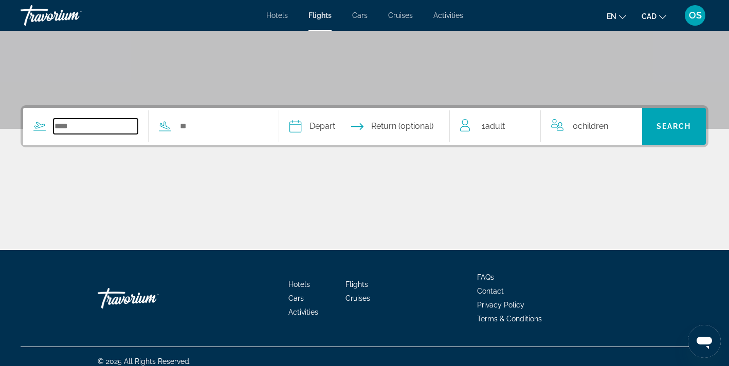
scroll to position [189, 0]
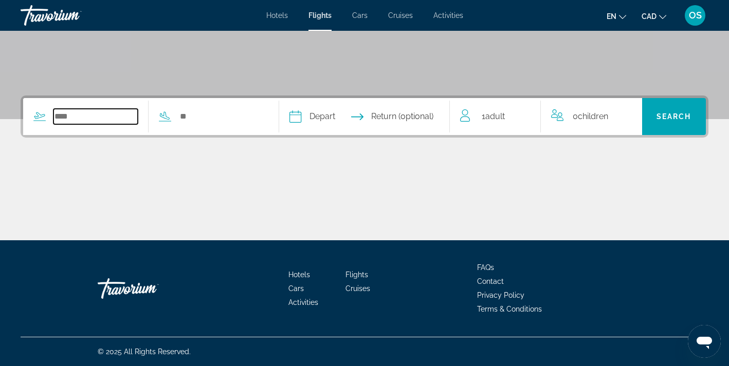
type input "*"
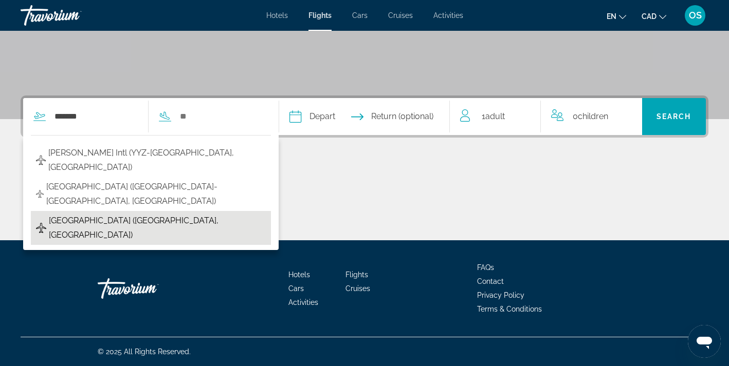
click at [97, 214] on span "[GEOGRAPHIC_DATA] ([GEOGRAPHIC_DATA], [GEOGRAPHIC_DATA])" at bounding box center [157, 228] width 217 height 29
type input "**********"
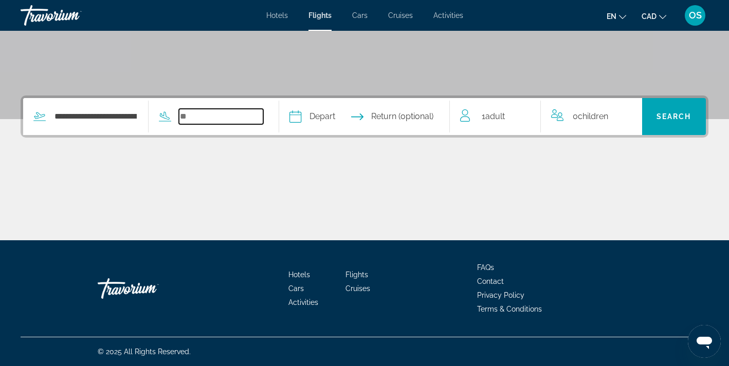
click at [217, 121] on input "Search widget" at bounding box center [221, 116] width 84 height 15
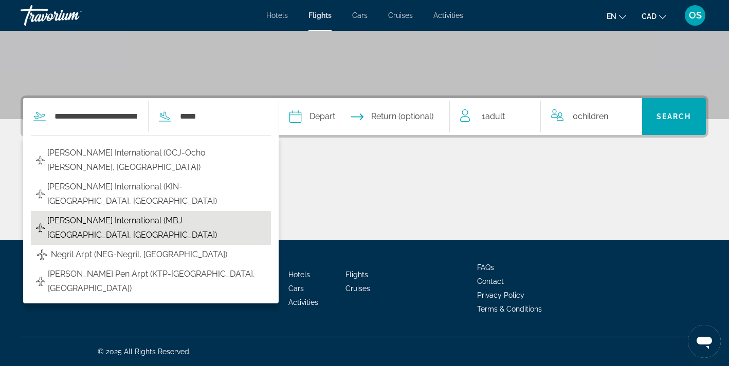
click at [164, 214] on span "[PERSON_NAME] International (MBJ-[GEOGRAPHIC_DATA], [GEOGRAPHIC_DATA])" at bounding box center [156, 228] width 218 height 29
type input "**********"
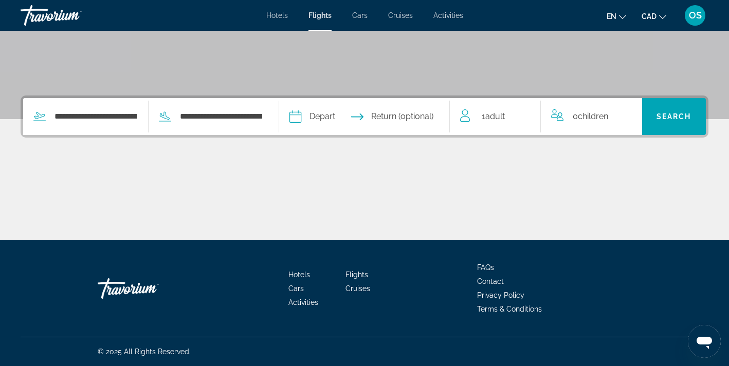
click at [337, 119] on input "Depart date" at bounding box center [329, 118] width 84 height 40
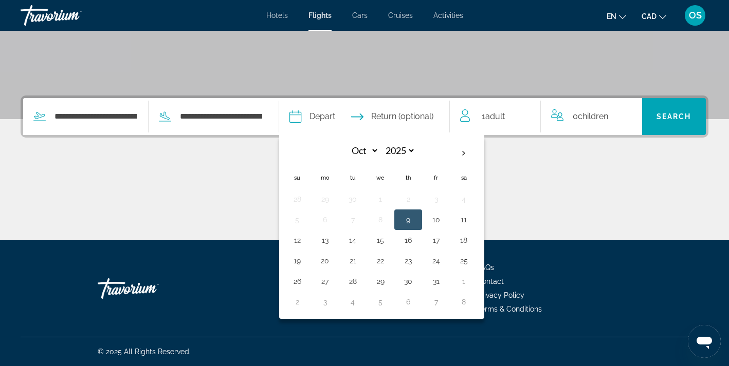
click at [420, 110] on span "Return (optional)" at bounding box center [402, 116] width 62 height 14
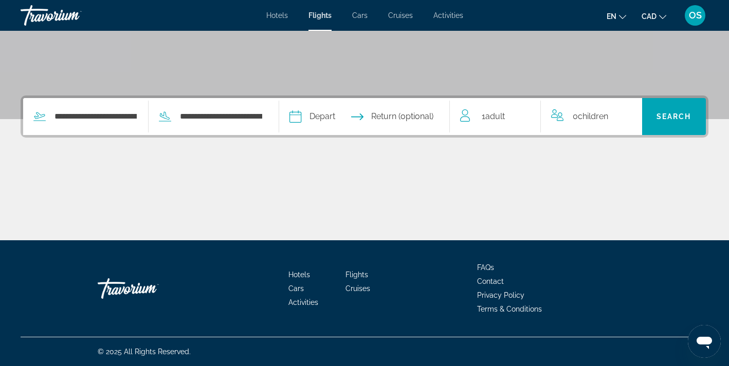
click at [343, 116] on input "Depart date" at bounding box center [329, 118] width 84 height 40
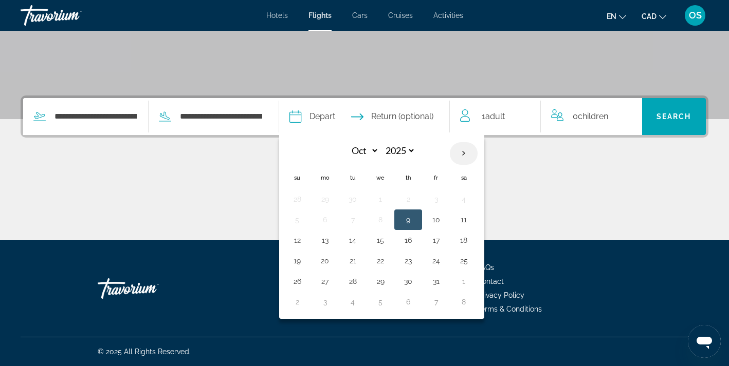
click at [477, 153] on th "Next month" at bounding box center [464, 153] width 28 height 23
select select "**"
click at [389, 283] on button "26" at bounding box center [380, 281] width 16 height 14
type input "**********"
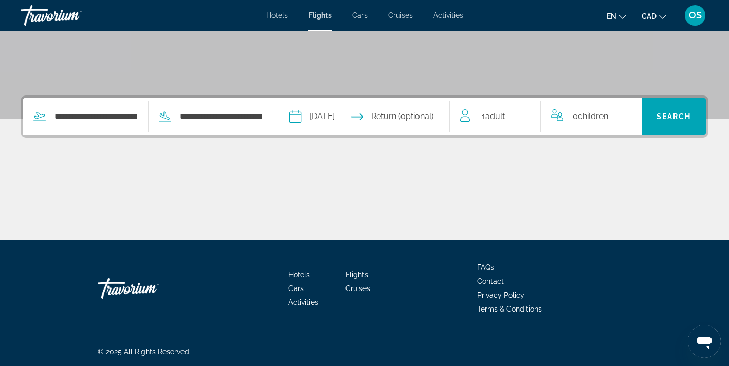
click at [424, 109] on input "Return date" at bounding box center [412, 118] width 84 height 40
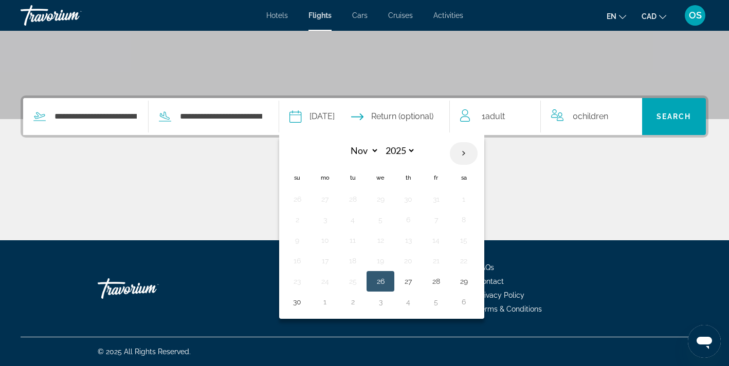
click at [477, 154] on th "Next month" at bounding box center [464, 153] width 28 height 23
select select "**"
click at [361, 282] on button "30" at bounding box center [352, 281] width 16 height 14
type input "**********"
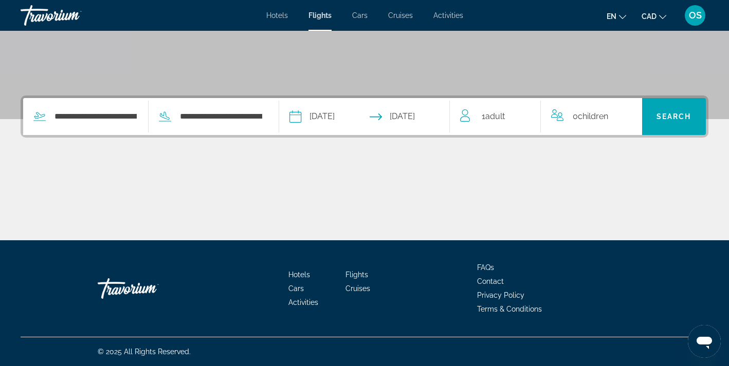
click at [479, 119] on div "1 Adult Adults" at bounding box center [500, 116] width 80 height 14
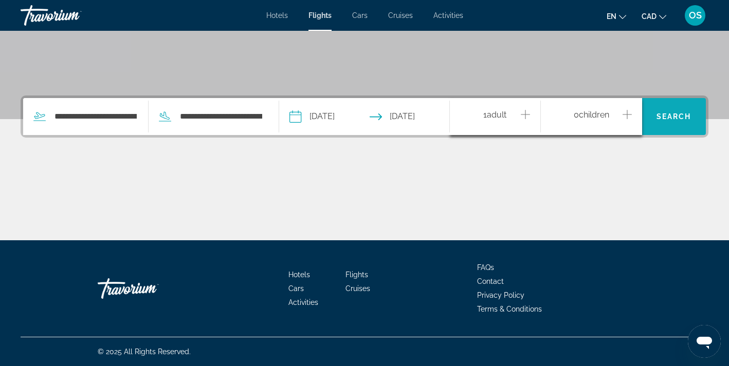
click at [674, 115] on span "Search" at bounding box center [673, 117] width 35 height 8
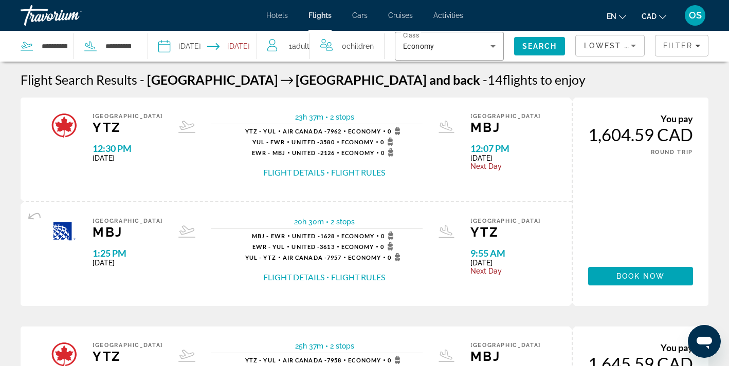
click at [621, 43] on span "Lowest Price" at bounding box center [617, 46] width 66 height 8
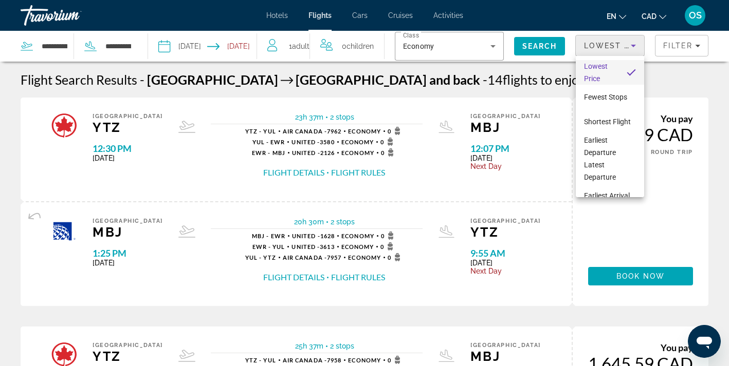
click at [612, 70] on span "Lowest Price" at bounding box center [601, 72] width 34 height 25
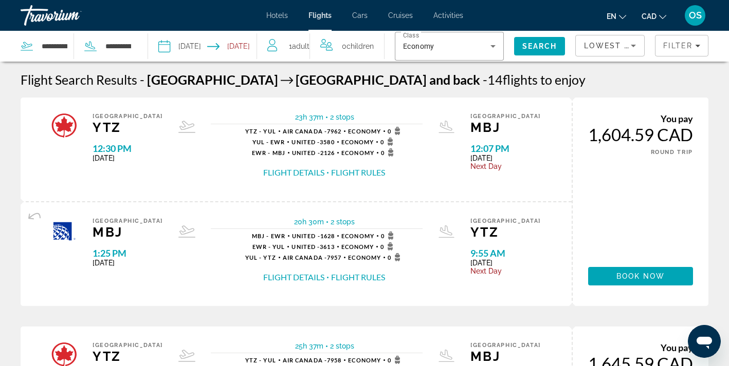
click at [248, 51] on input "Return date: Dec 30, 2025" at bounding box center [234, 48] width 53 height 34
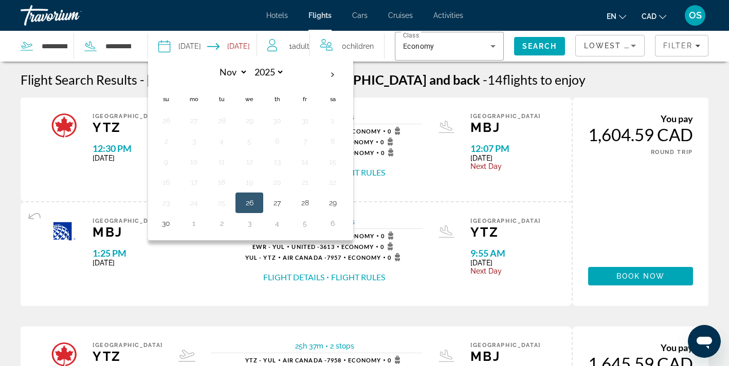
click at [248, 51] on input "Return date: Dec 30, 2025" at bounding box center [234, 48] width 53 height 34
click at [162, 226] on button "30" at bounding box center [166, 223] width 16 height 14
type input "**********"
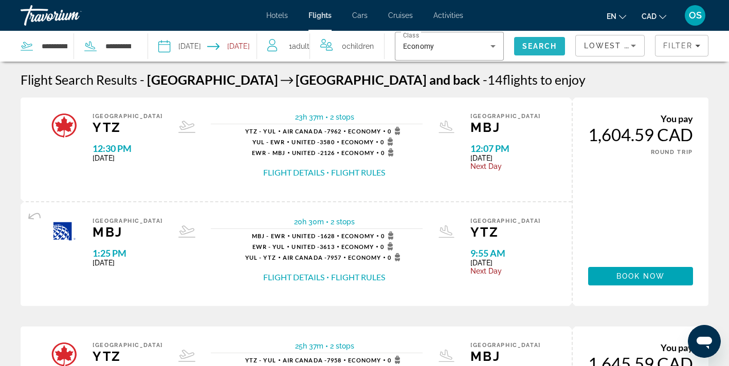
click at [528, 48] on span "Search" at bounding box center [539, 46] width 35 height 8
